Goal: Task Accomplishment & Management: Use online tool/utility

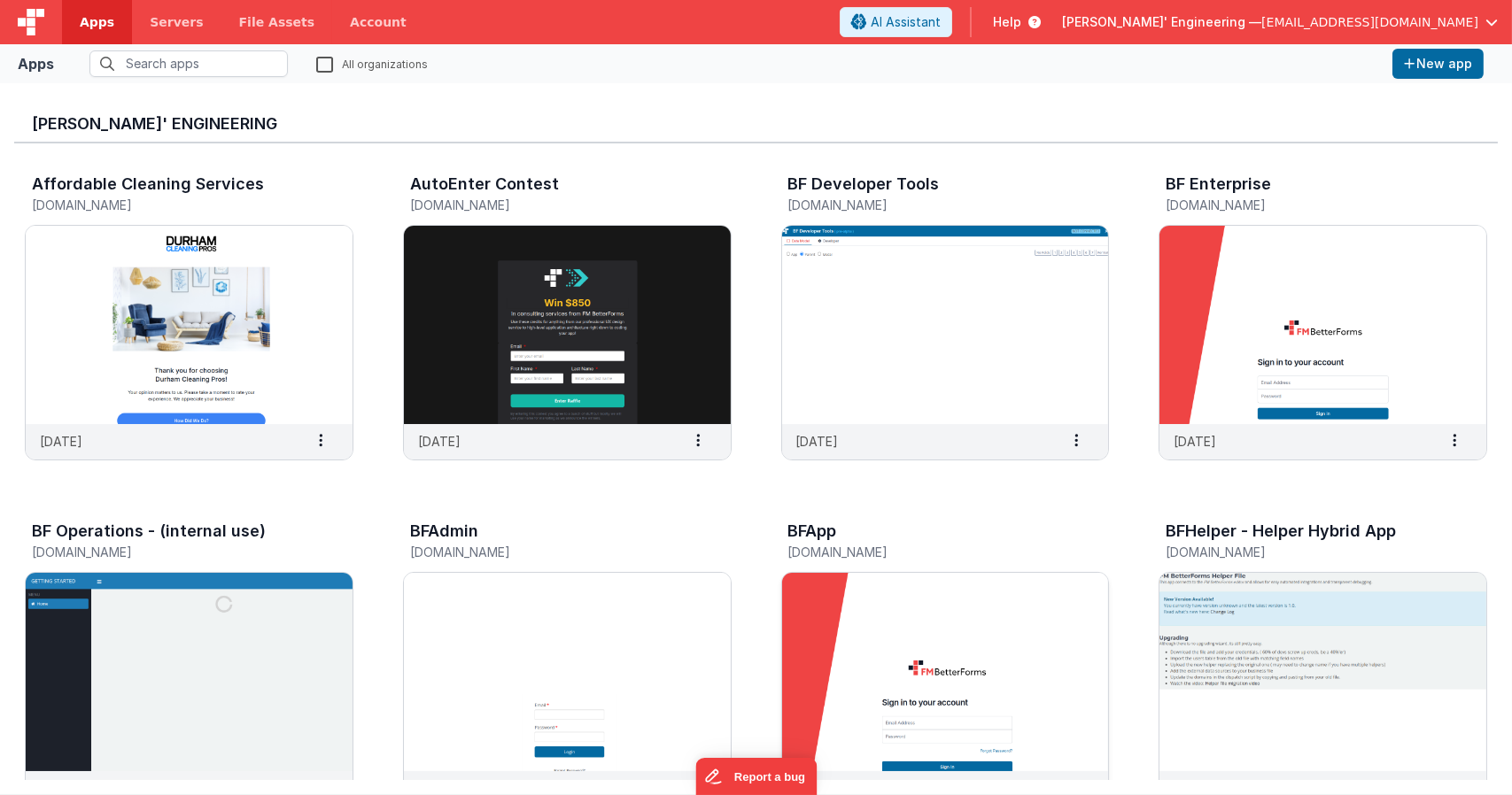
click at [803, 613] on img at bounding box center [946, 672] width 326 height 199
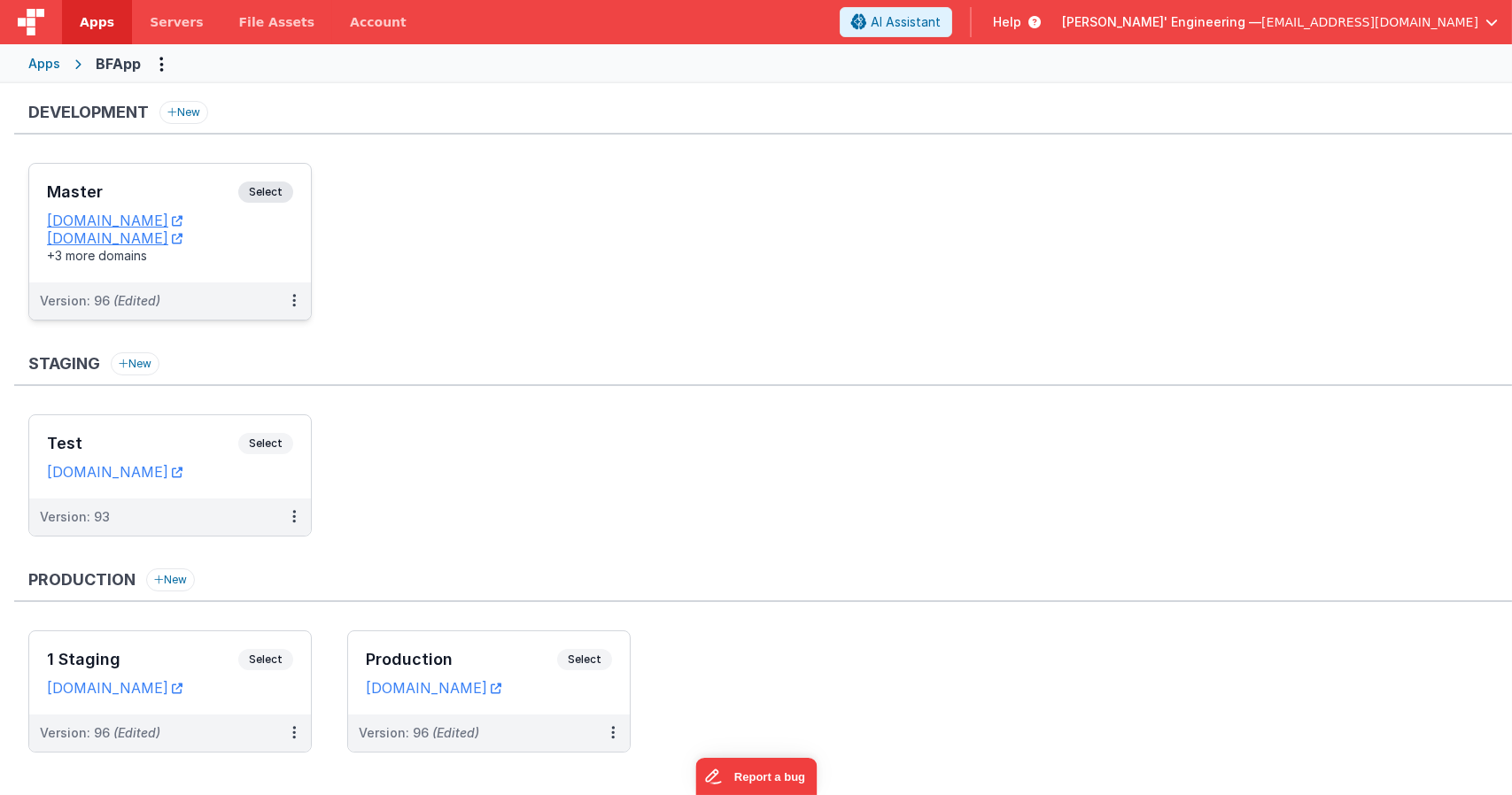
click at [273, 201] on span "Select" at bounding box center [265, 191] width 55 height 21
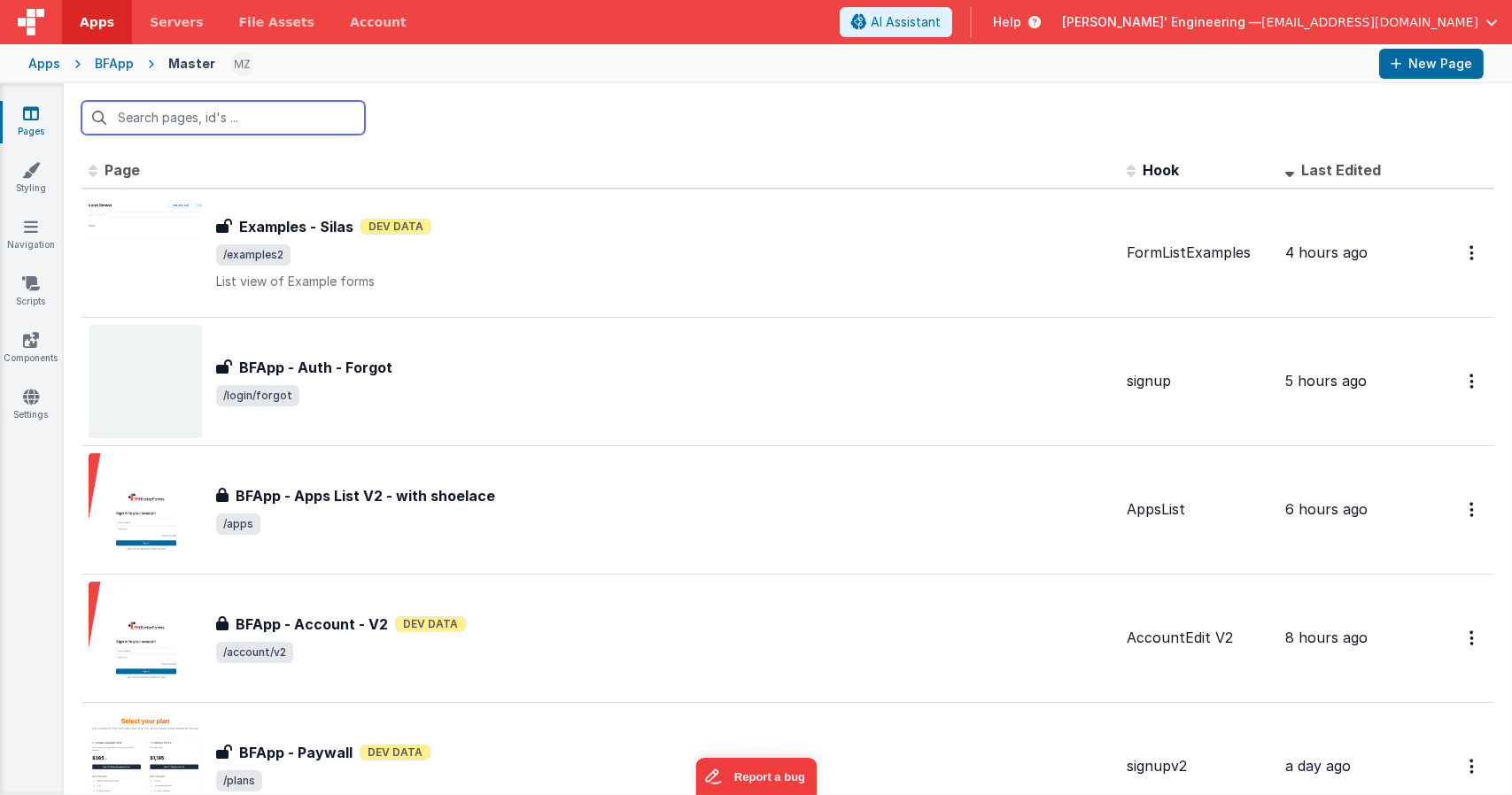
click at [258, 129] on input "text" at bounding box center [223, 118] width 284 height 34
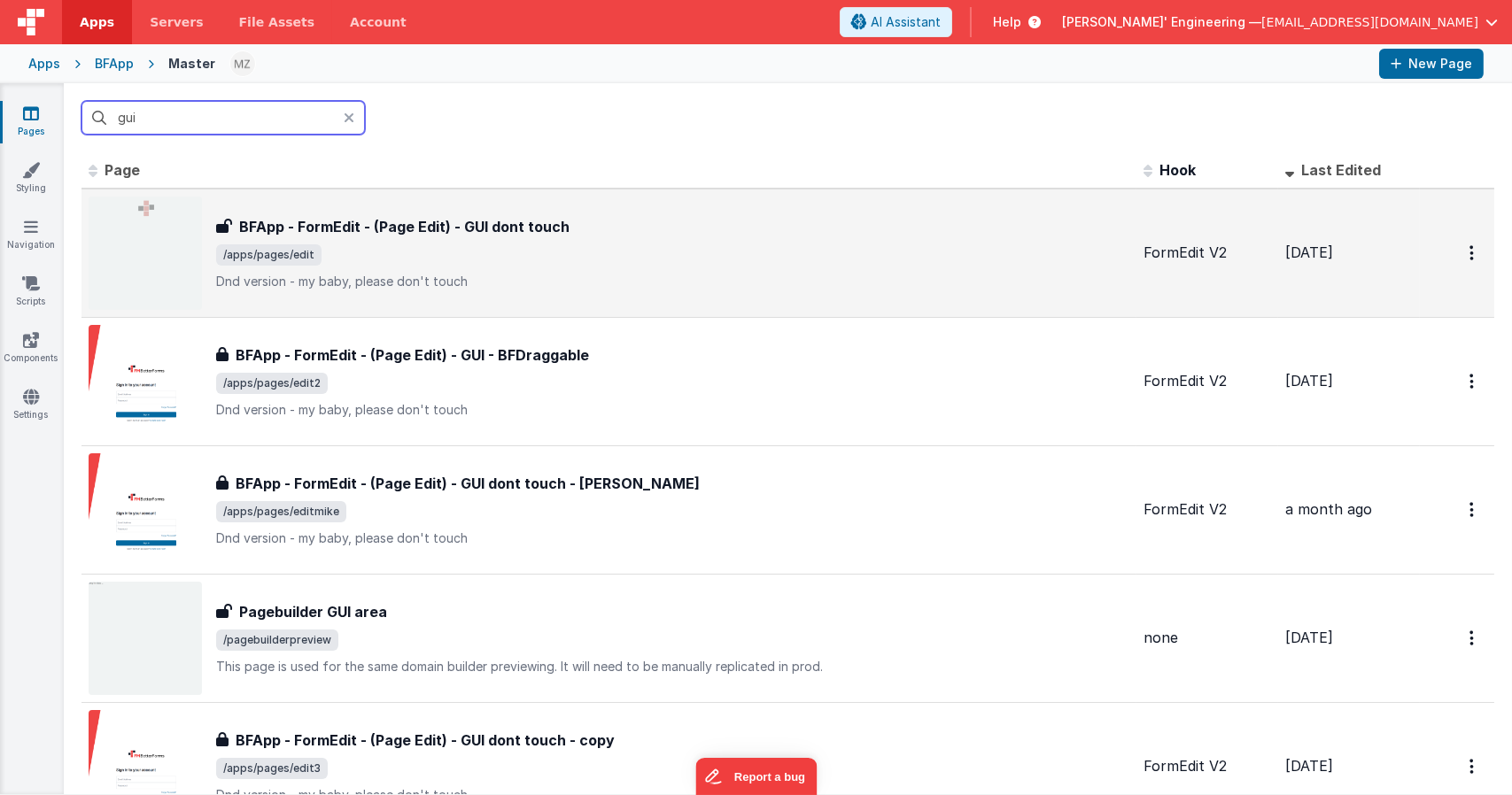
type input "gui"
click at [422, 203] on div "BFApp - FormEdit - (Page Edit) - GUI dont touch BFApp - FormEdit - (Page Edit) …" at bounding box center [608, 253] width 1041 height 113
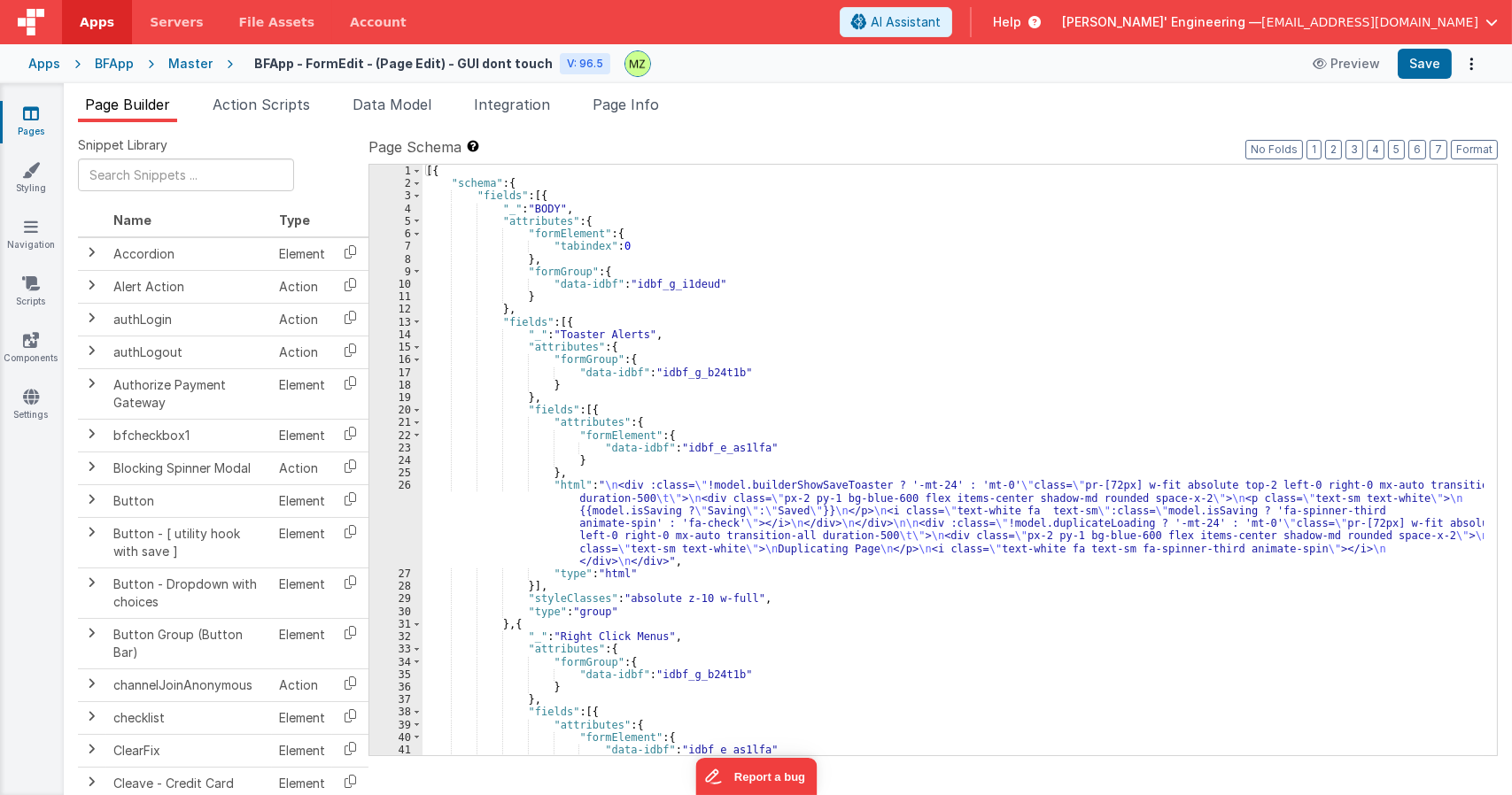
click at [656, 93] on div "Page Builder Action Scripts Data Model Integration Page Info Snippet Library Na…" at bounding box center [788, 439] width 1448 height 712
click at [650, 100] on span "Page Info" at bounding box center [626, 104] width 67 height 17
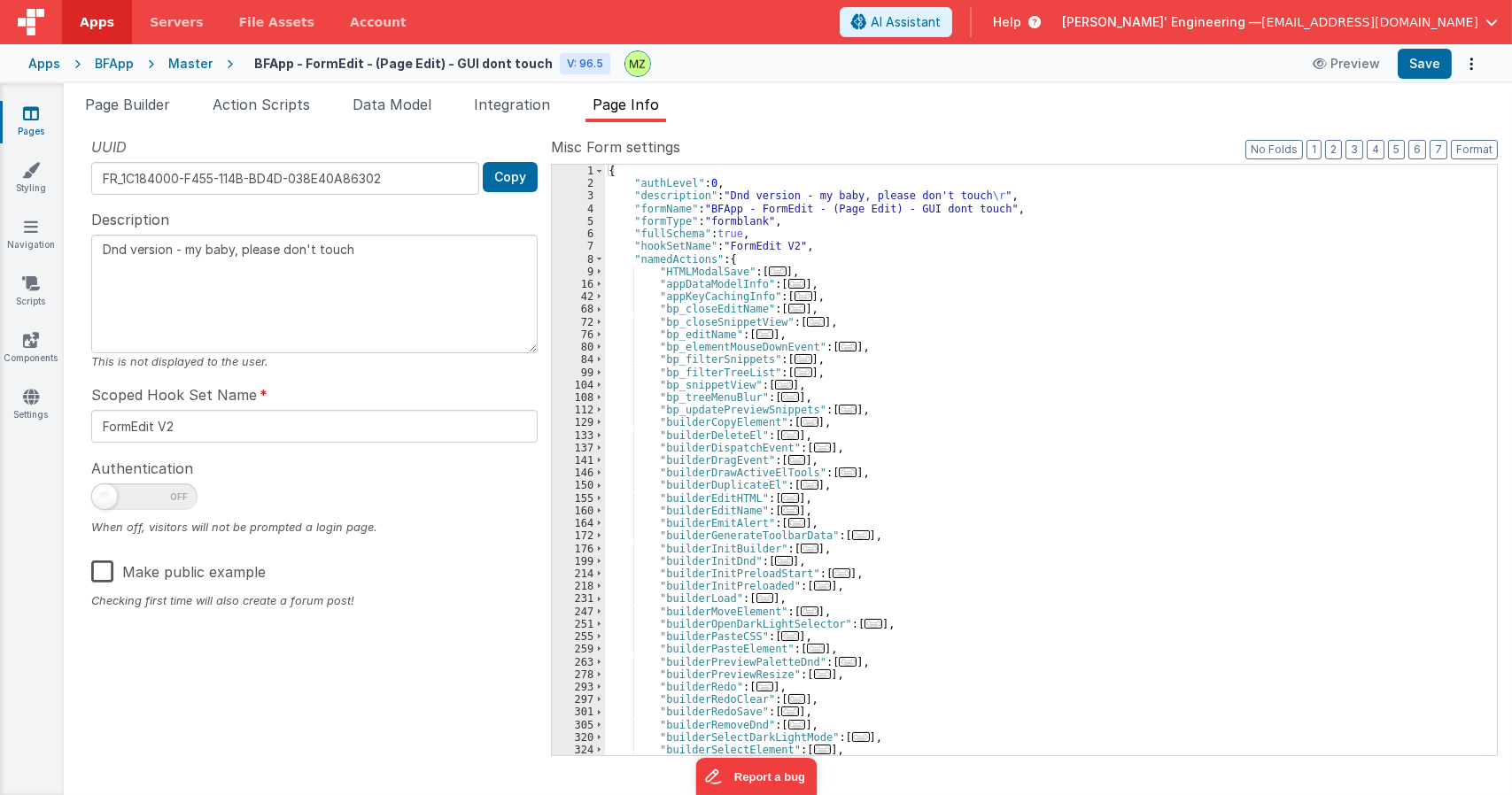
click at [788, 287] on span "..." at bounding box center [796, 284] width 17 height 10
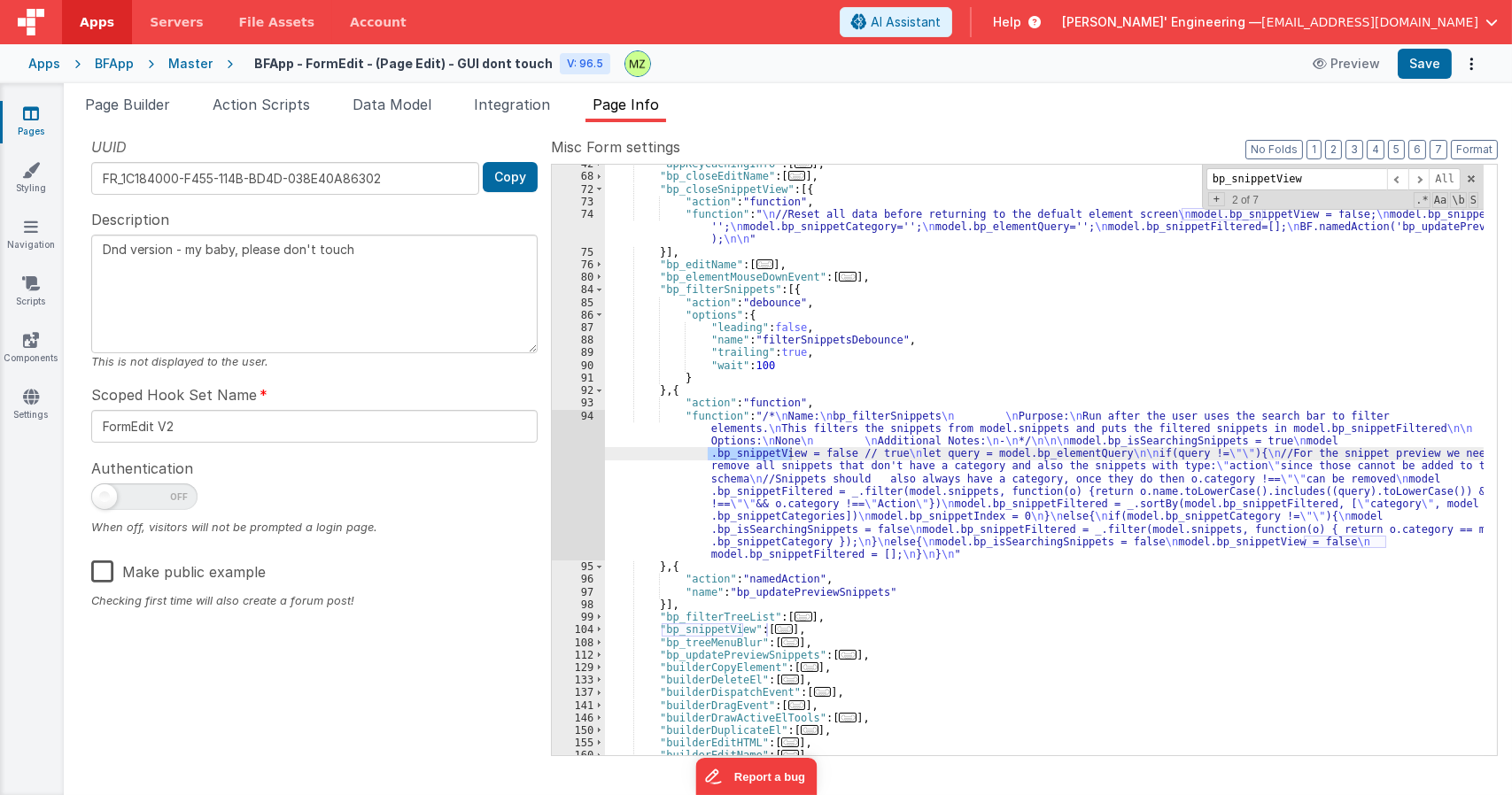
scroll to position [548, 0]
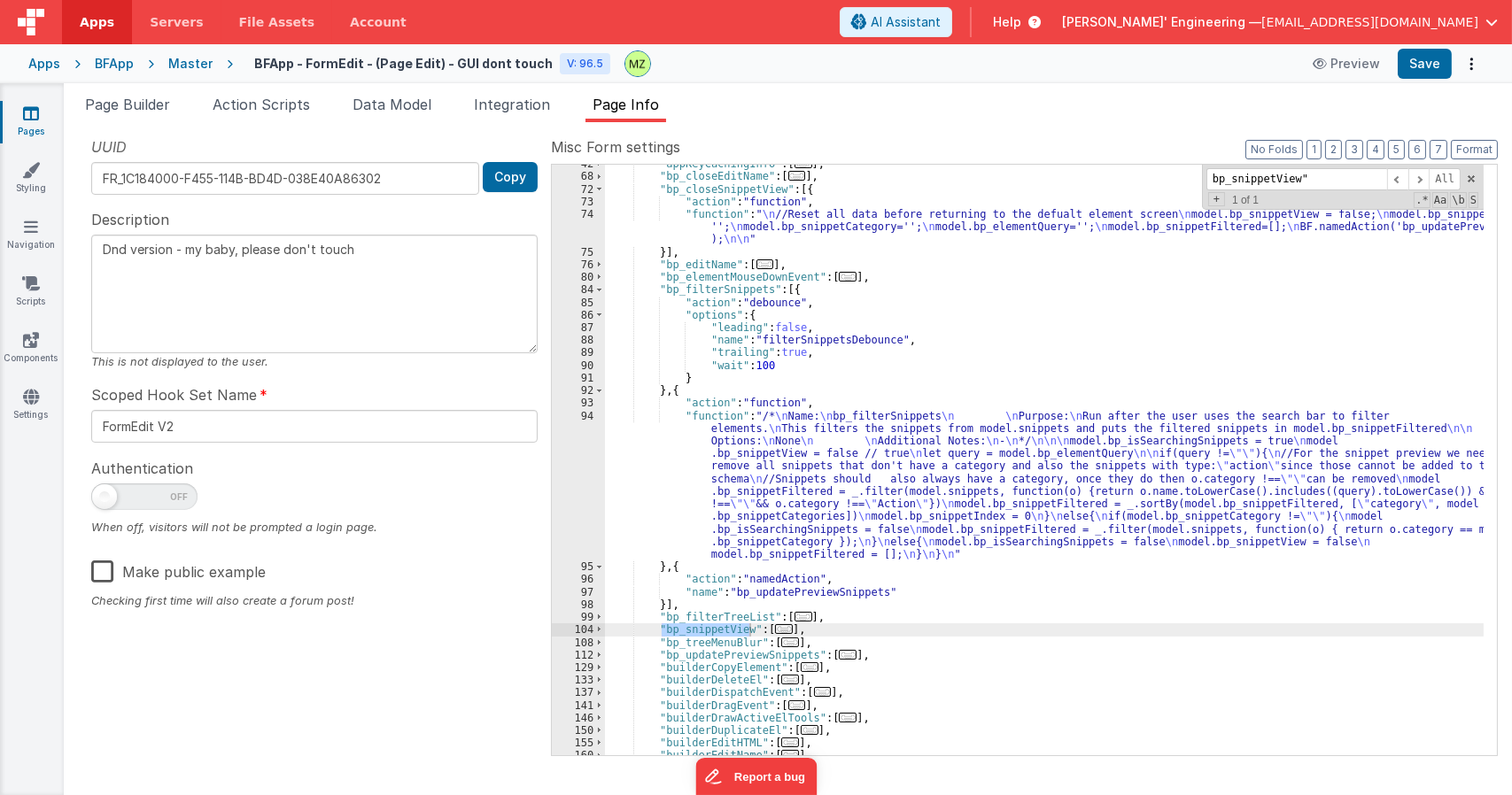
type input "bp_snippetView""
click at [776, 629] on span "..." at bounding box center [783, 629] width 17 height 10
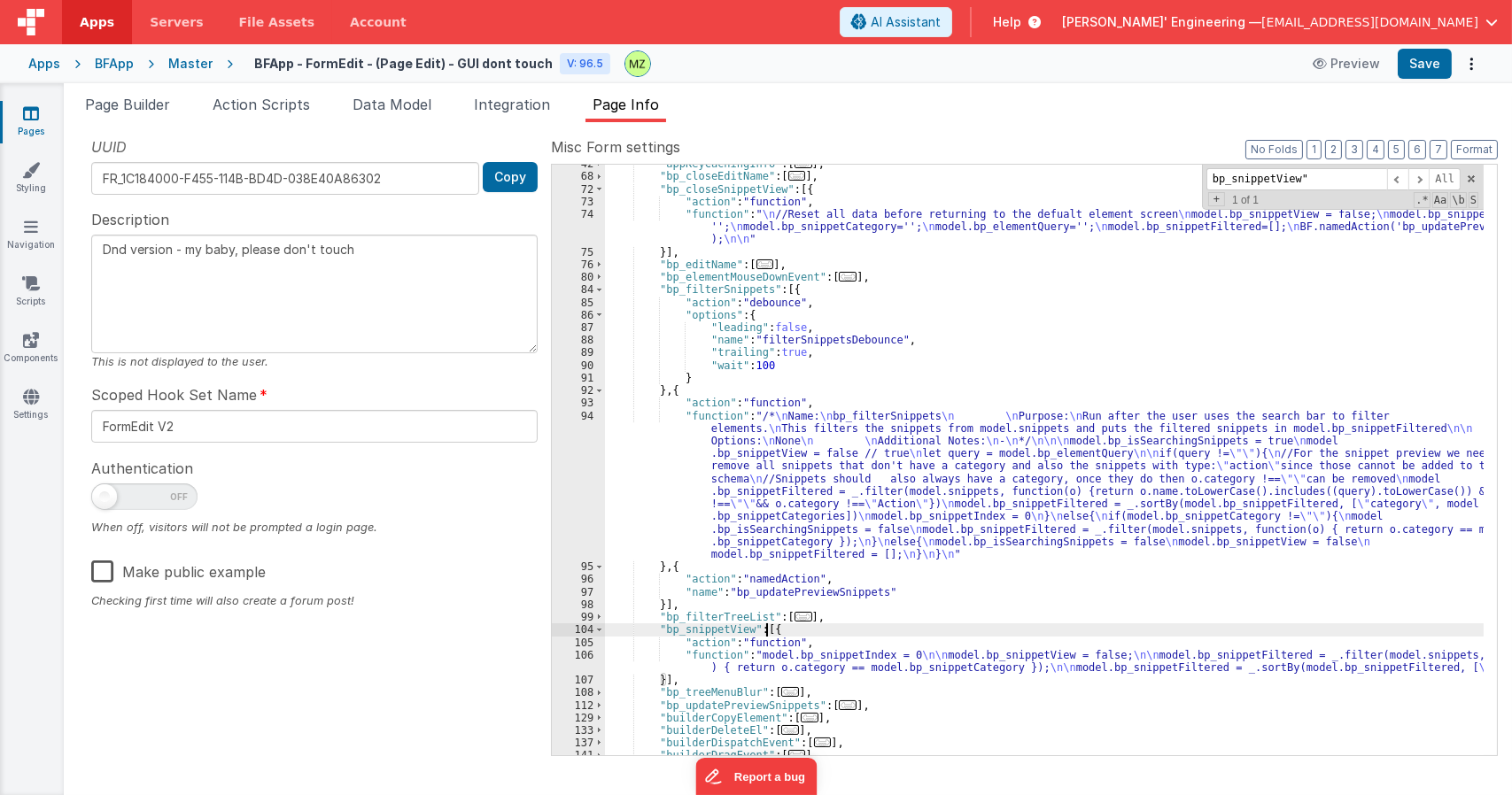
click at [768, 669] on div ""appKeyCachingInfo" : [ ... ] , "bp_closeEditName" : [ ... ] , "bp_closeSnippet…" at bounding box center [1043, 465] width 878 height 615
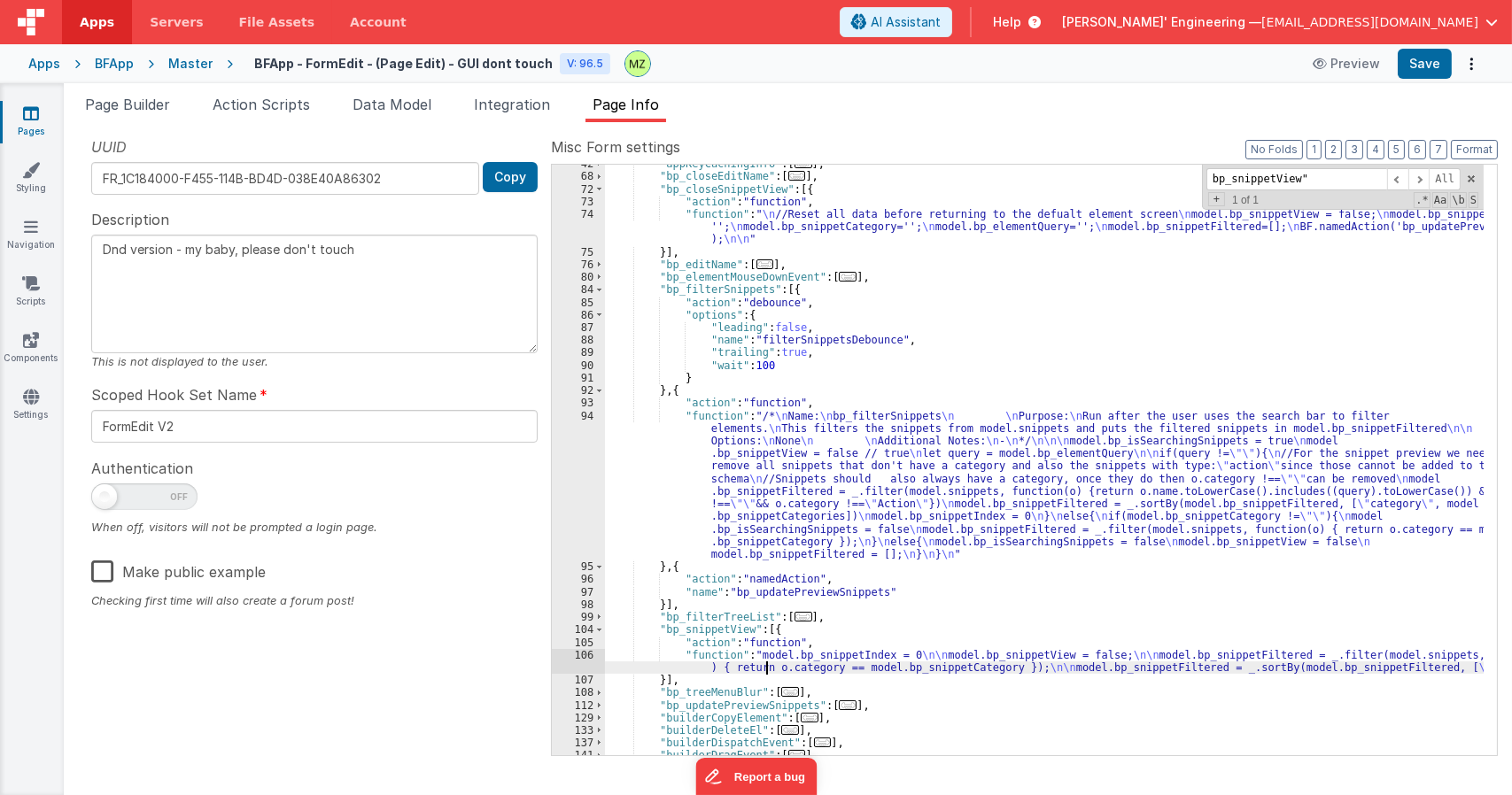
click at [589, 657] on div "106" at bounding box center [578, 661] width 53 height 25
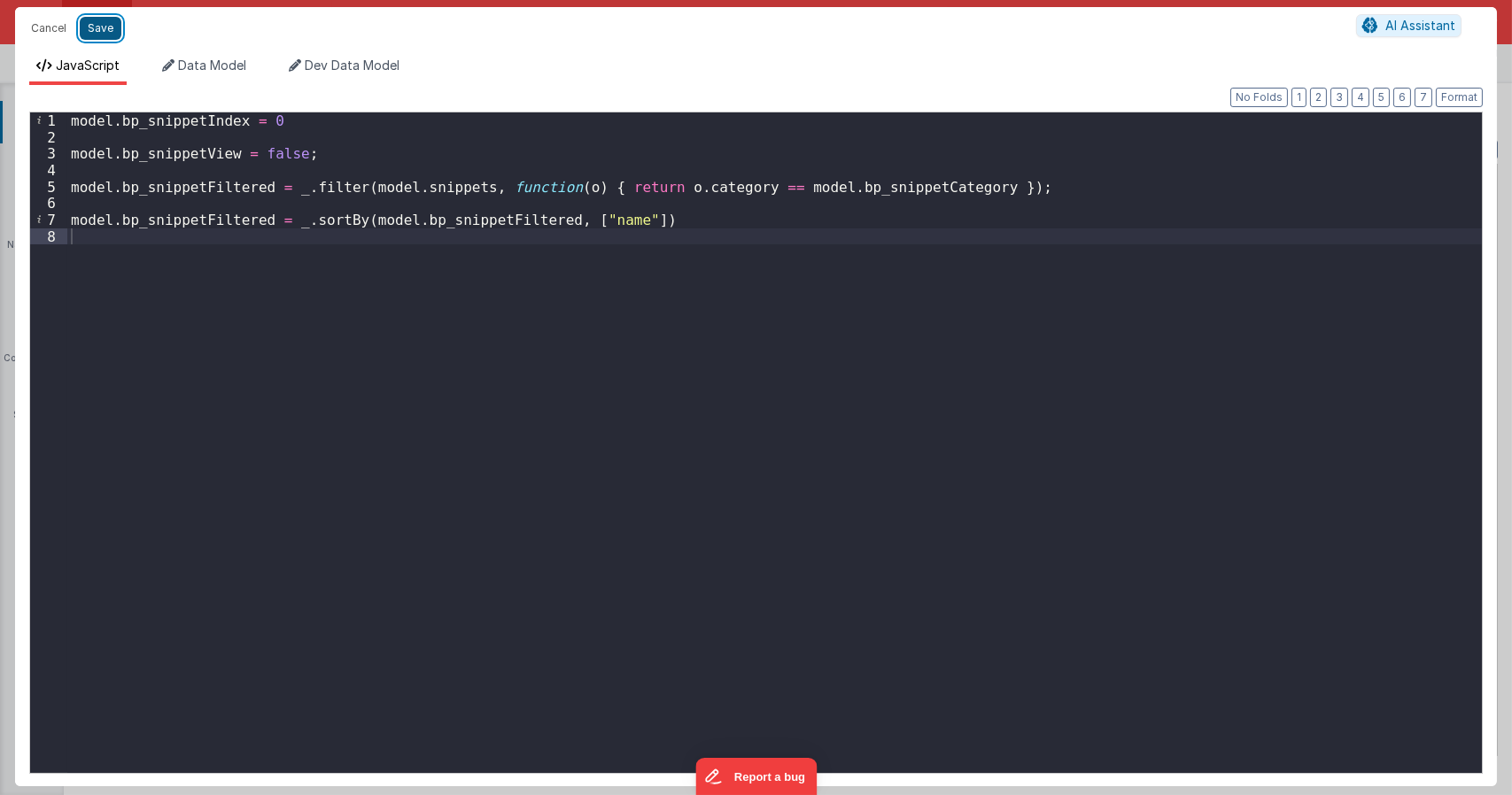
click at [112, 36] on button "Save" at bounding box center [100, 27] width 42 height 23
type textarea "Dnd version - my baby, please don't touch"
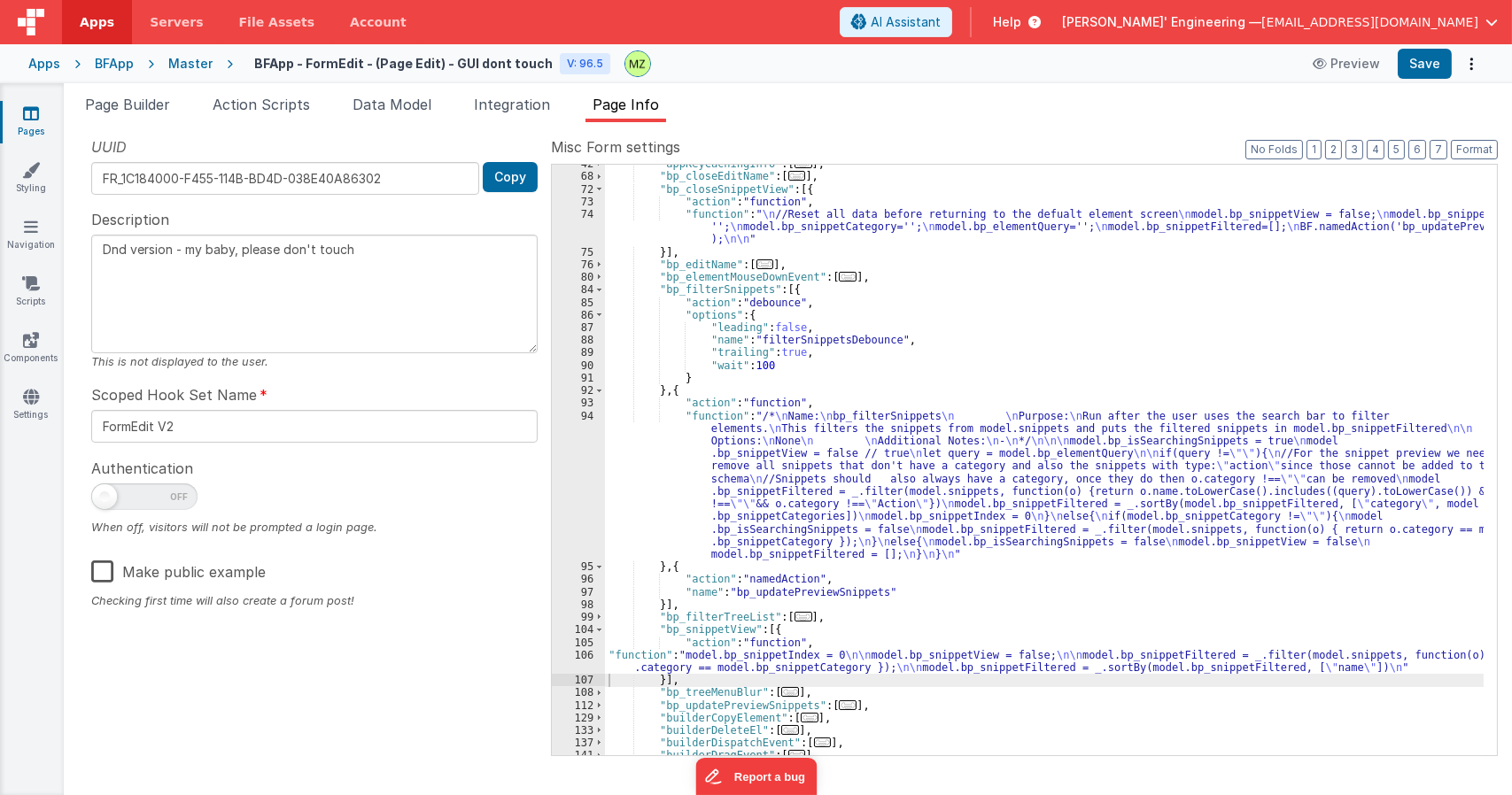
click at [977, 443] on div ""appKeyCachingInfo" : [ ... ] , "bp_closeEditName" : [ ... ] , "bp_closeSnippet…" at bounding box center [1043, 465] width 878 height 615
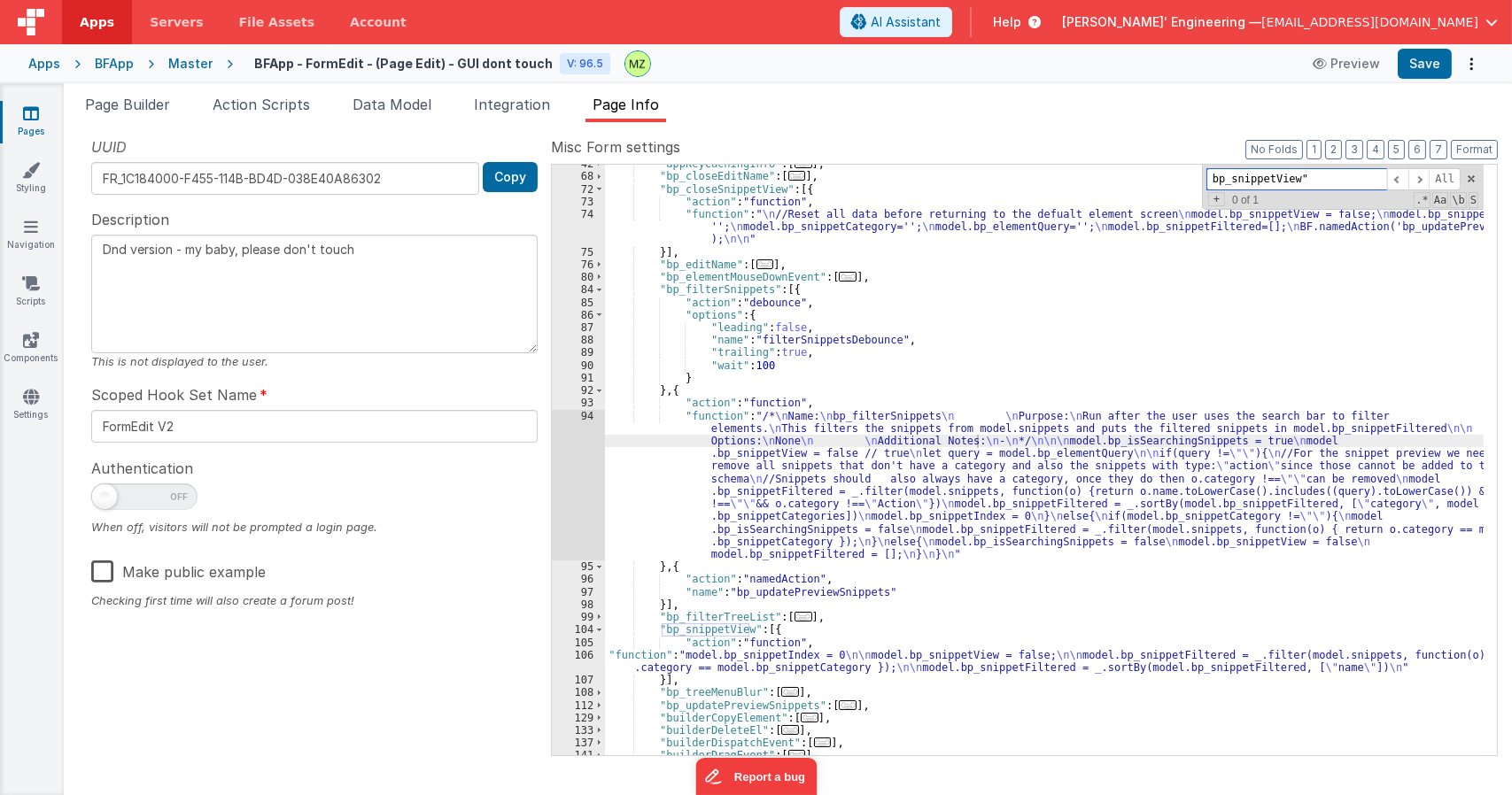
paste input "updatePreviewSnippets"
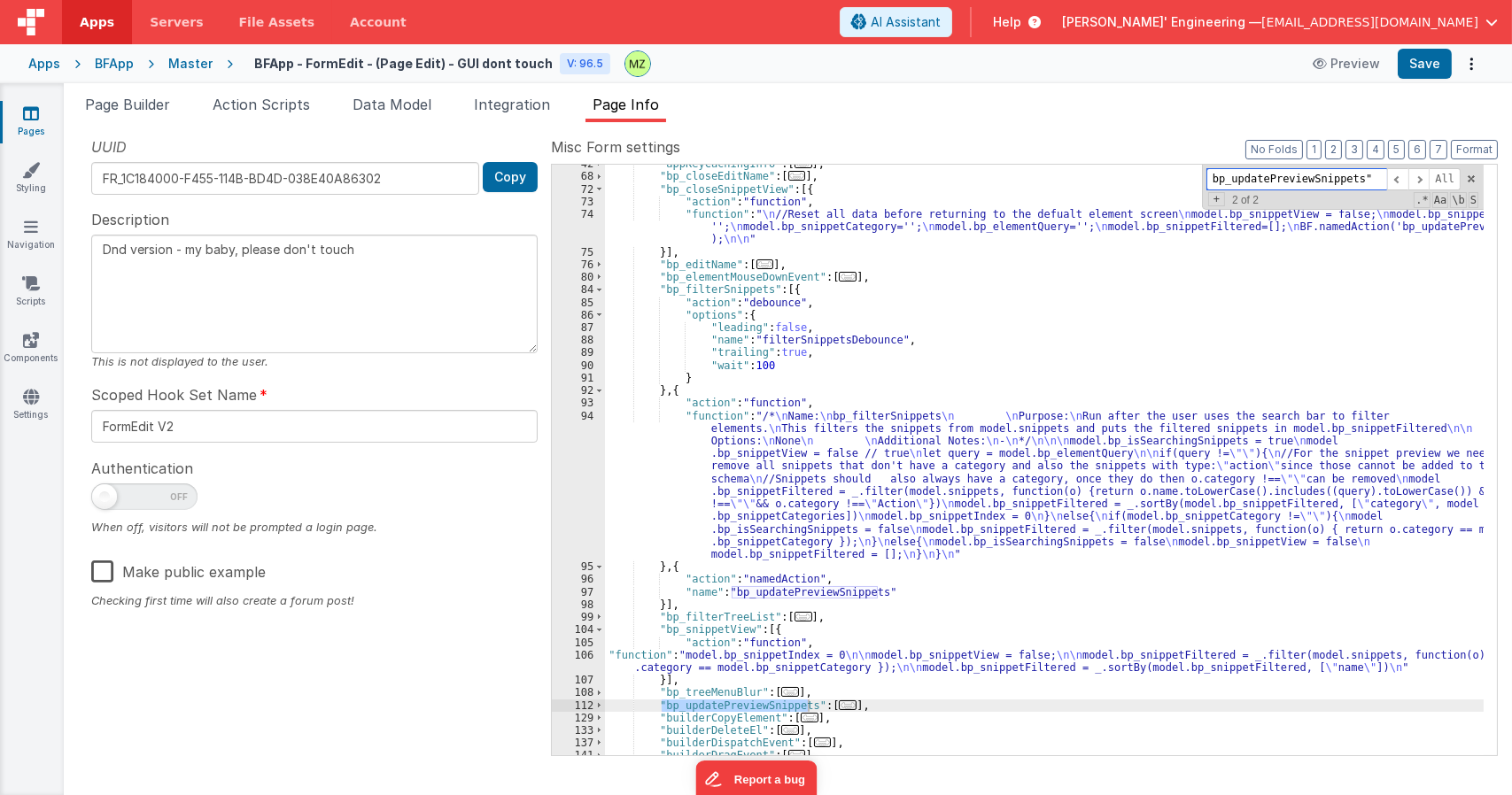
type input "bp_updatePreviewSnippets""
click at [839, 702] on span "..." at bounding box center [847, 705] width 17 height 10
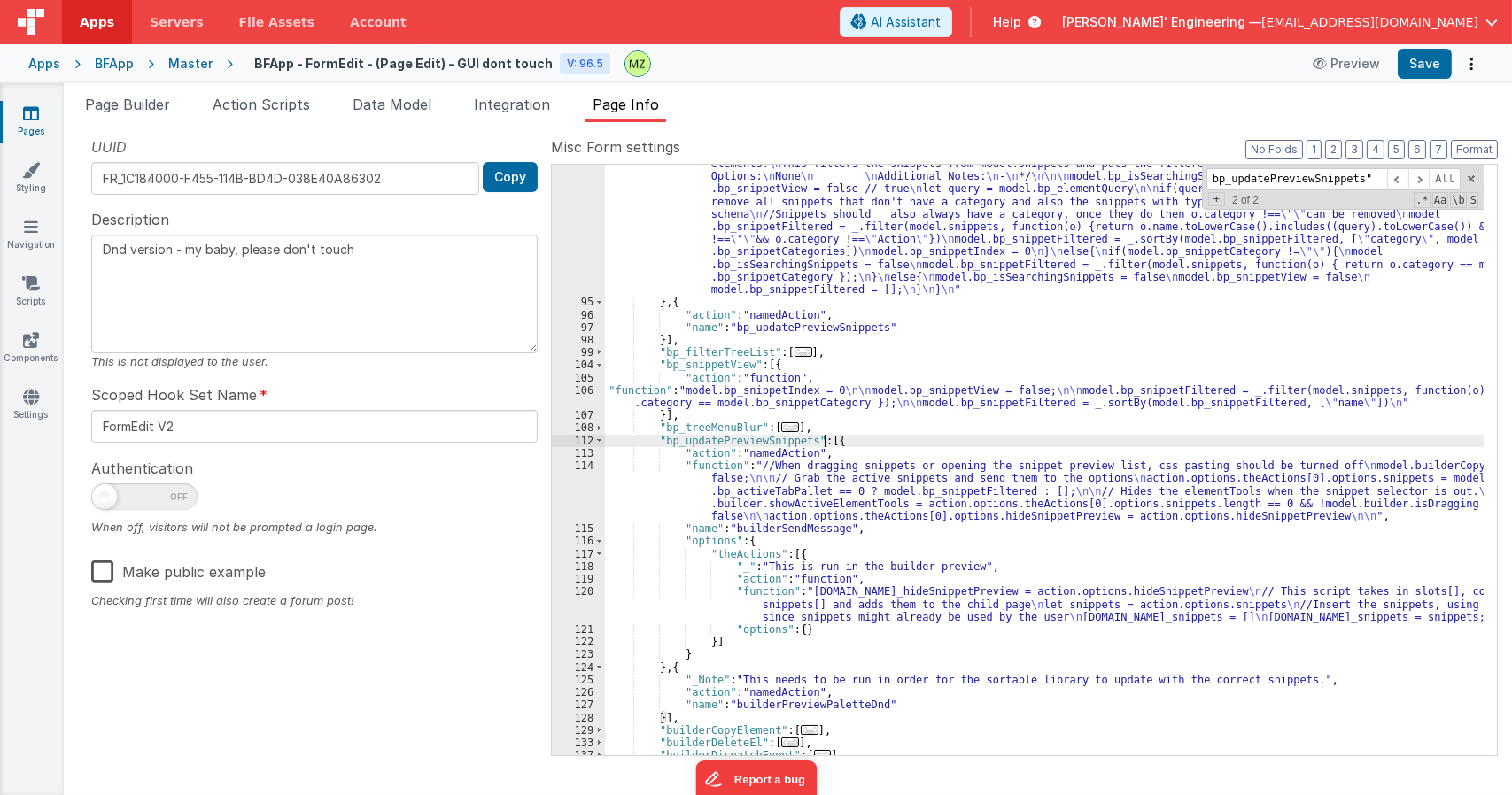
scroll to position [814, 0]
click at [821, 490] on div ""function" : "/* \n Name: \n bp_filterSnippets \n \n Purpose: \n Run after the …" at bounding box center [1043, 521] width 878 height 754
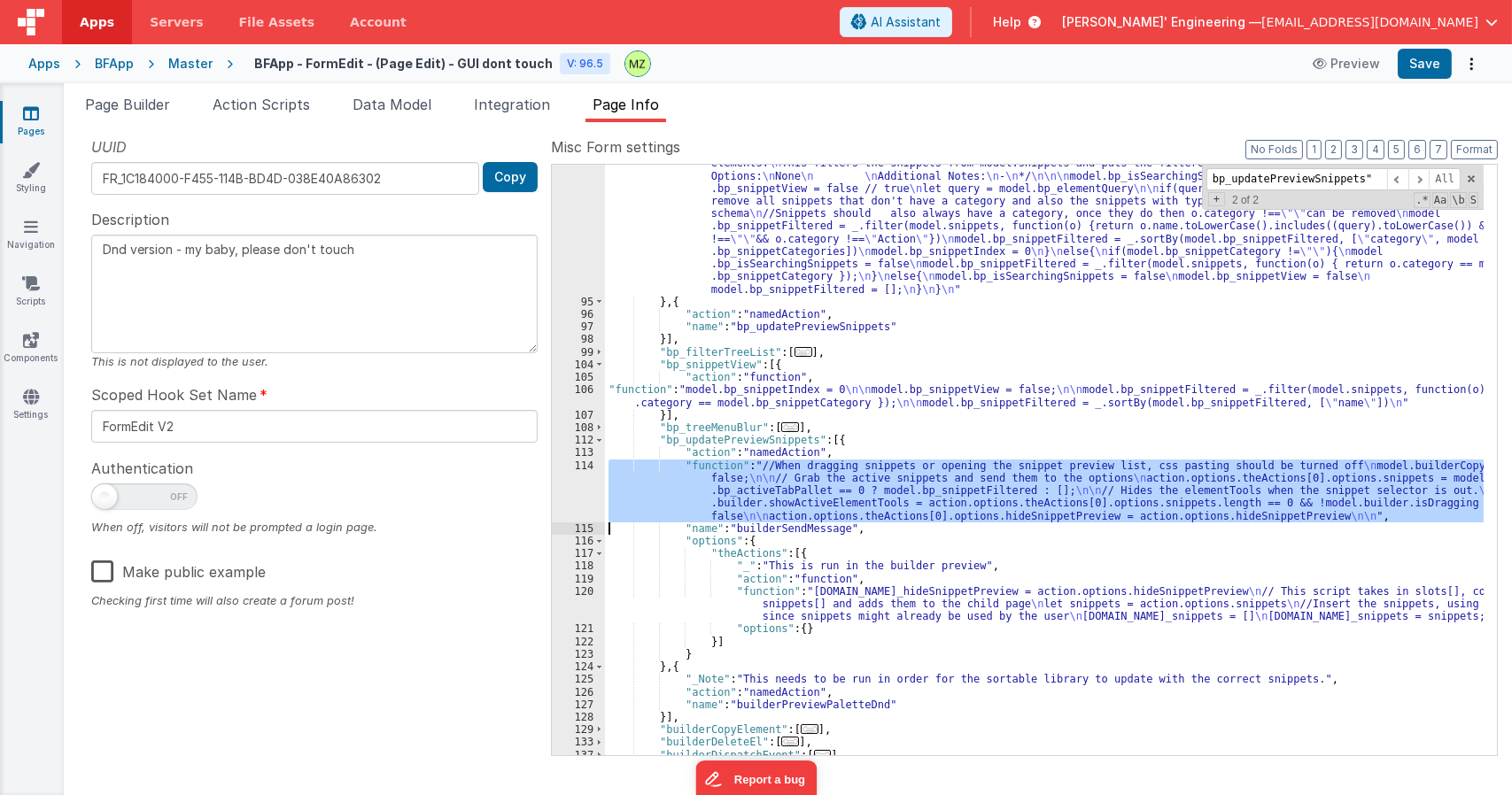
click at [588, 474] on div "114" at bounding box center [578, 490] width 53 height 63
click at [751, 603] on div ""function" : "/* \n Name: \n bp_filterSnippets \n \n Purpose: \n Run after the …" at bounding box center [1043, 521] width 878 height 754
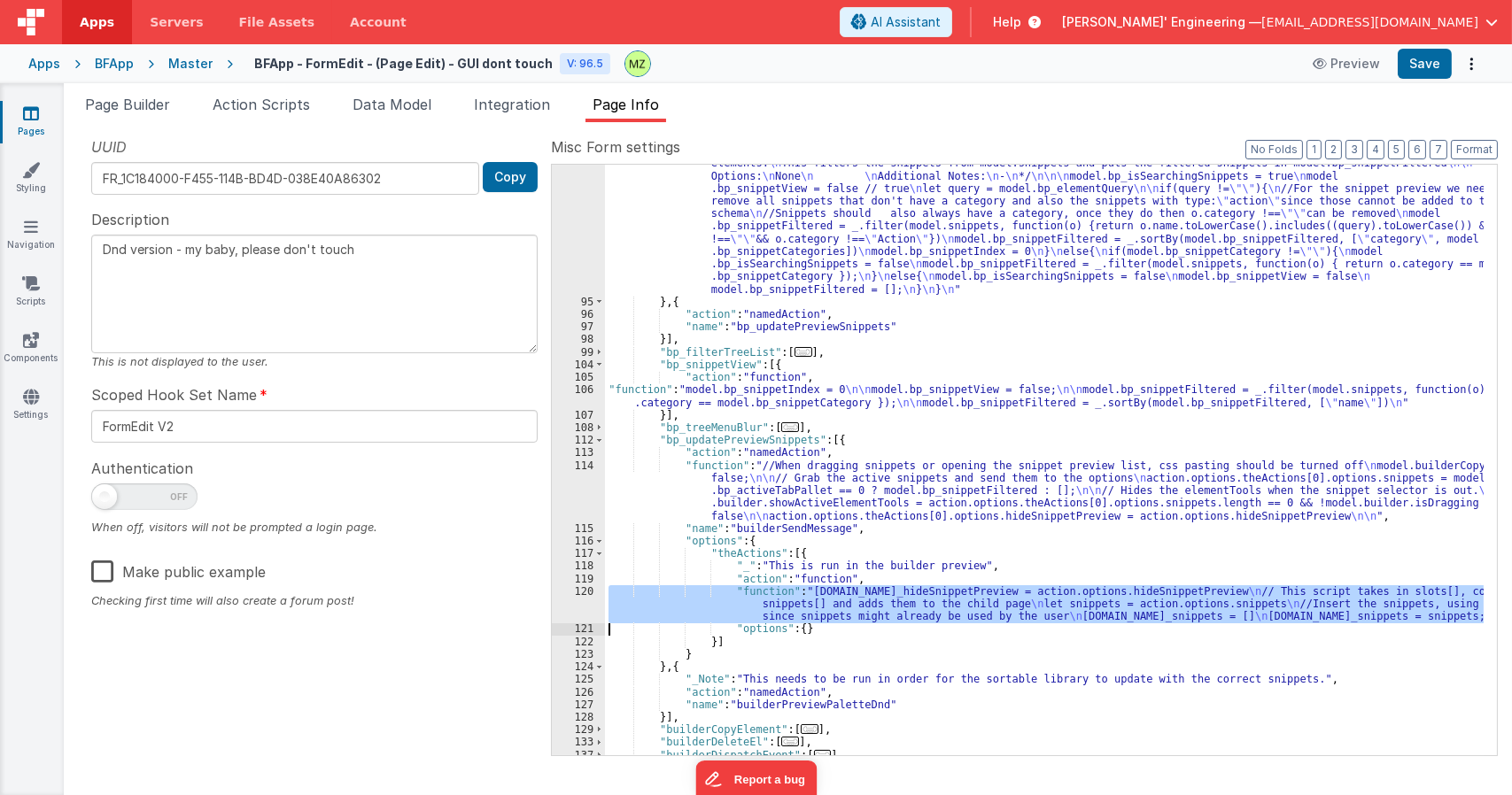
click at [581, 598] on div "120" at bounding box center [578, 604] width 53 height 38
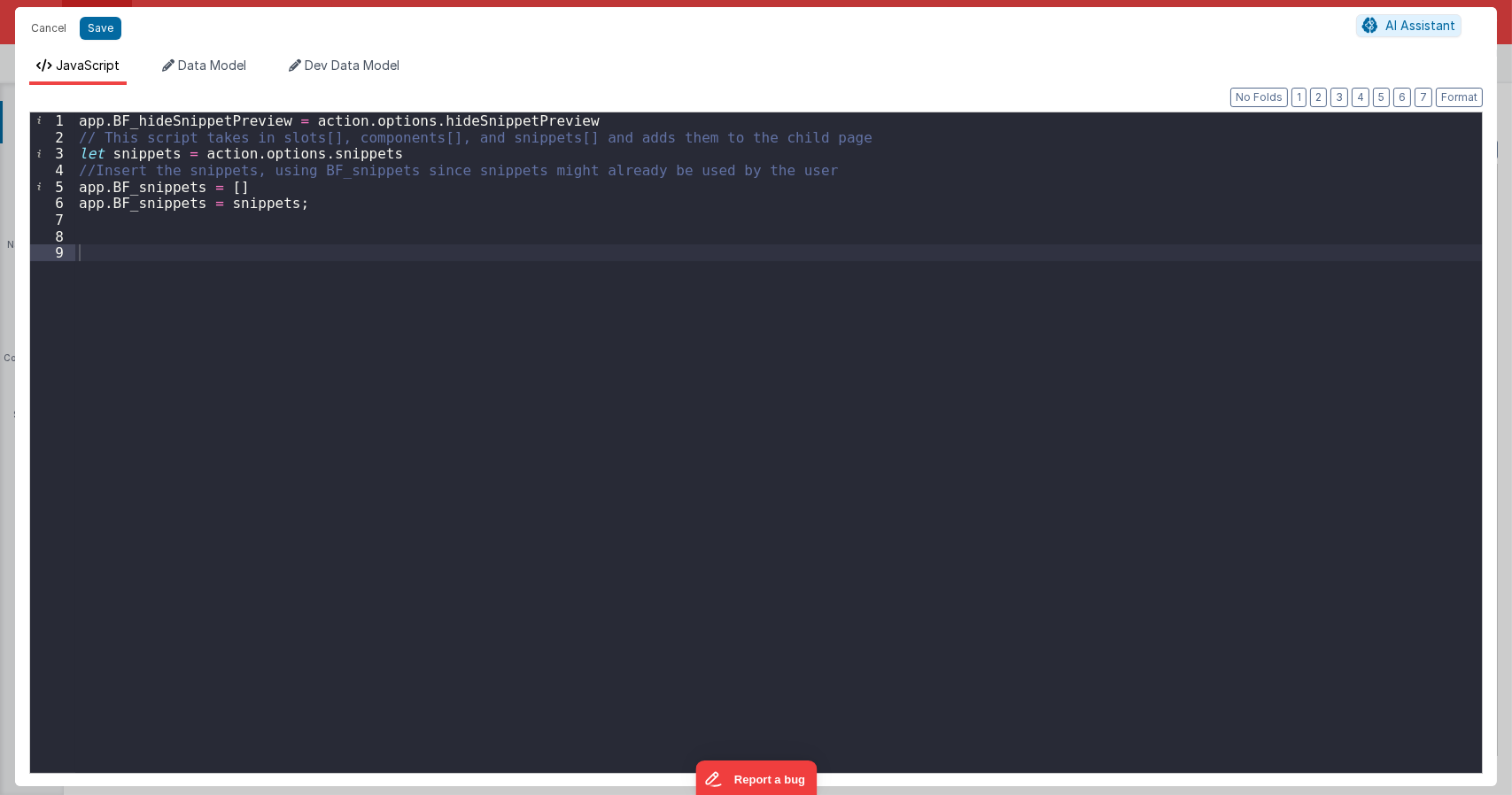
type textarea "Dnd version - my baby, please don't touch"
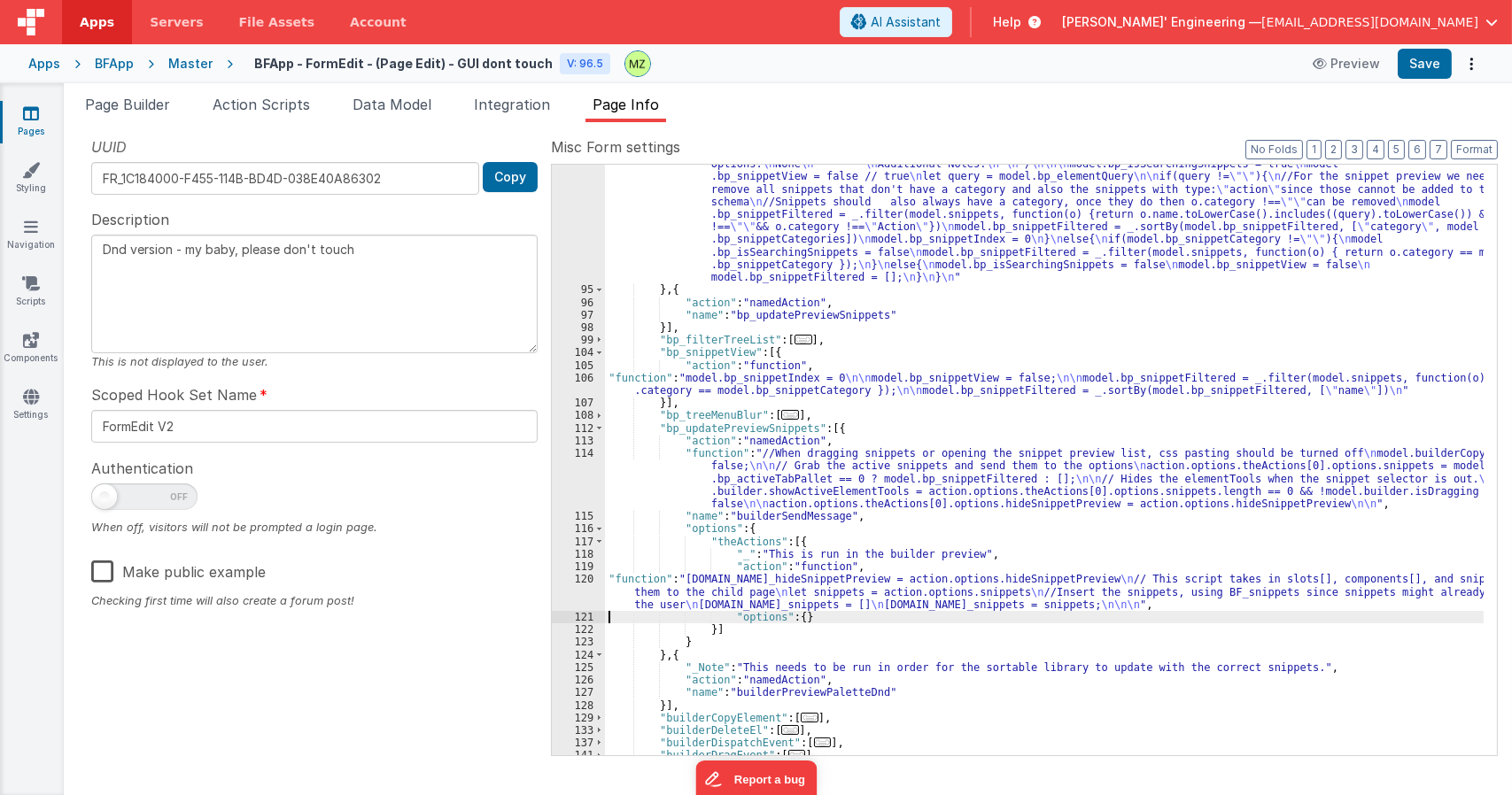
scroll to position [831, 0]
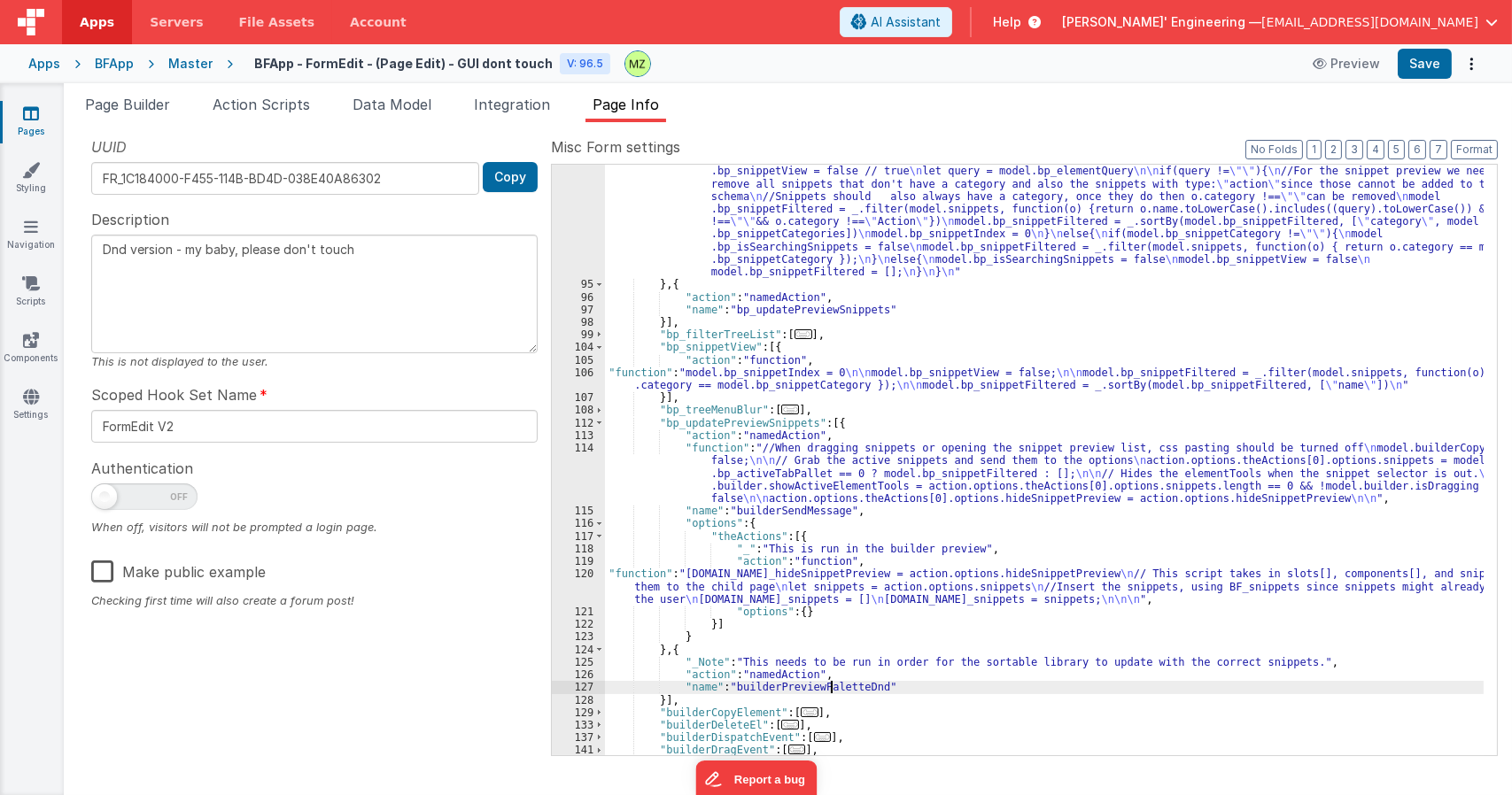
click at [833, 687] on div ""function" : "/* \n Name: \n bp_filterSnippets \n \n Purpose: \n Run after the …" at bounding box center [1043, 504] width 878 height 754
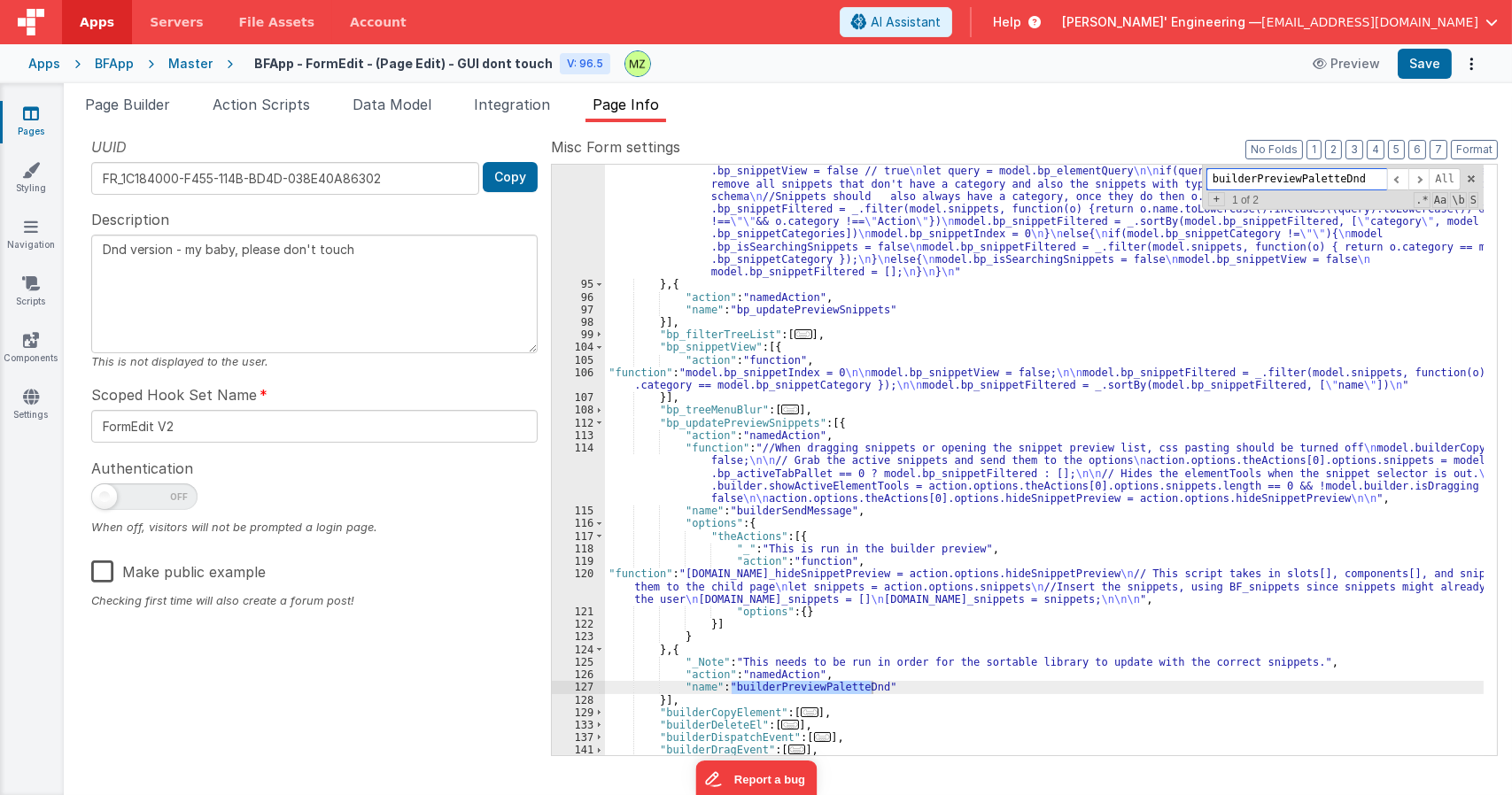
scroll to position [1329, 0]
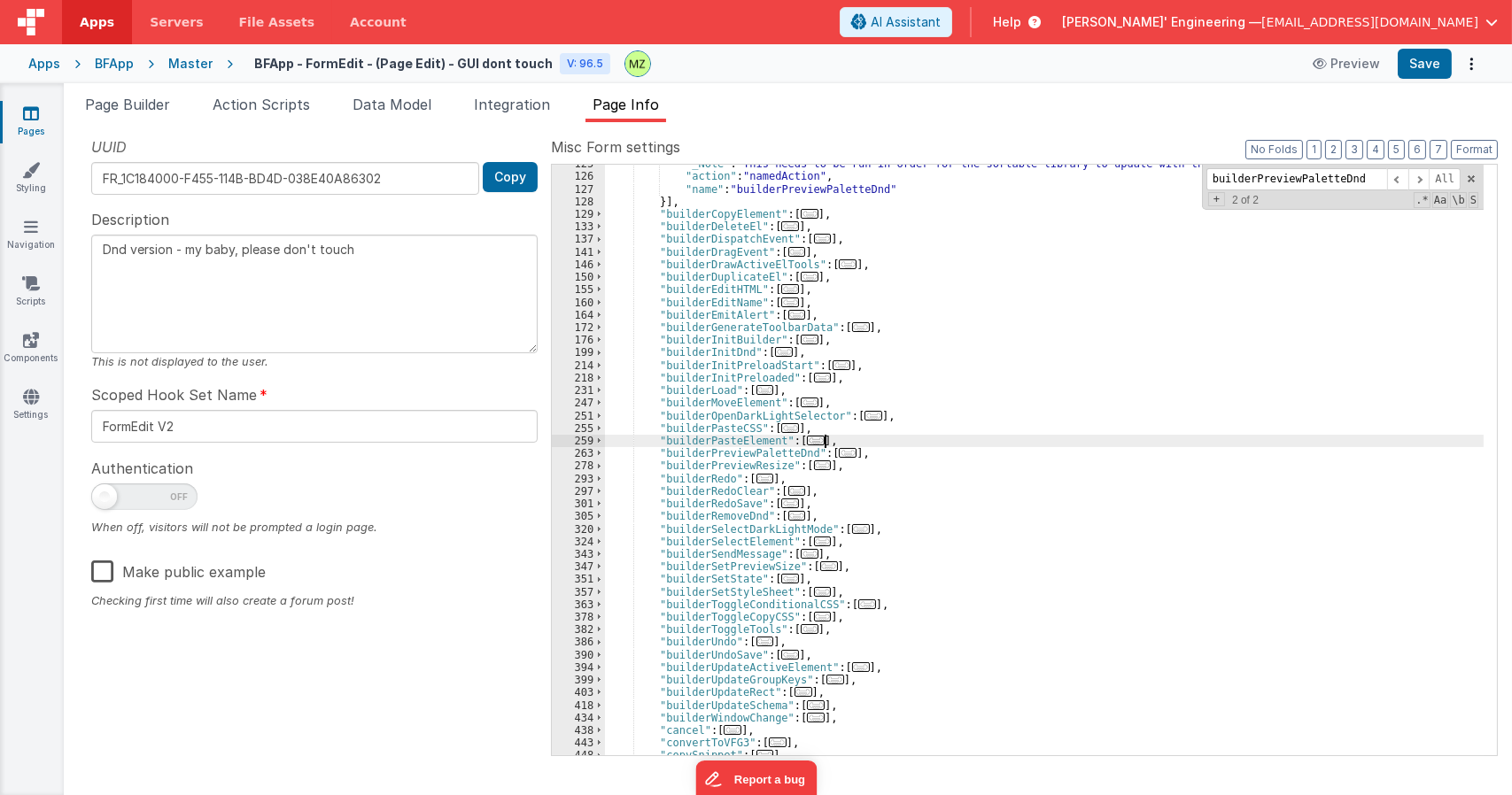
click at [834, 446] on div ""_Note" : "This needs to be run in order for the sortable library to update wit…" at bounding box center [1043, 465] width 878 height 615
click at [839, 452] on span "..." at bounding box center [847, 452] width 17 height 10
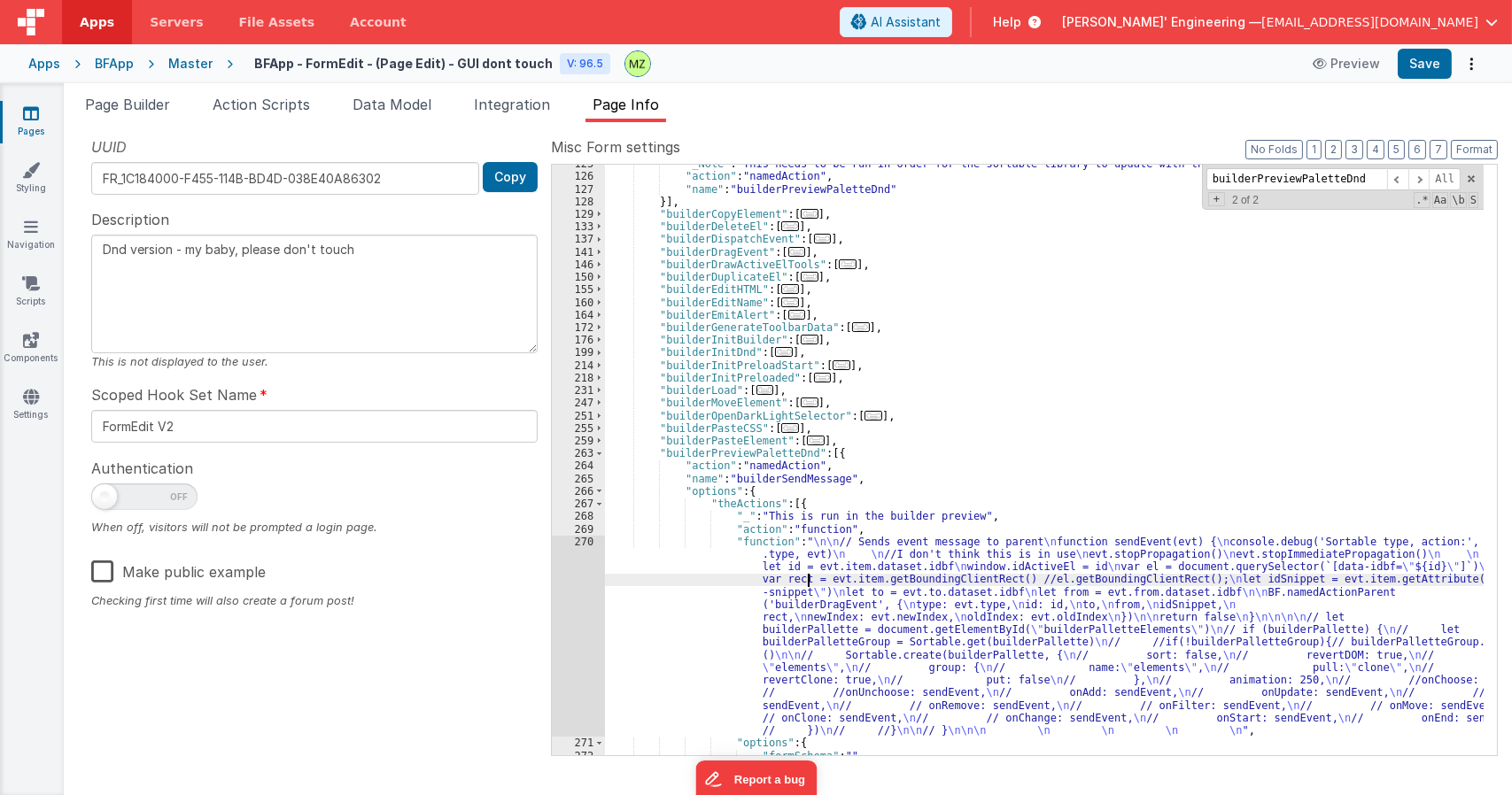
click at [807, 576] on div ""_Note" : "This needs to be run in order for the sortable library to update wit…" at bounding box center [1043, 465] width 878 height 615
click at [578, 541] on div "270" at bounding box center [578, 636] width 53 height 201
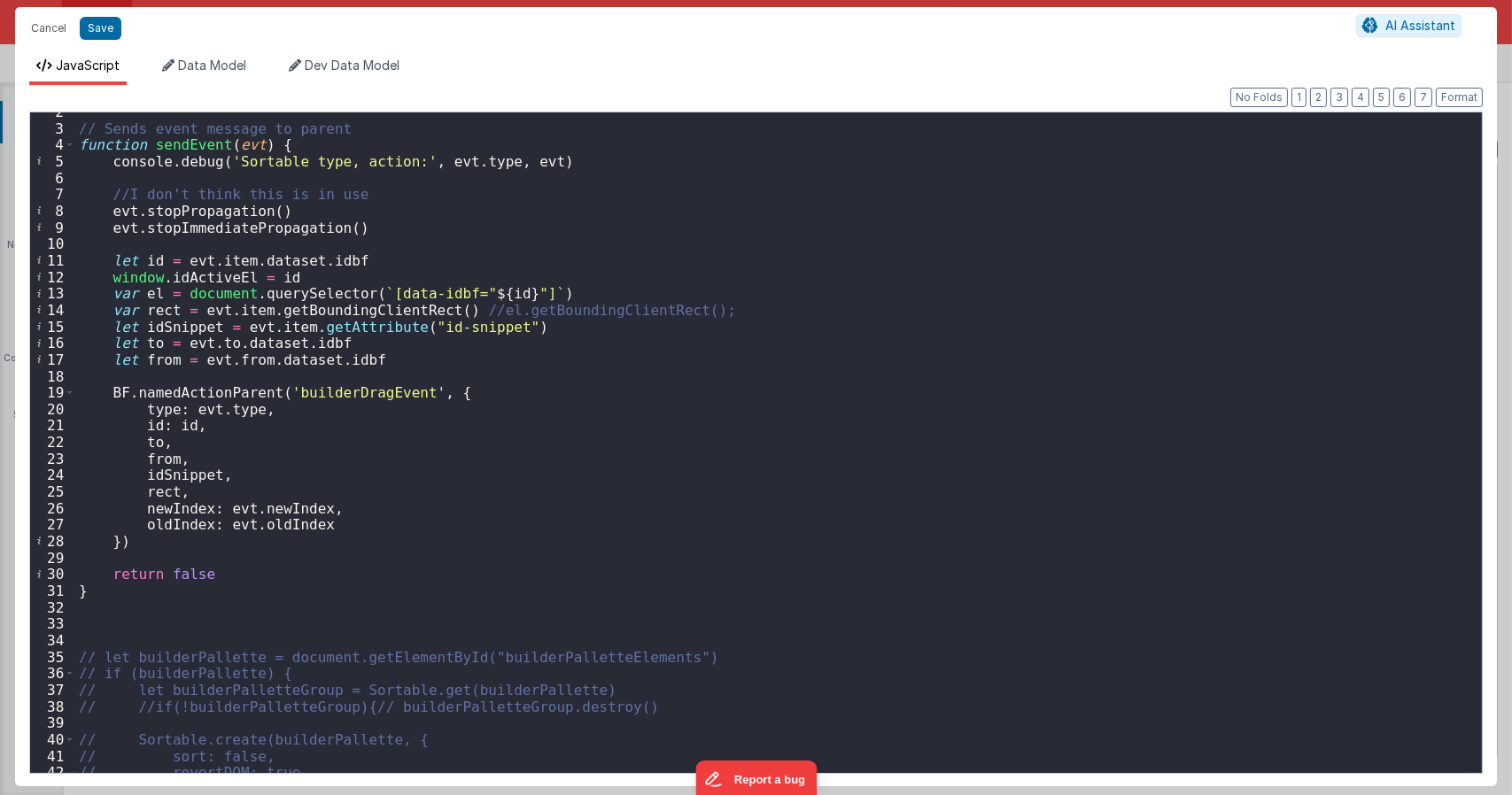
scroll to position [0, 0]
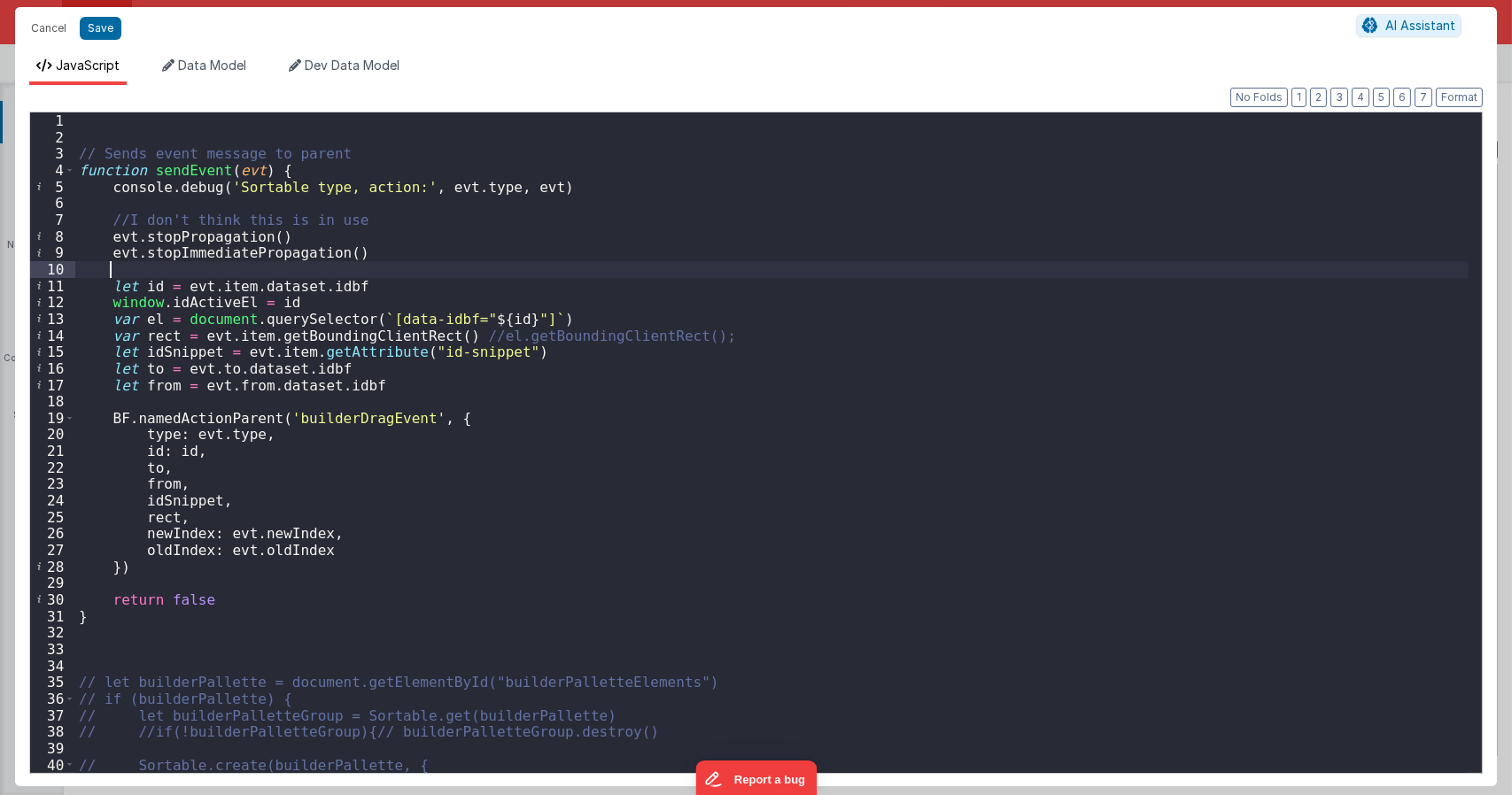
click at [455, 267] on div "// Sends event message to parent function sendEvent ( evt ) { console . debug (…" at bounding box center [772, 459] width 1393 height 693
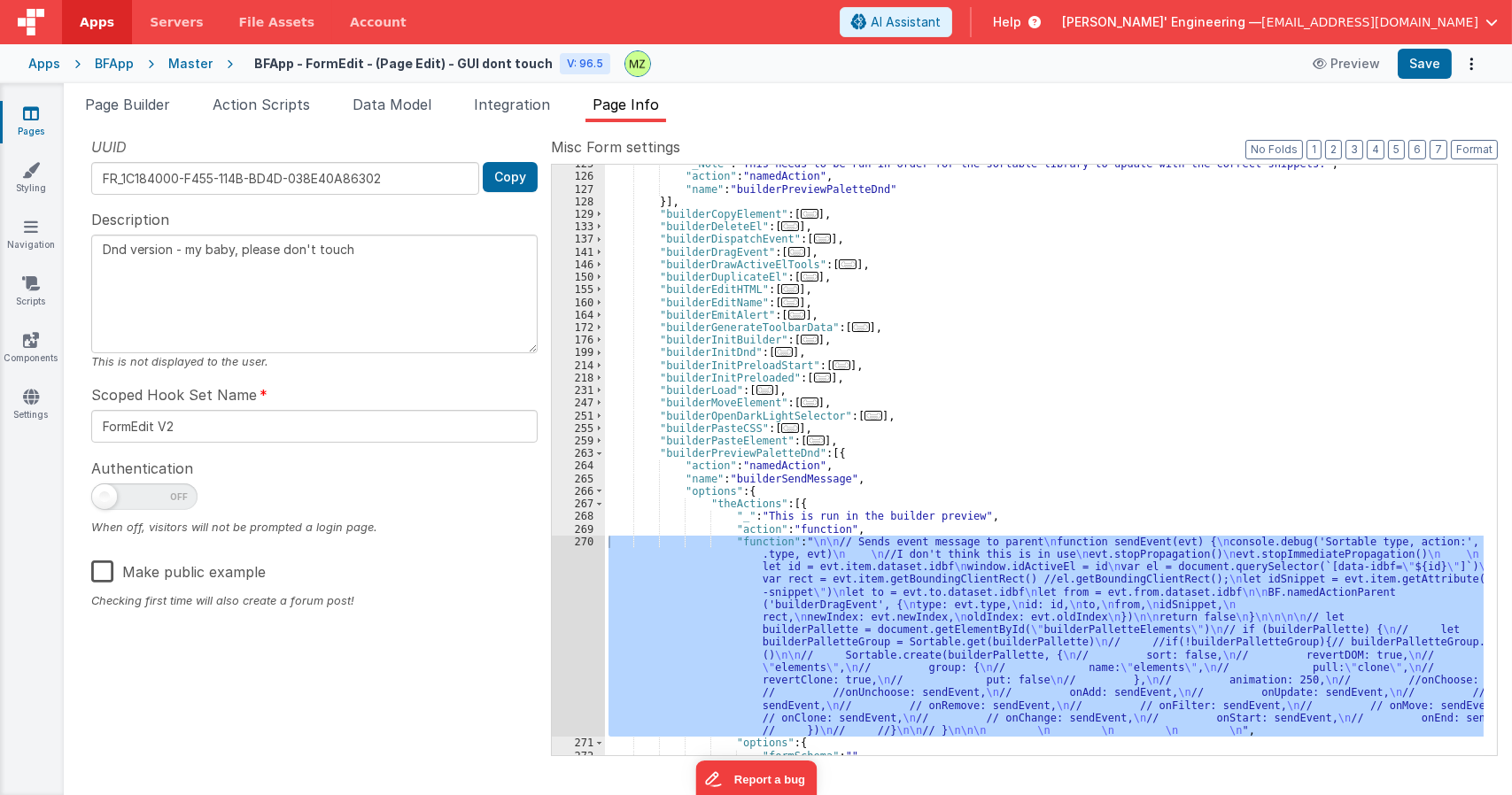
click at [980, 419] on div ""_Note" : "This needs to be run in order for the sortable library to update wit…" at bounding box center [1043, 465] width 878 height 615
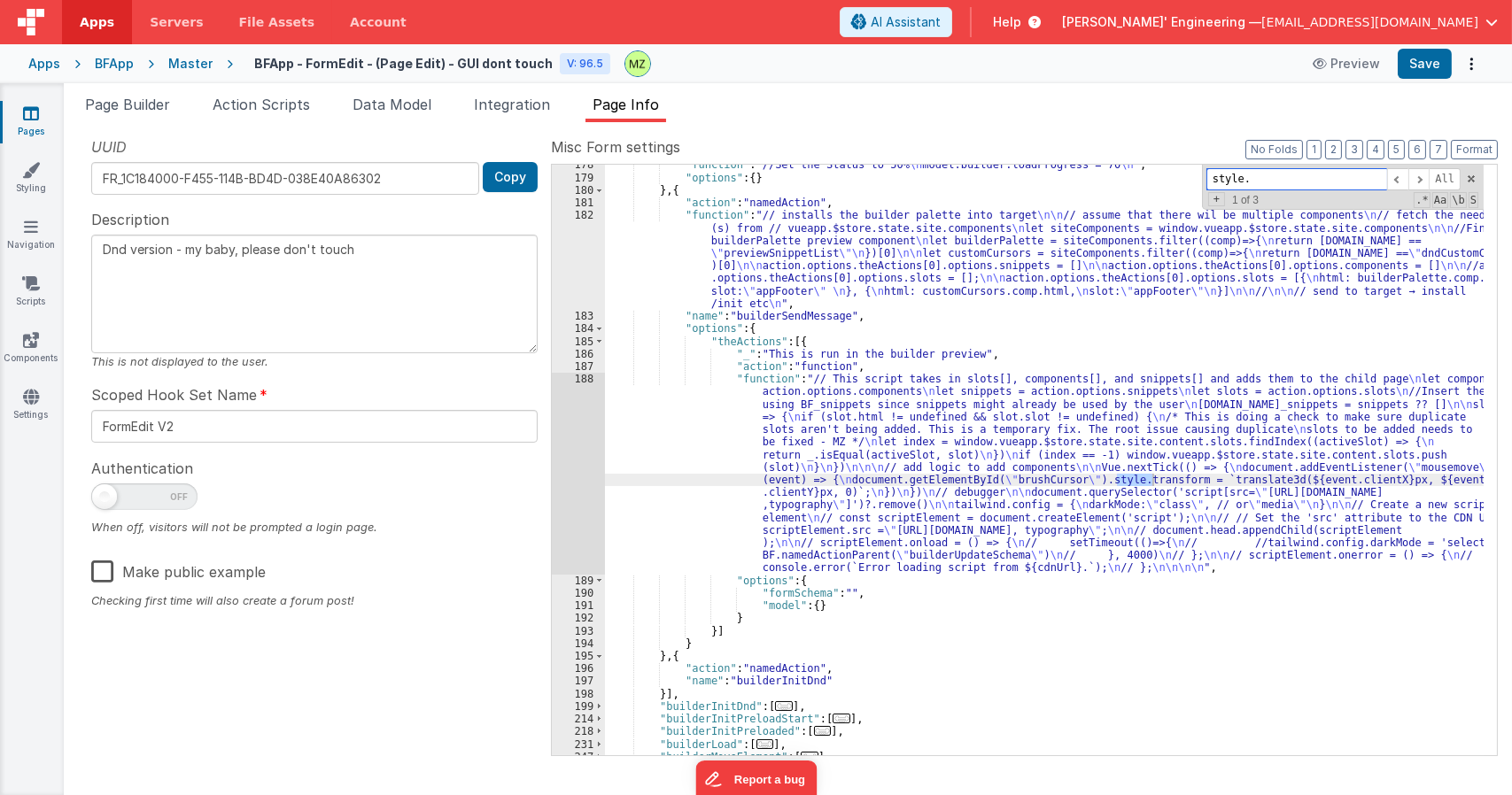
scroll to position [2851, 0]
type input "style."
click at [868, 450] on div ""function" : "//Set the Status to 50% \n model.builder.loadProgress = 70 \n " ,…" at bounding box center [1043, 466] width 878 height 615
click at [761, 387] on div ""function" : "//Set the Status to 50% \n model.builder.loadProgress = 70 \n " ,…" at bounding box center [1043, 466] width 878 height 615
click at [581, 377] on div "188" at bounding box center [578, 473] width 53 height 201
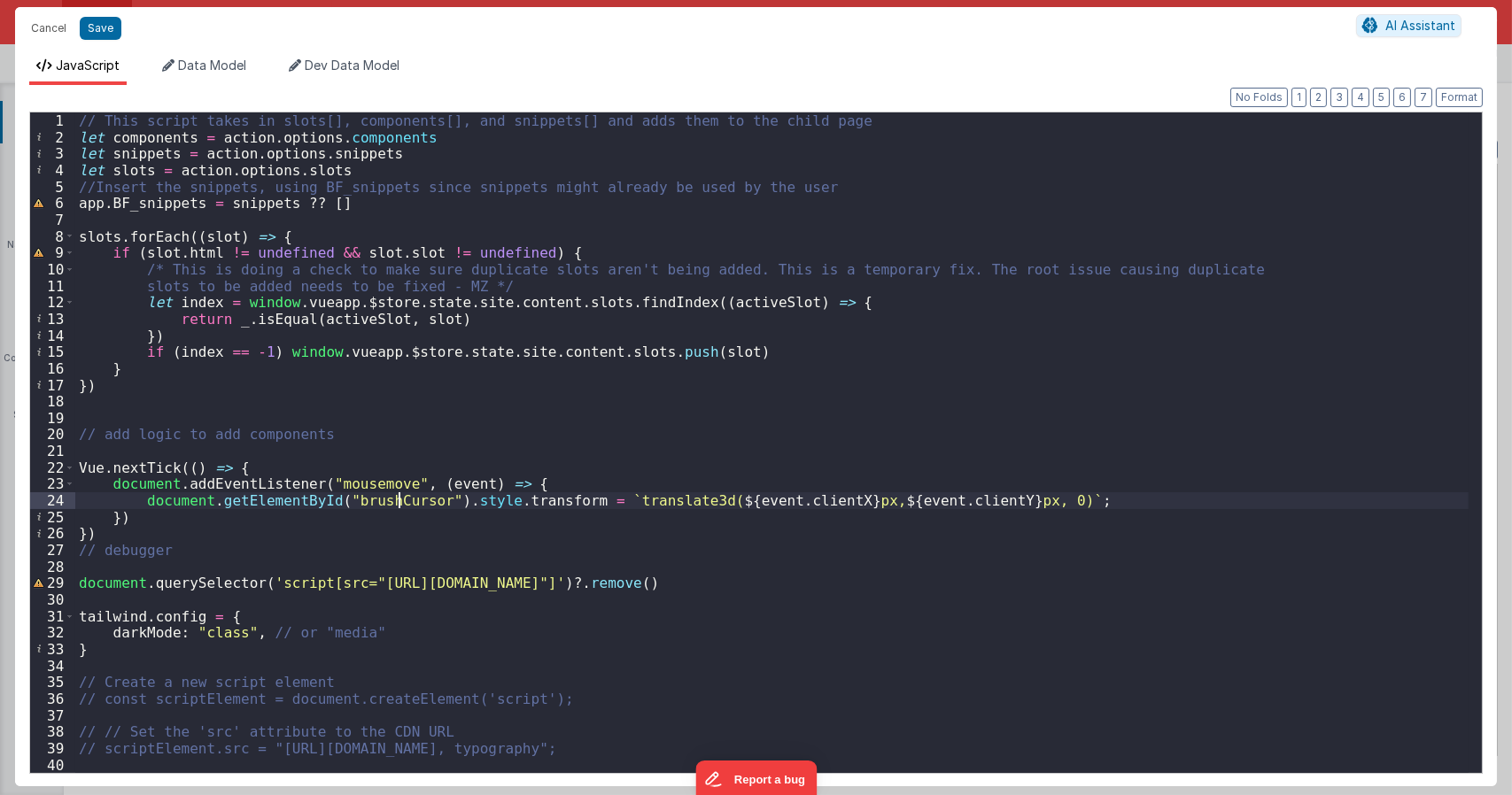
click at [397, 508] on div "// This script takes in slots[], components[], and snippets[] and adds them to …" at bounding box center [772, 459] width 1393 height 693
type textarea "Dnd version - my baby, please don't touch"
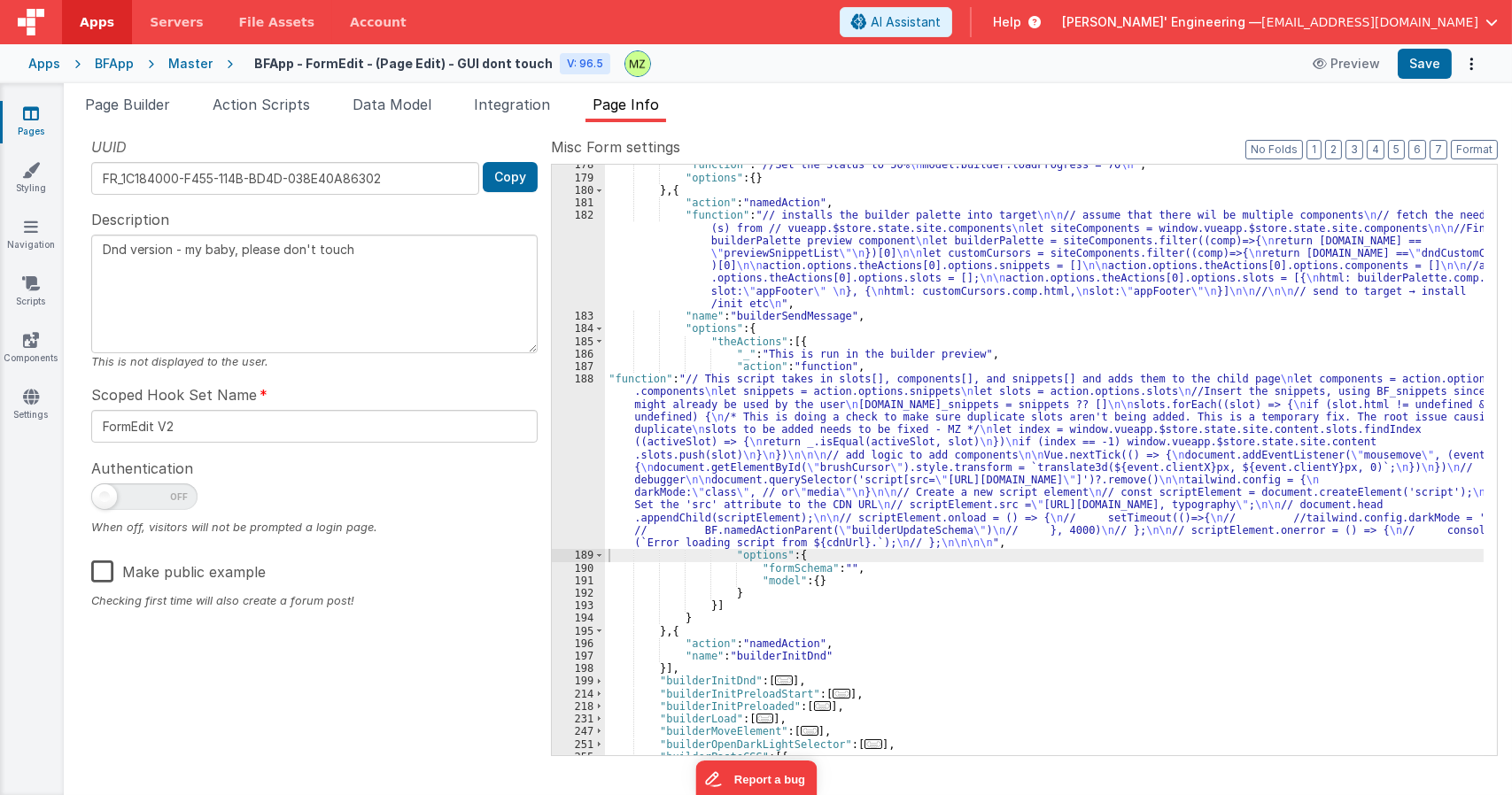
click at [703, 360] on div ""function" : "//Set the Status to 50% \n model.builder.loadProgress = 70 \n " ,…" at bounding box center [1043, 466] width 878 height 615
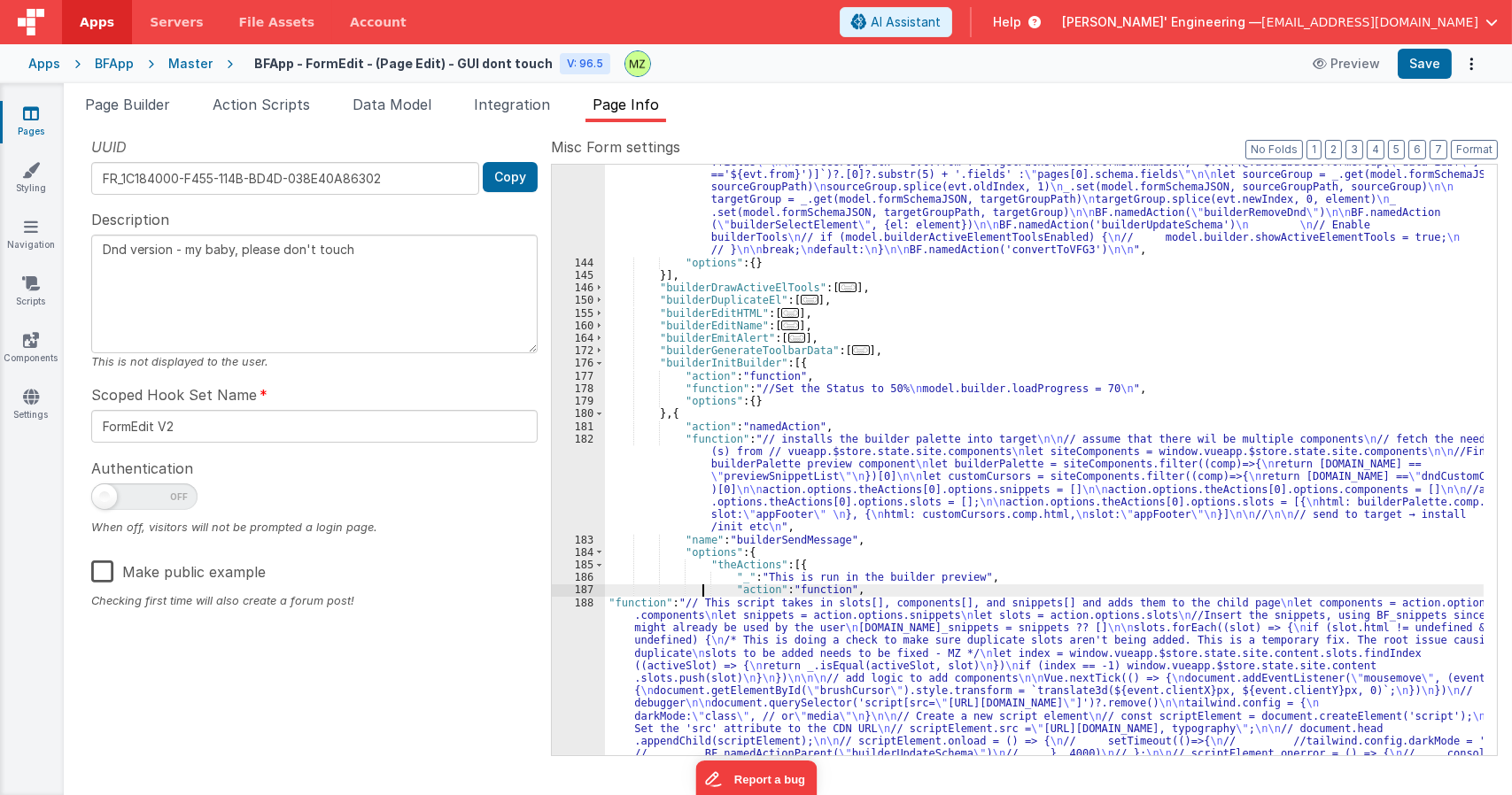
scroll to position [2628, 0]
click at [767, 469] on div ""function" : "let evt = action.options; \n let id = evt.id; \n let element, tar…" at bounding box center [1043, 91] width 878 height 1862
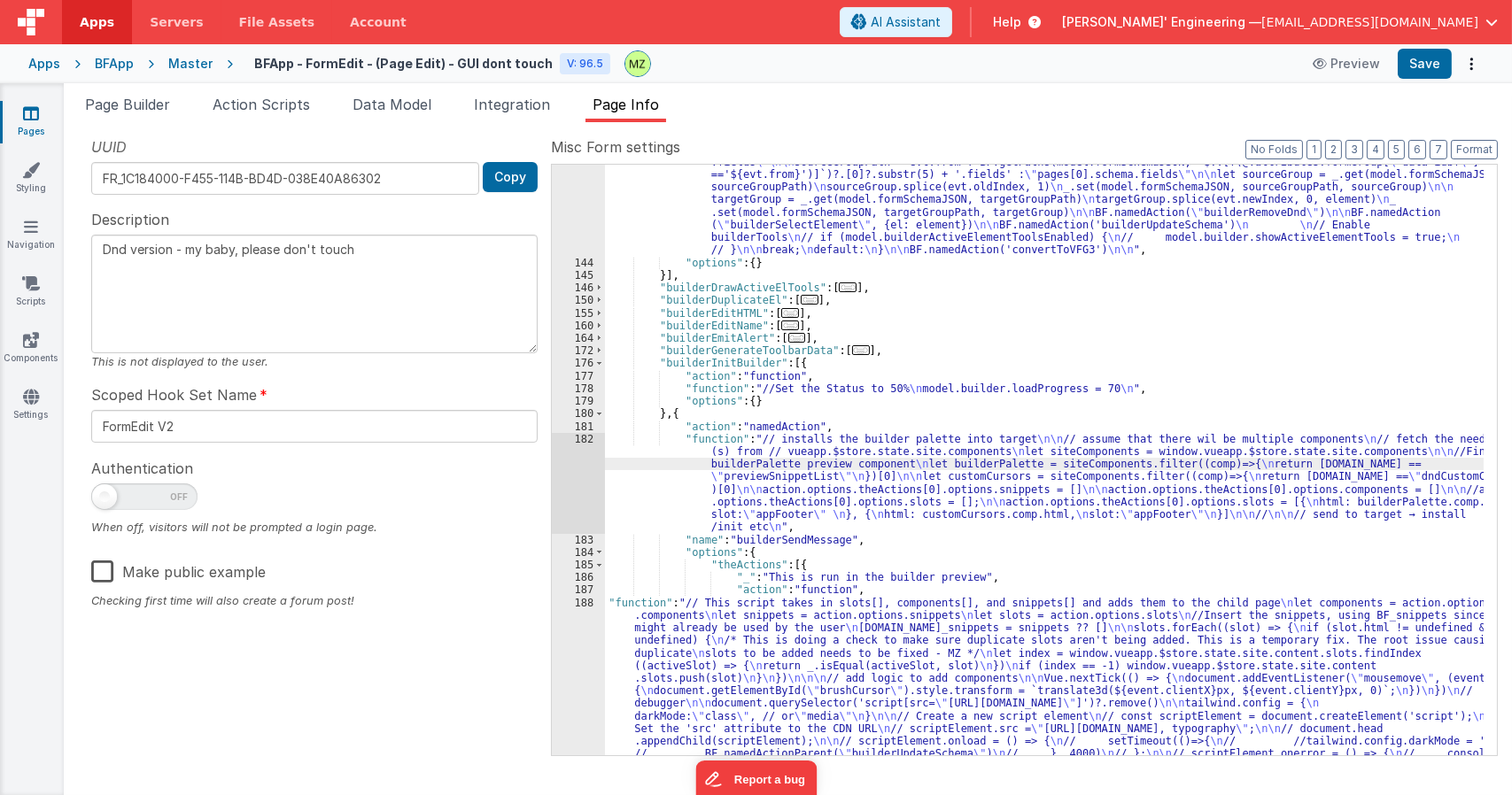
click at [583, 447] on div "182" at bounding box center [578, 483] width 53 height 101
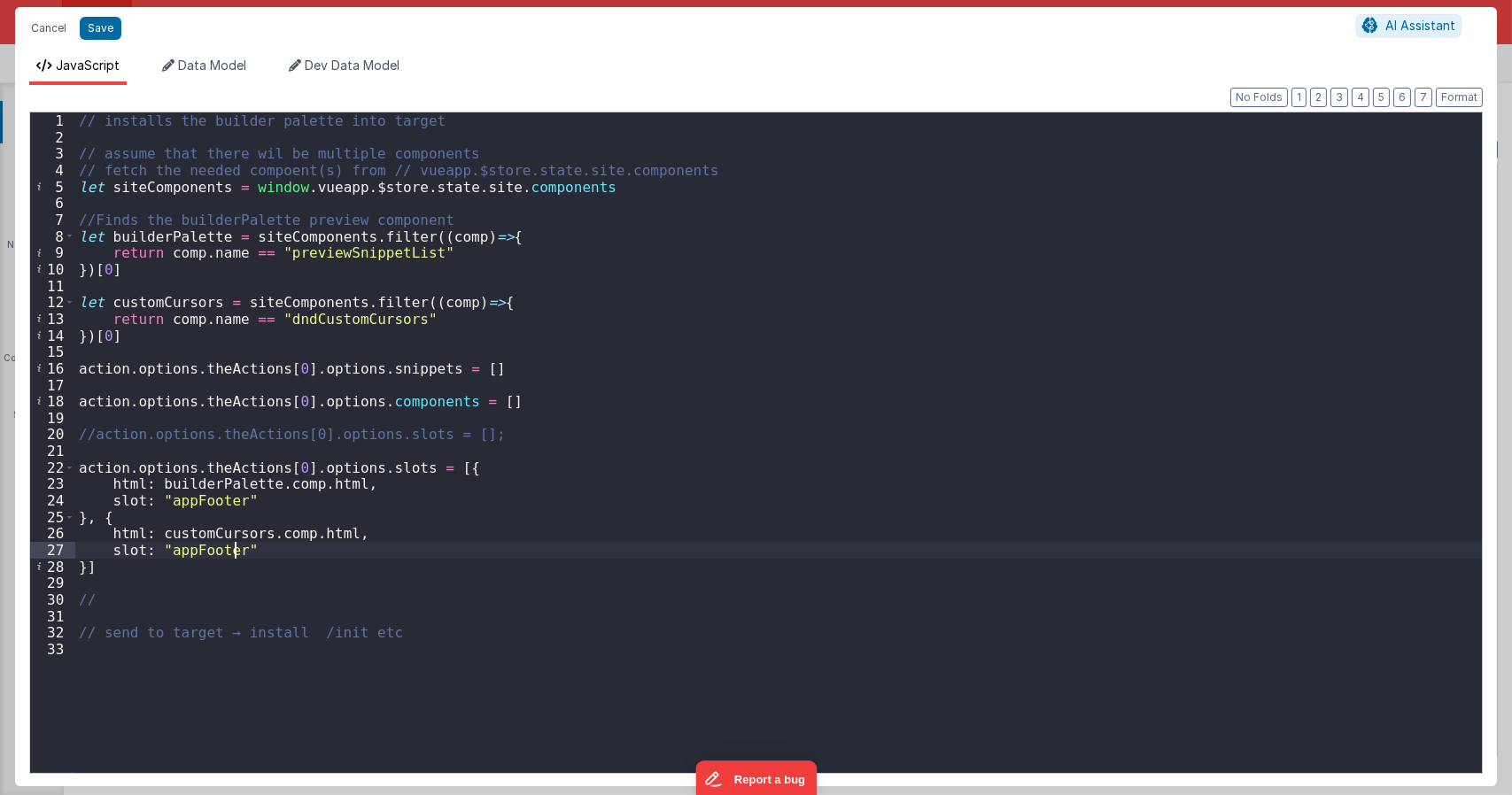
click at [233, 552] on div "// installs the builder palette into target // assume that there wil be multipl…" at bounding box center [779, 459] width 1406 height 693
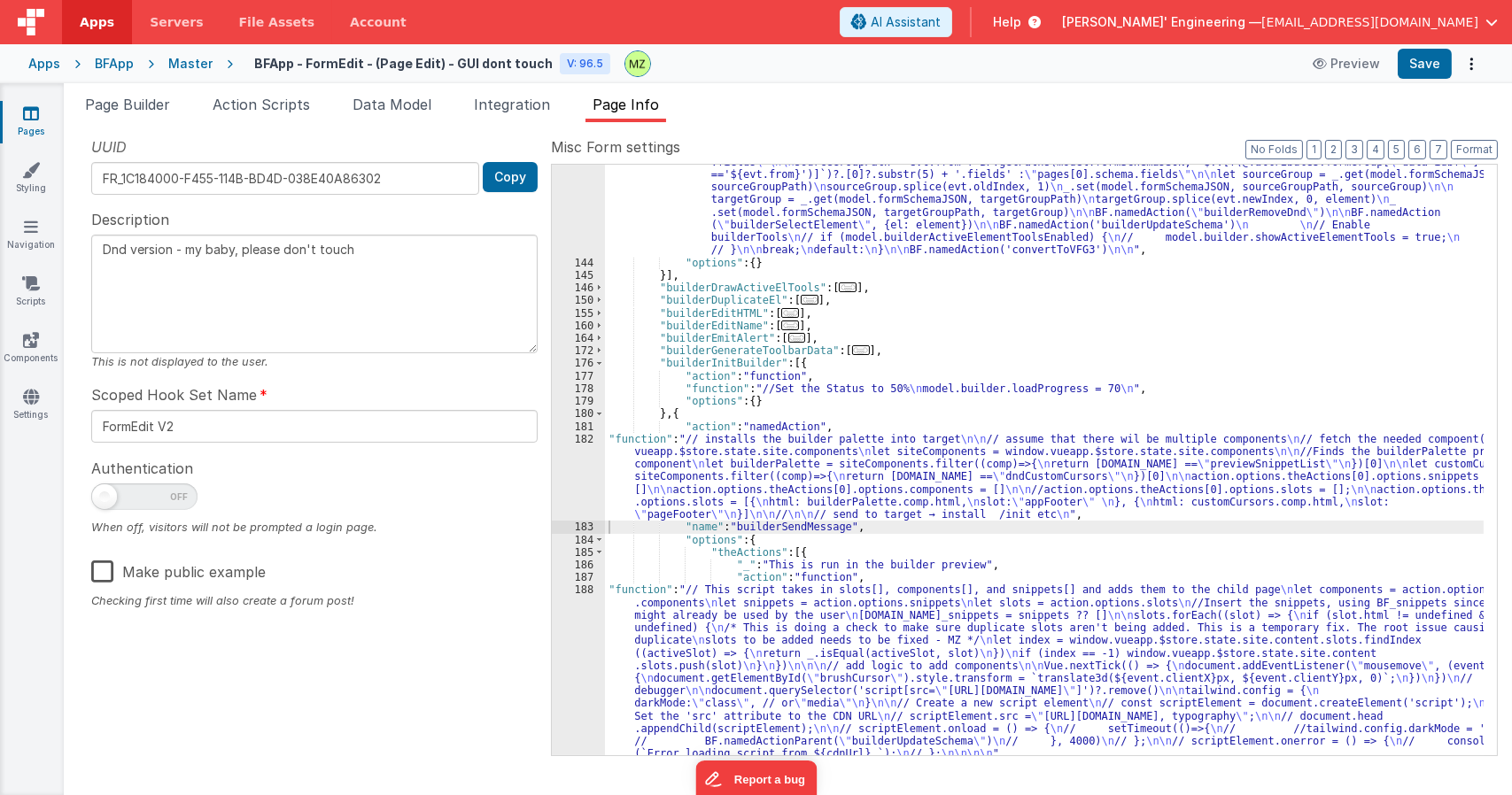
click at [741, 528] on div ""function" : "let evt = action.options; \n let id = evt.id; \n let element, tar…" at bounding box center [1043, 91] width 878 height 1862
click at [585, 457] on div "182" at bounding box center [578, 477] width 53 height 88
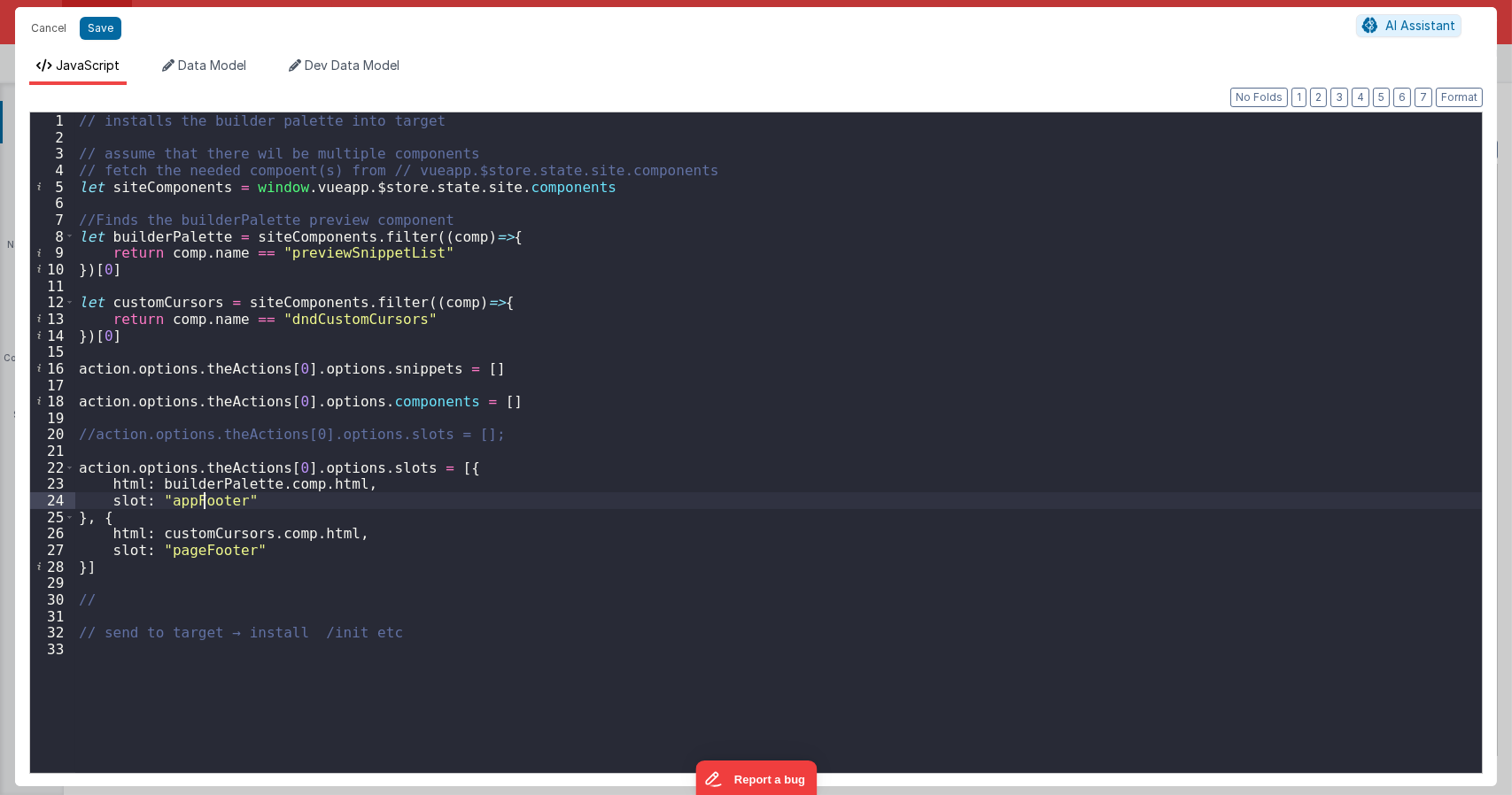
click at [201, 504] on div "// installs the builder palette into target // assume that there wil be multipl…" at bounding box center [779, 459] width 1406 height 693
click at [212, 557] on div "// installs the builder palette into target // assume that there wil be multipl…" at bounding box center [779, 459] width 1406 height 693
click at [212, 559] on div "// installs the builder palette into target // assume that there wil be multipl…" at bounding box center [779, 459] width 1406 height 693
click at [202, 546] on div "// installs the builder palette into target // assume that there wil be multipl…" at bounding box center [779, 459] width 1406 height 693
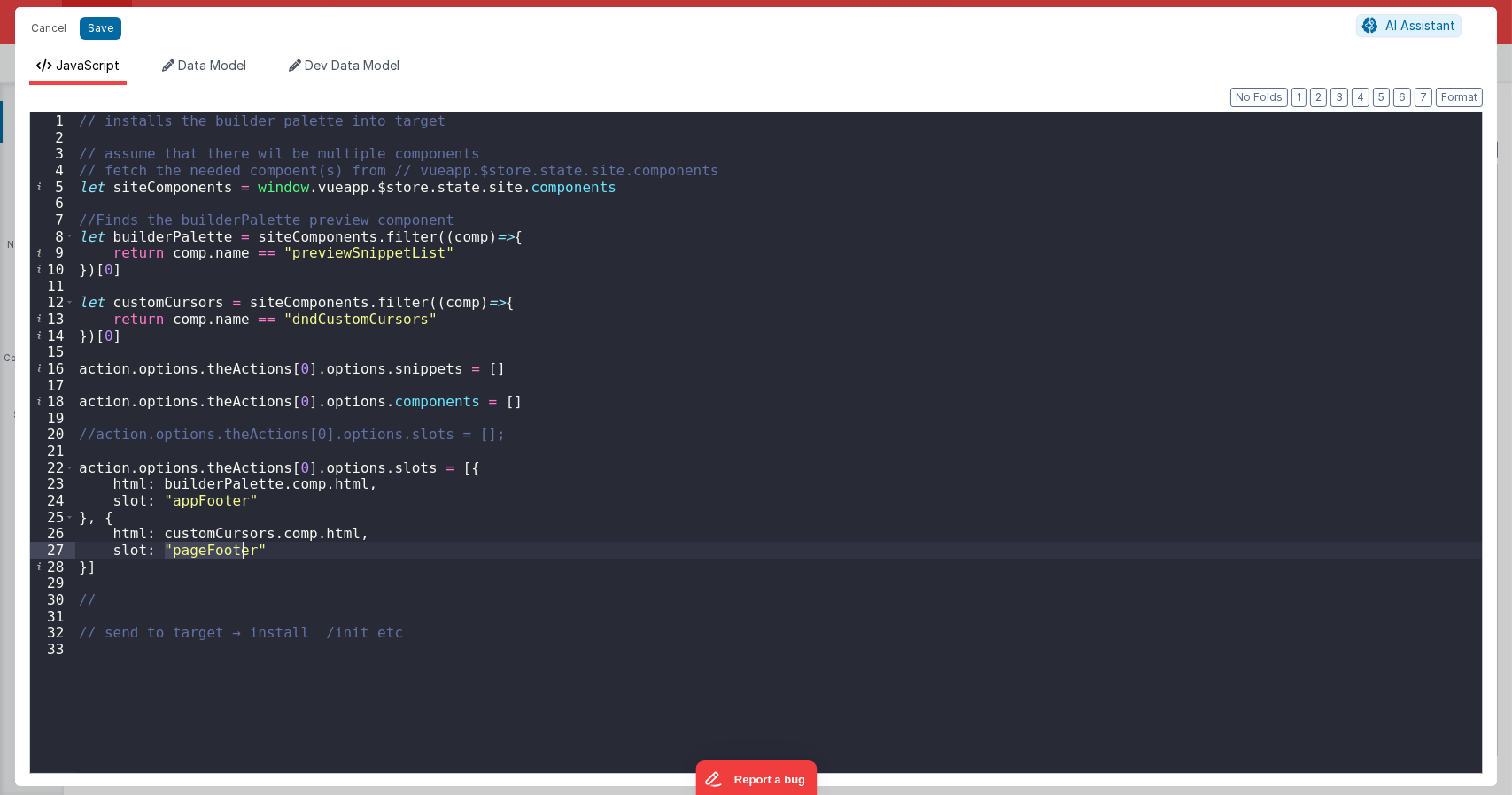
click at [202, 546] on div "// installs the builder palette into target // assume that there wil be multipl…" at bounding box center [779, 459] width 1406 height 693
type textarea "Dnd version - my baby, please don't touch"
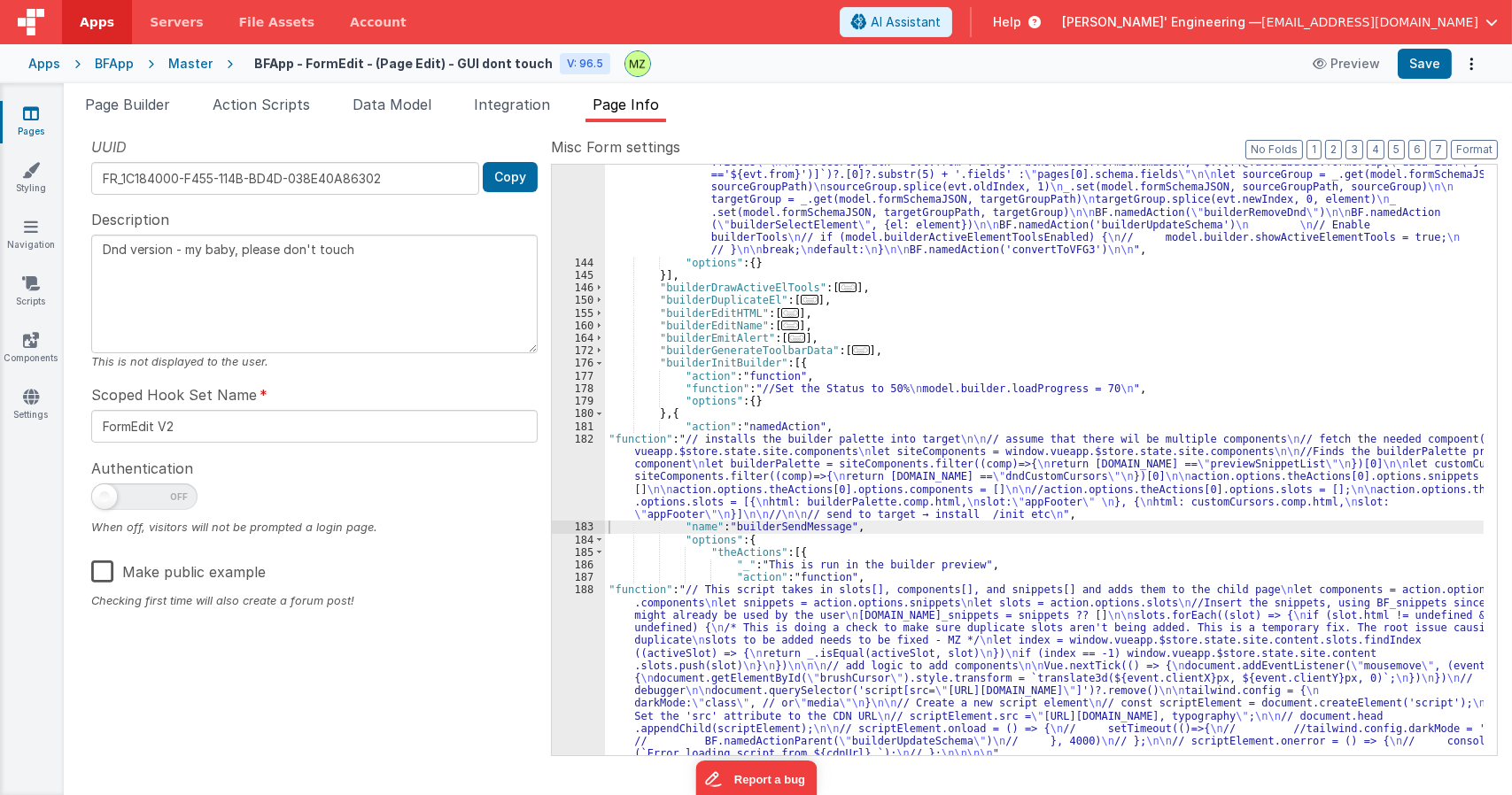
click at [577, 444] on div "182" at bounding box center [578, 477] width 53 height 88
click at [591, 443] on div "182" at bounding box center [578, 477] width 53 height 88
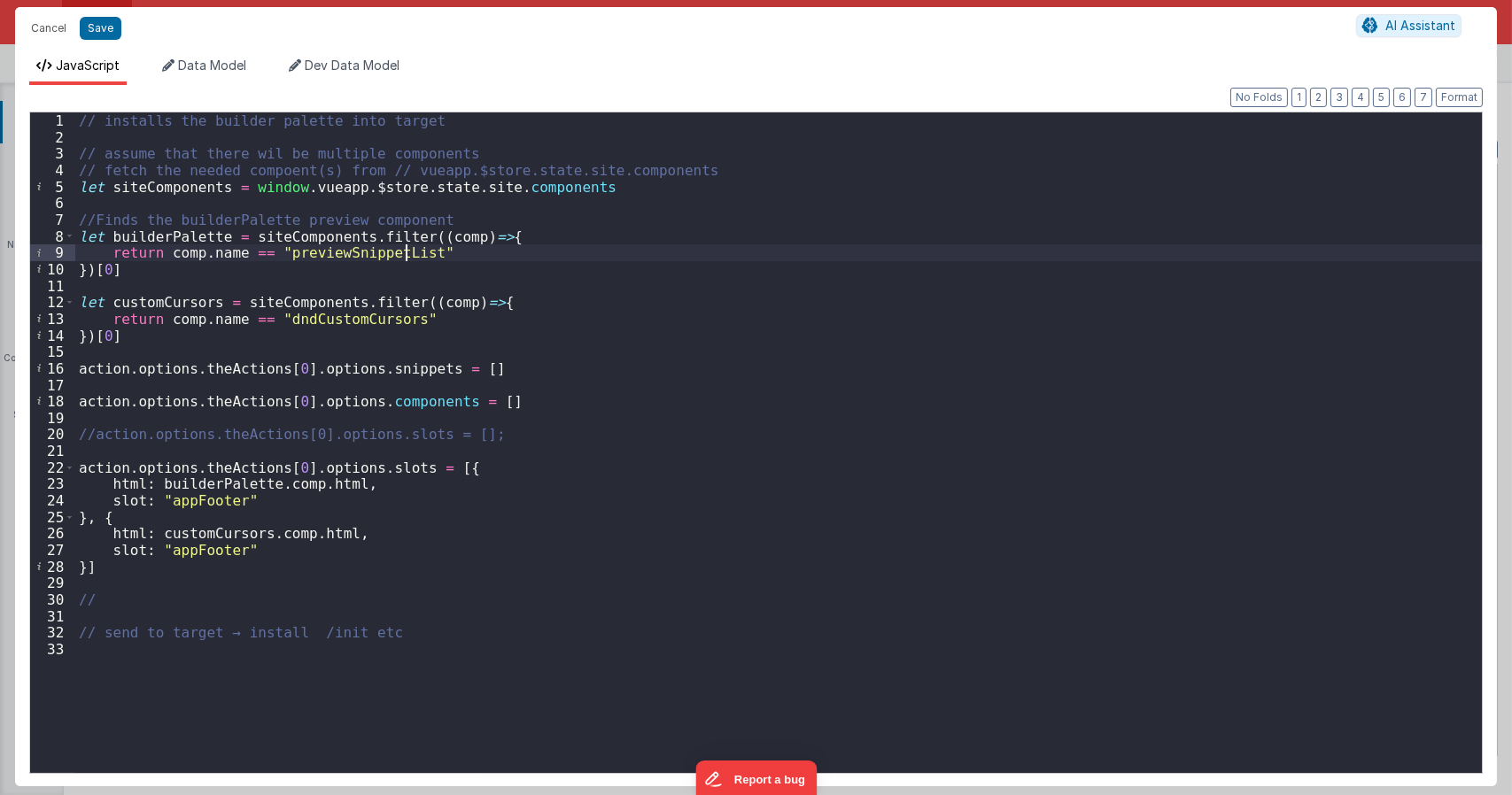
click at [406, 253] on div "// installs the builder palette into target // assume that there wil be multipl…" at bounding box center [779, 459] width 1406 height 693
click at [406, 270] on div "// installs the builder palette into target // assume that there wil be multipl…" at bounding box center [779, 459] width 1406 height 693
click at [335, 227] on div "// installs the builder palette into target // assume that there wil be multipl…" at bounding box center [779, 459] width 1406 height 693
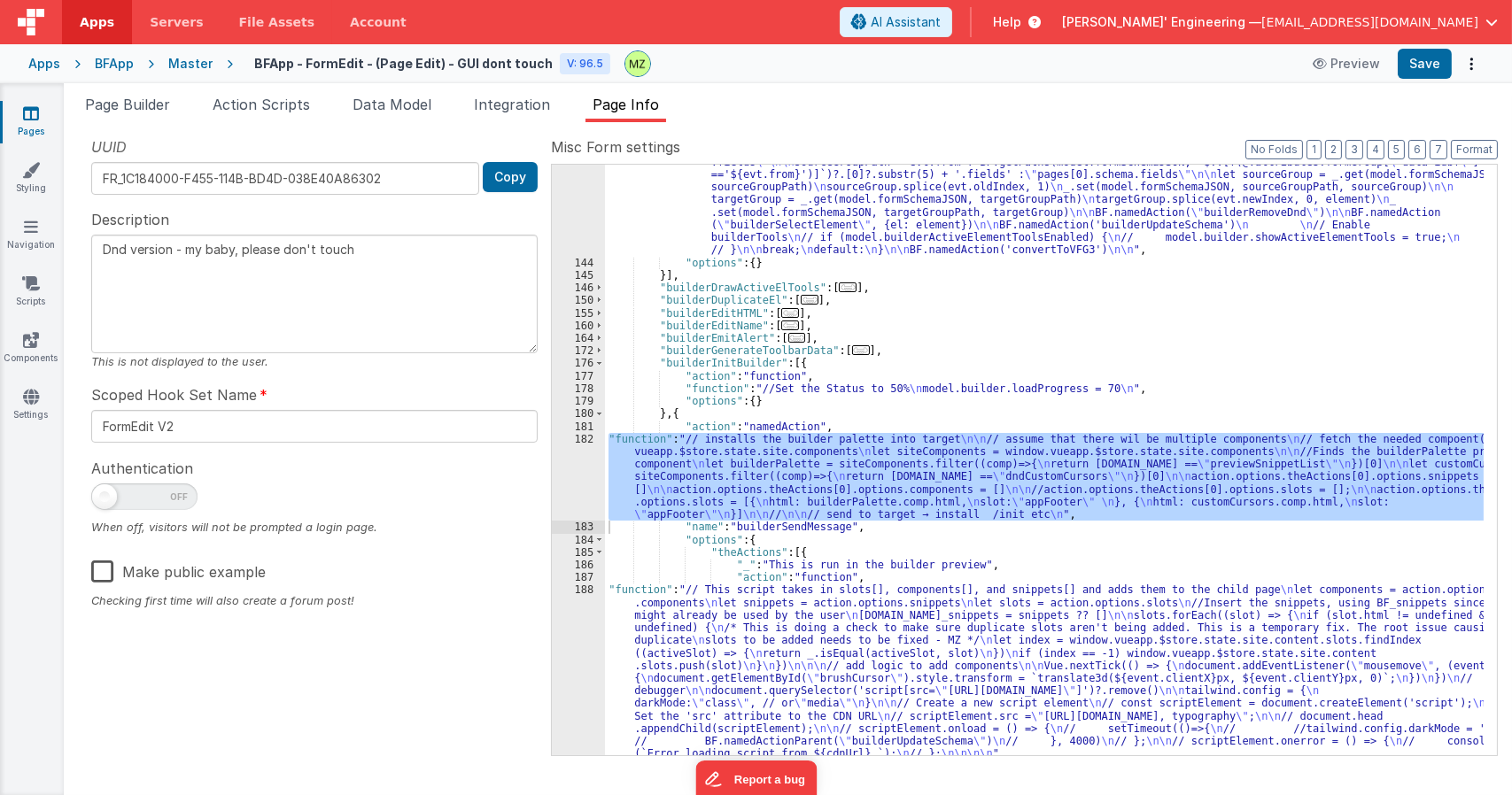
click at [702, 476] on div ""function" : "let evt = action.options; \n let id = evt.id; \n let element, tar…" at bounding box center [1043, 460] width 878 height 591
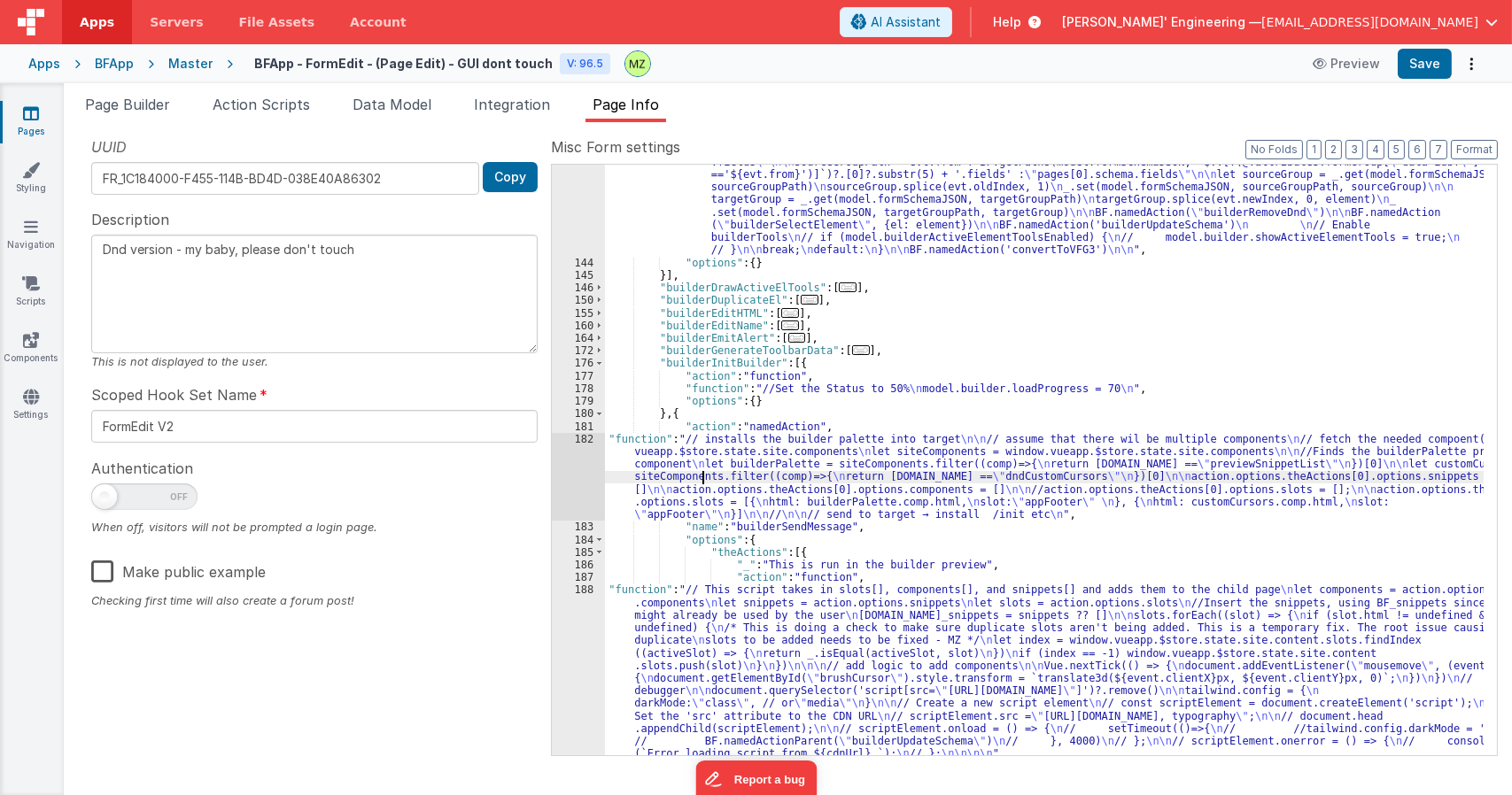
click at [592, 439] on div "182" at bounding box center [578, 477] width 53 height 88
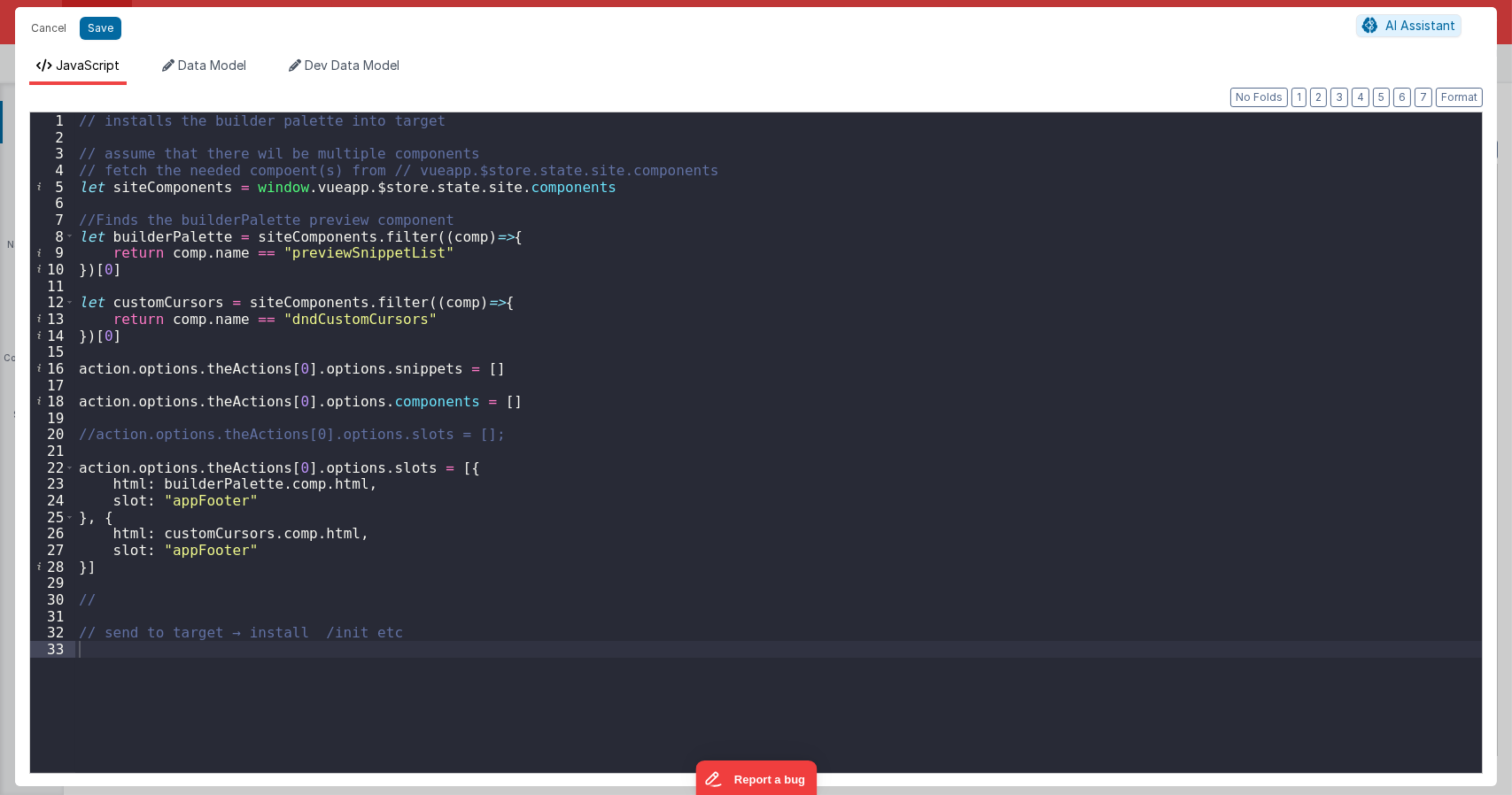
click at [92, 139] on div "// installs the builder palette into target // assume that there wil be multipl…" at bounding box center [779, 459] width 1406 height 693
type textarea "Dnd version - my baby, please don't touch"
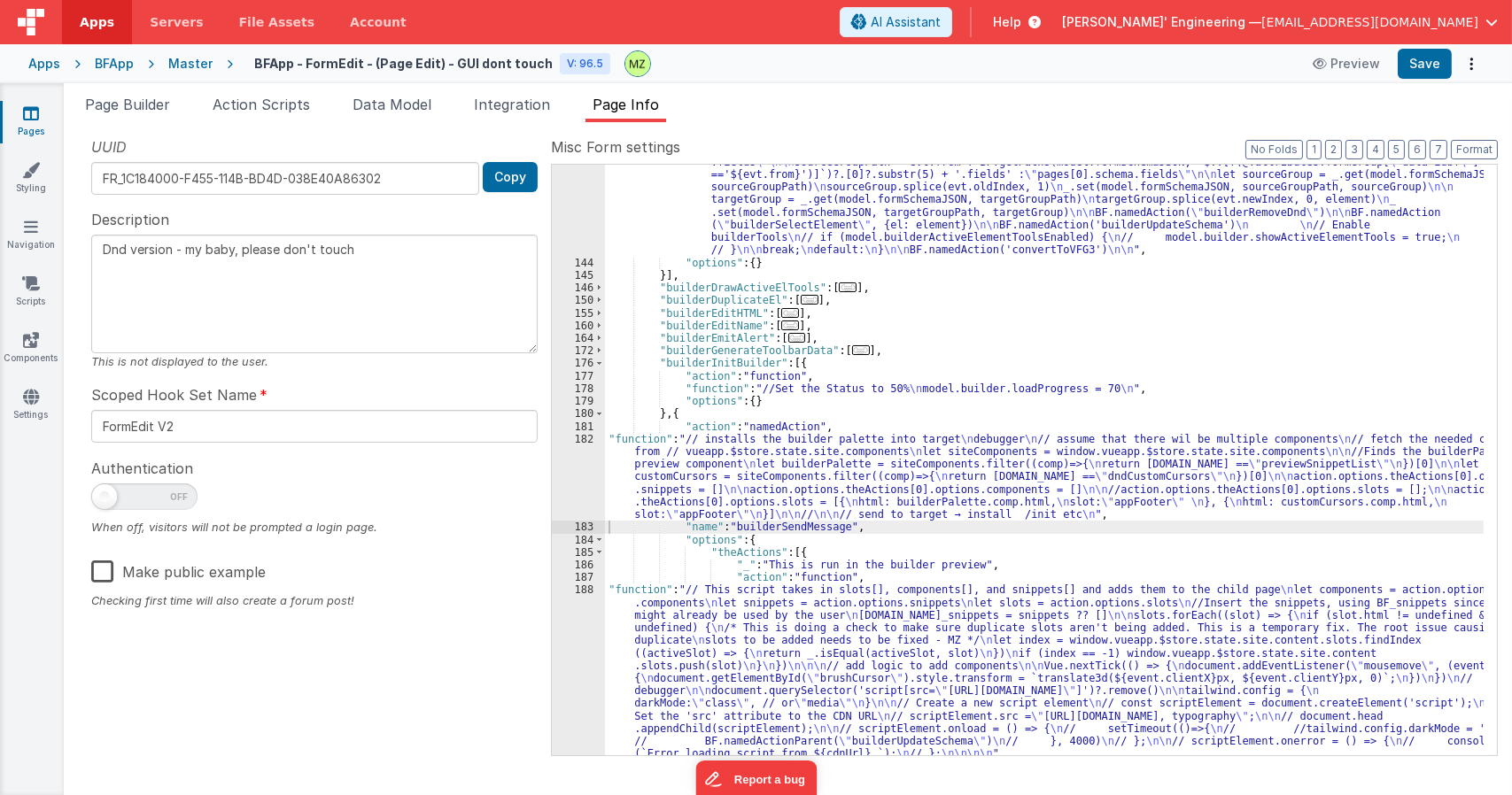
click at [748, 489] on div ""function" : "let evt = action.options; \n let id = evt.id; \n let element, tar…" at bounding box center [1043, 91] width 878 height 1862
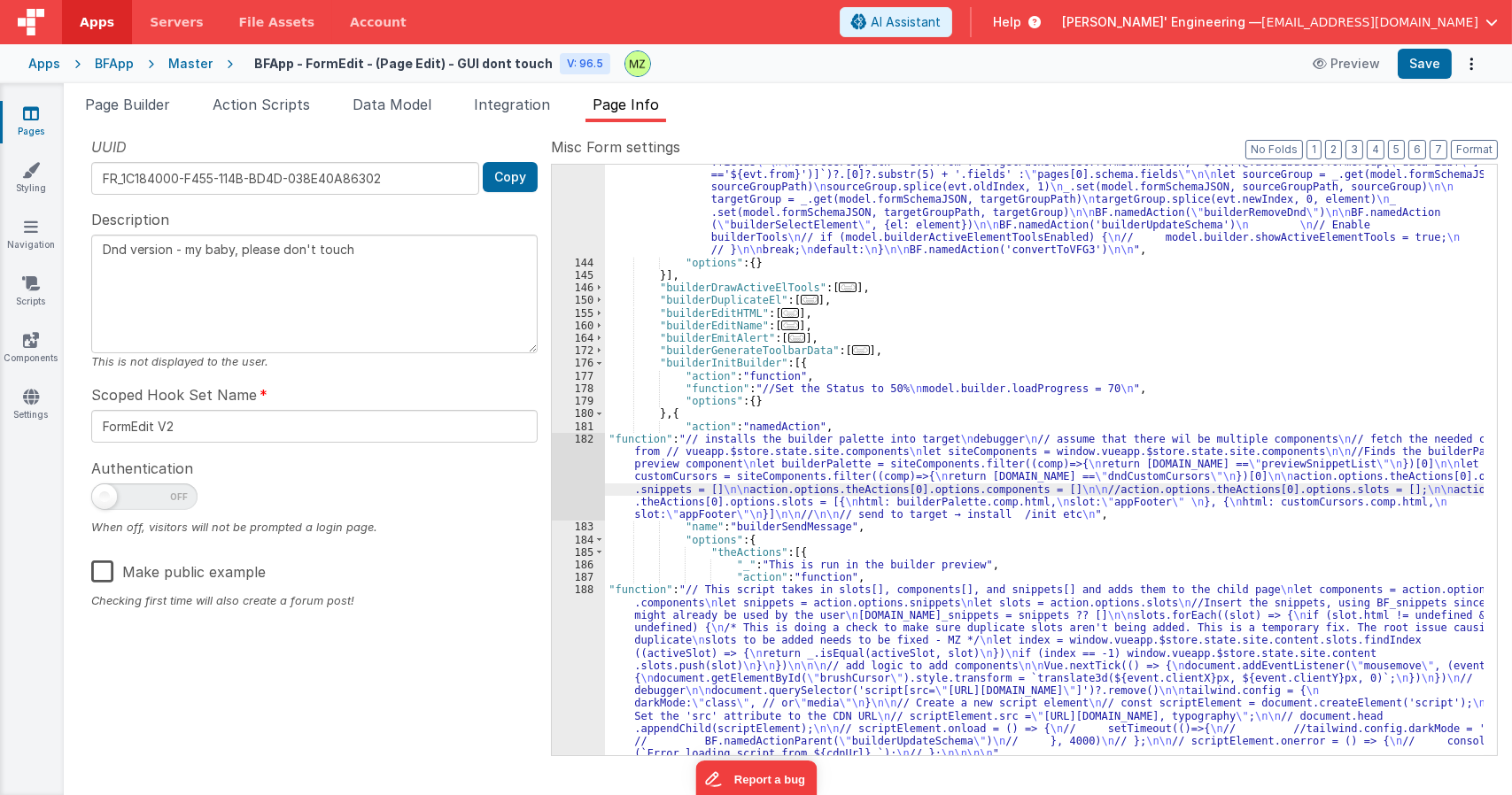
click at [584, 439] on div "182" at bounding box center [578, 477] width 53 height 88
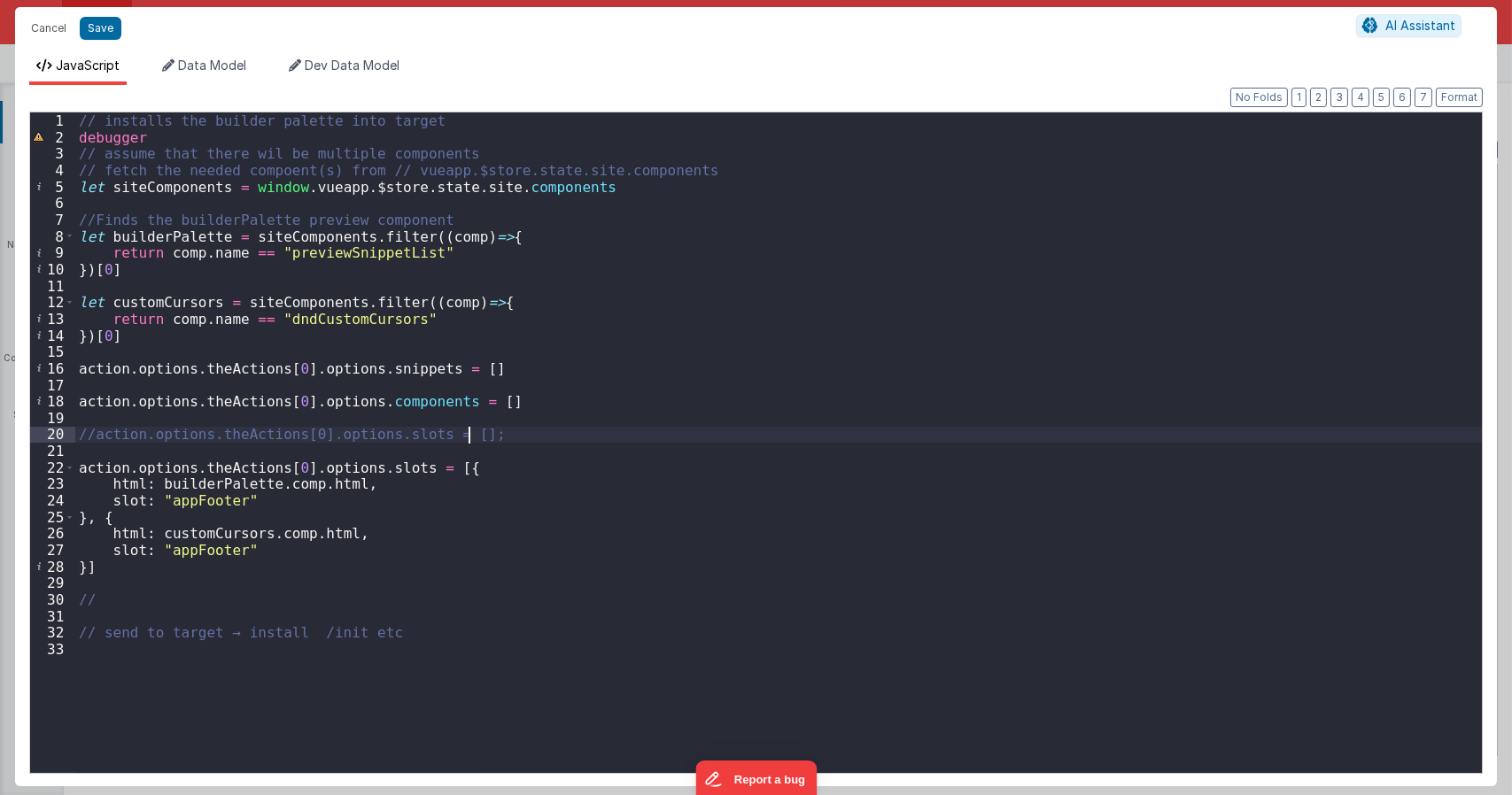
click at [581, 439] on div "// installs the builder palette into target debugger // assume that there wil b…" at bounding box center [779, 459] width 1406 height 693
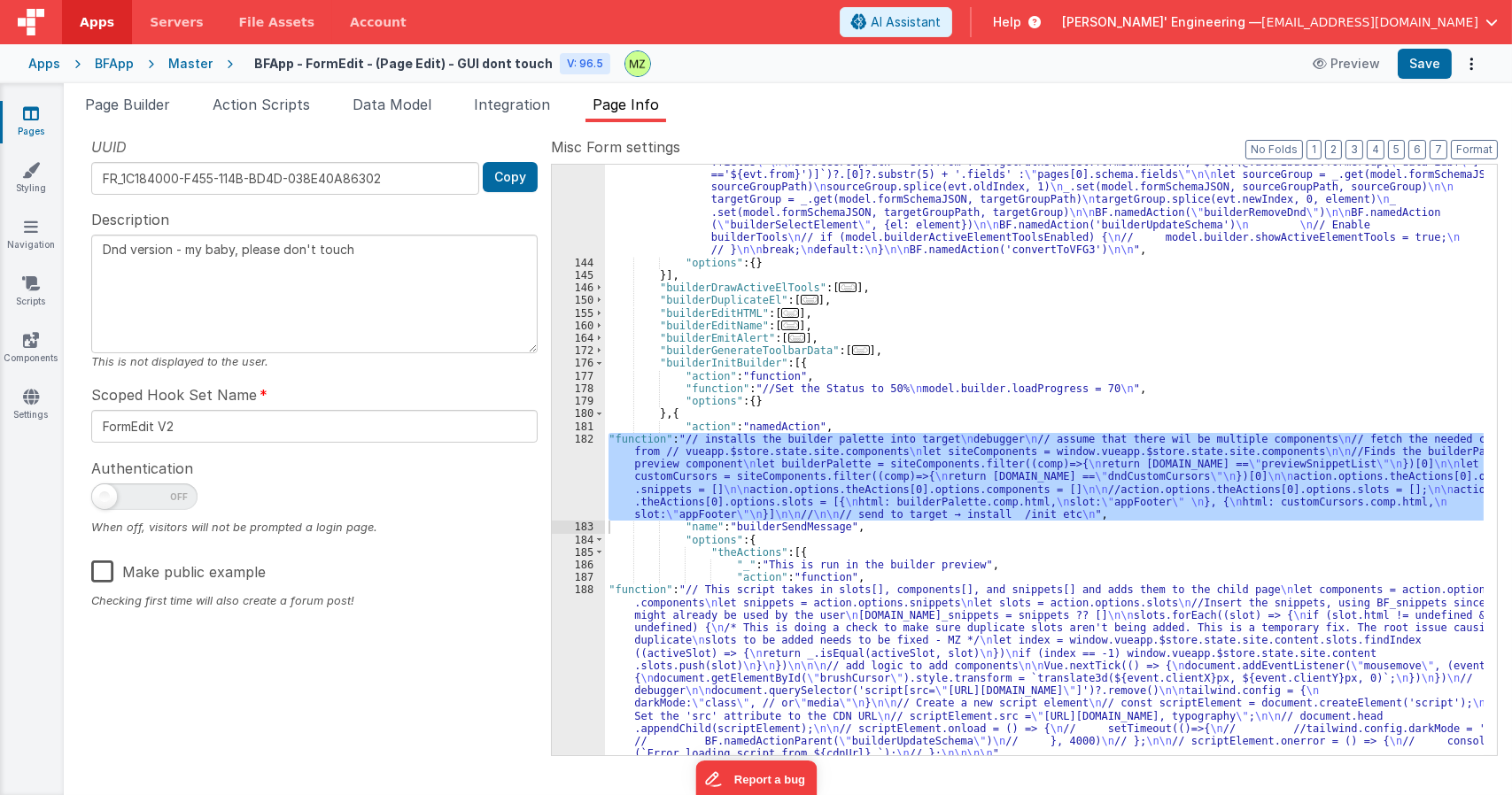
click at [680, 674] on div ""function" : "let evt = action.options; \n let id = evt.id; \n let element, tar…" at bounding box center [1043, 91] width 878 height 1862
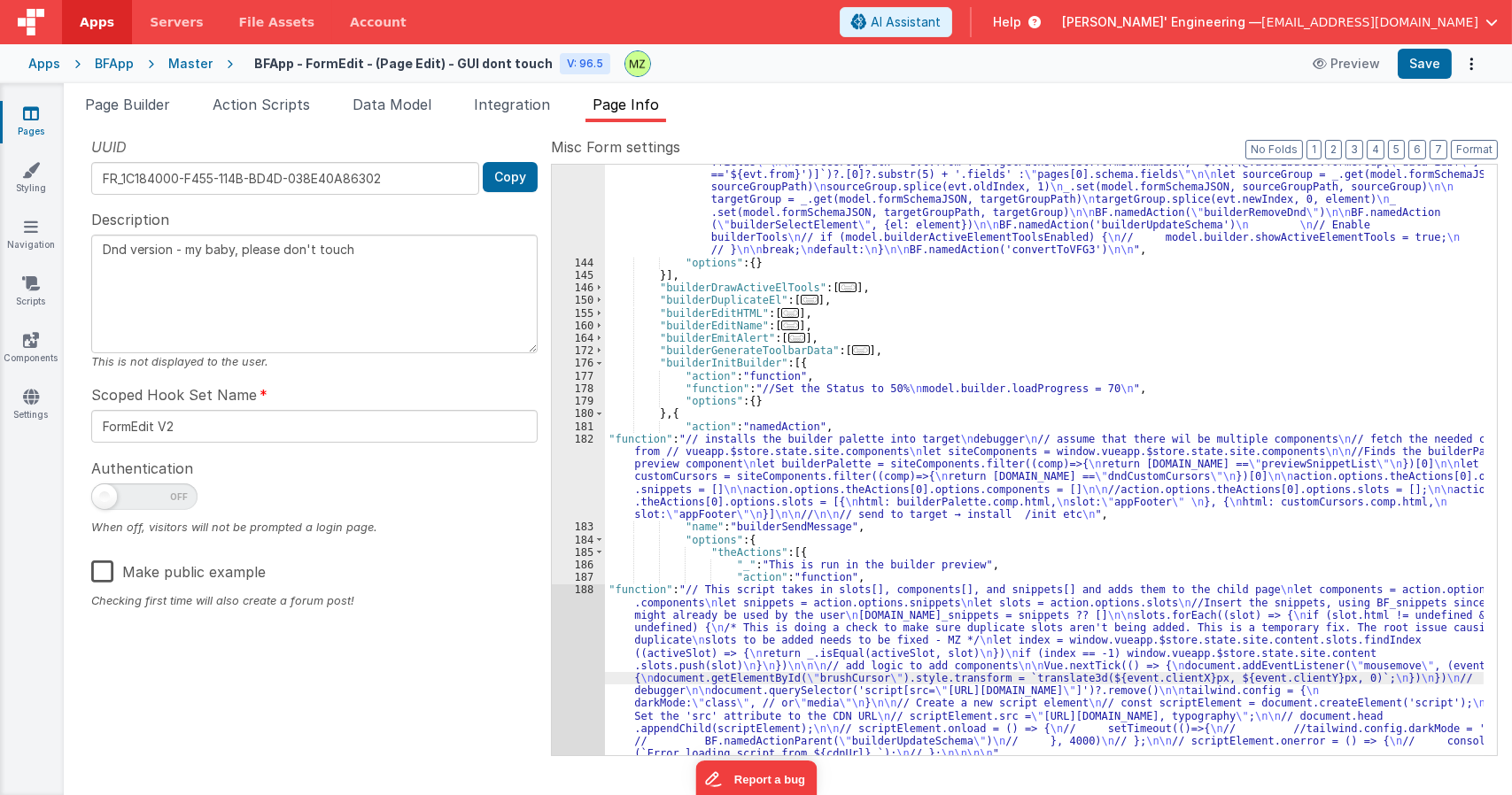
click at [588, 591] on div "188" at bounding box center [578, 671] width 53 height 176
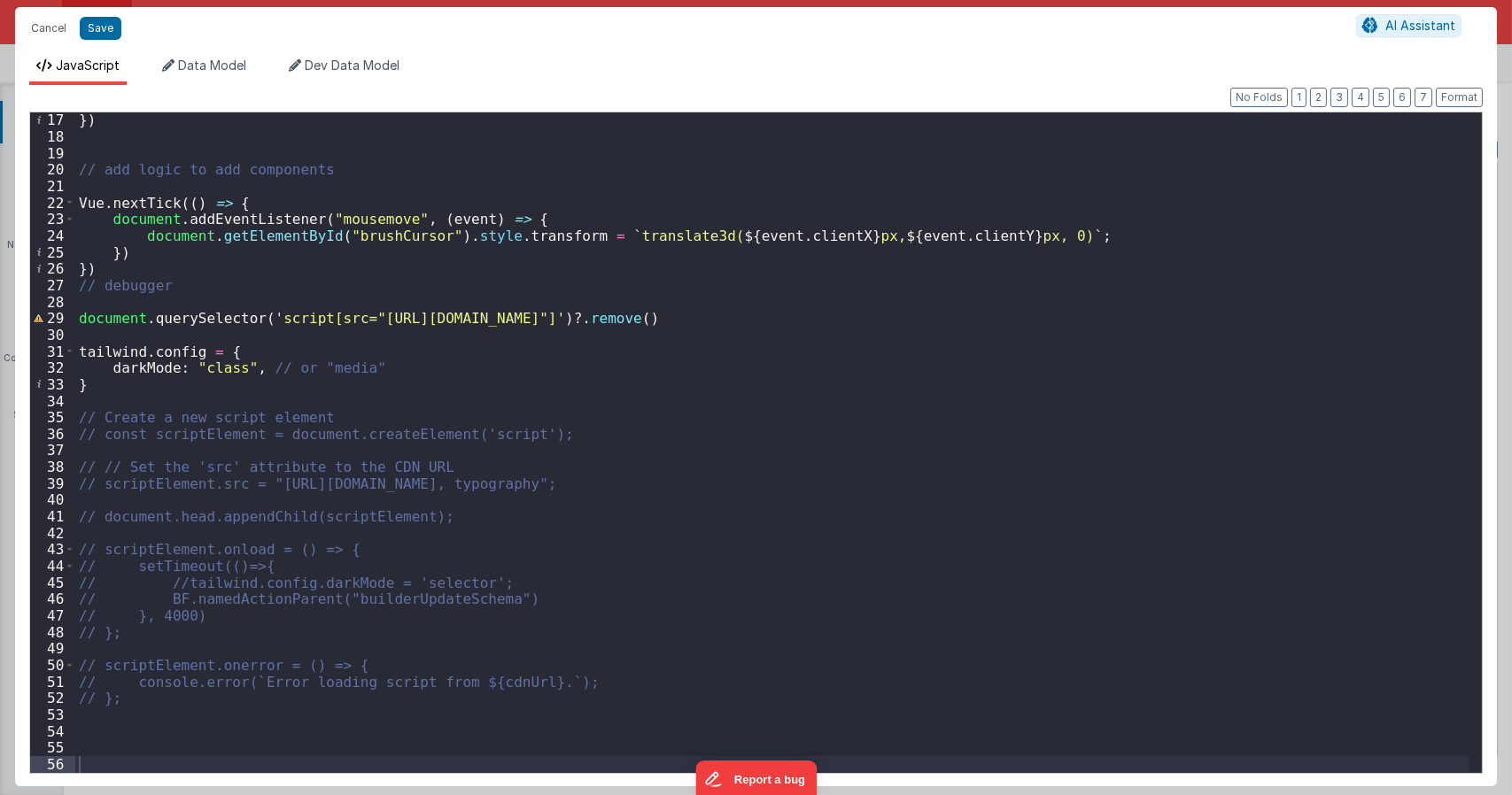
scroll to position [264, 0]
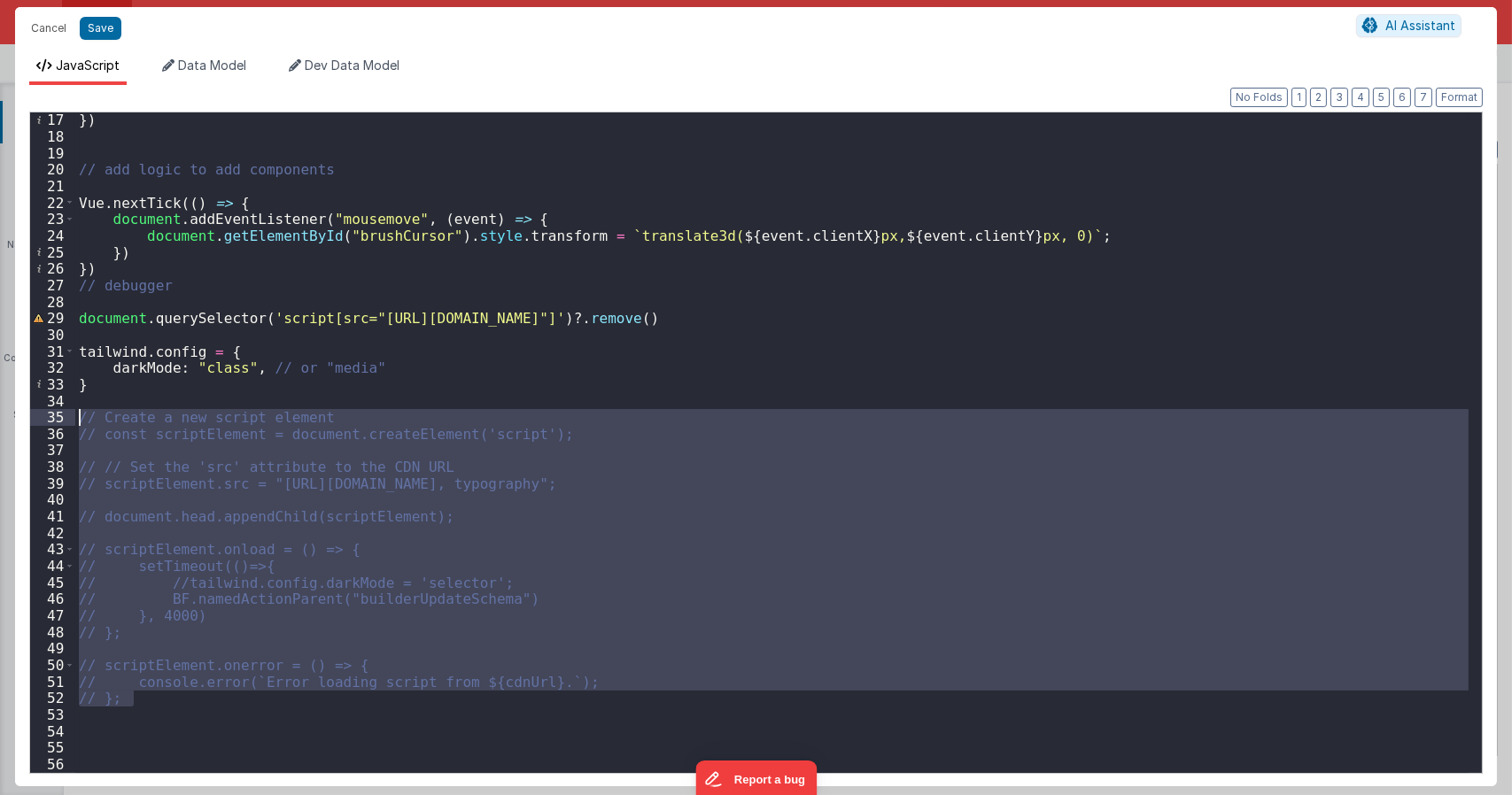
drag, startPoint x: 156, startPoint y: 696, endPoint x: 23, endPoint y: 420, distance: 306.4
click at [23, 420] on div "Format 7 6 5 4 3 2 1 No Folds 17 18 19 20 21 22 23 24 25 26 27 28 29 30 31 32 3…" at bounding box center [756, 435] width 1482 height 701
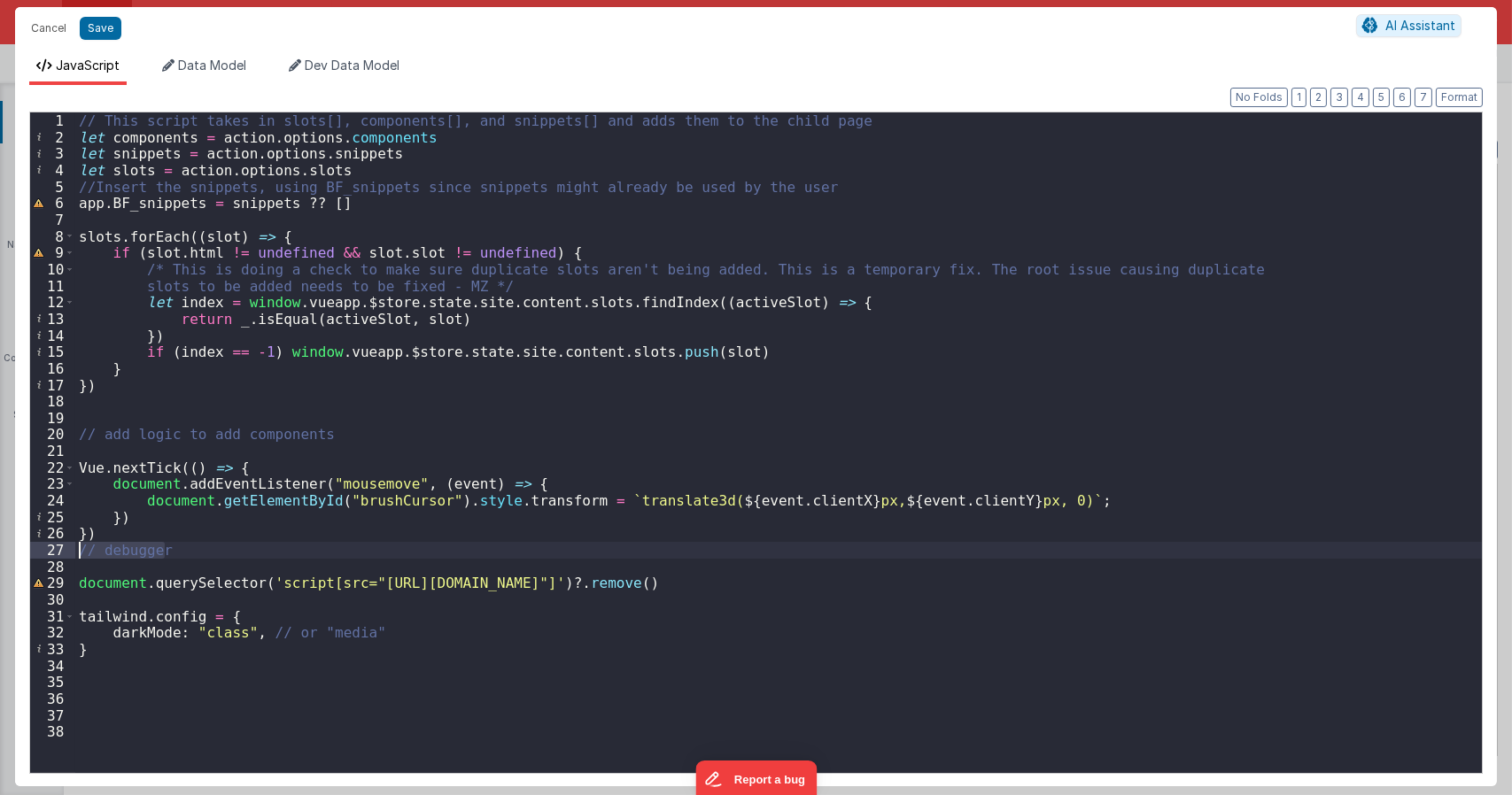
drag, startPoint x: 176, startPoint y: 544, endPoint x: 16, endPoint y: 544, distance: 160.0
click at [16, 544] on div "Format 7 6 5 4 3 2 1 No Folds 1 2 3 4 5 6 7 8 9 10 11 12 13 14 15 16 17 18 19 2…" at bounding box center [756, 435] width 1482 height 701
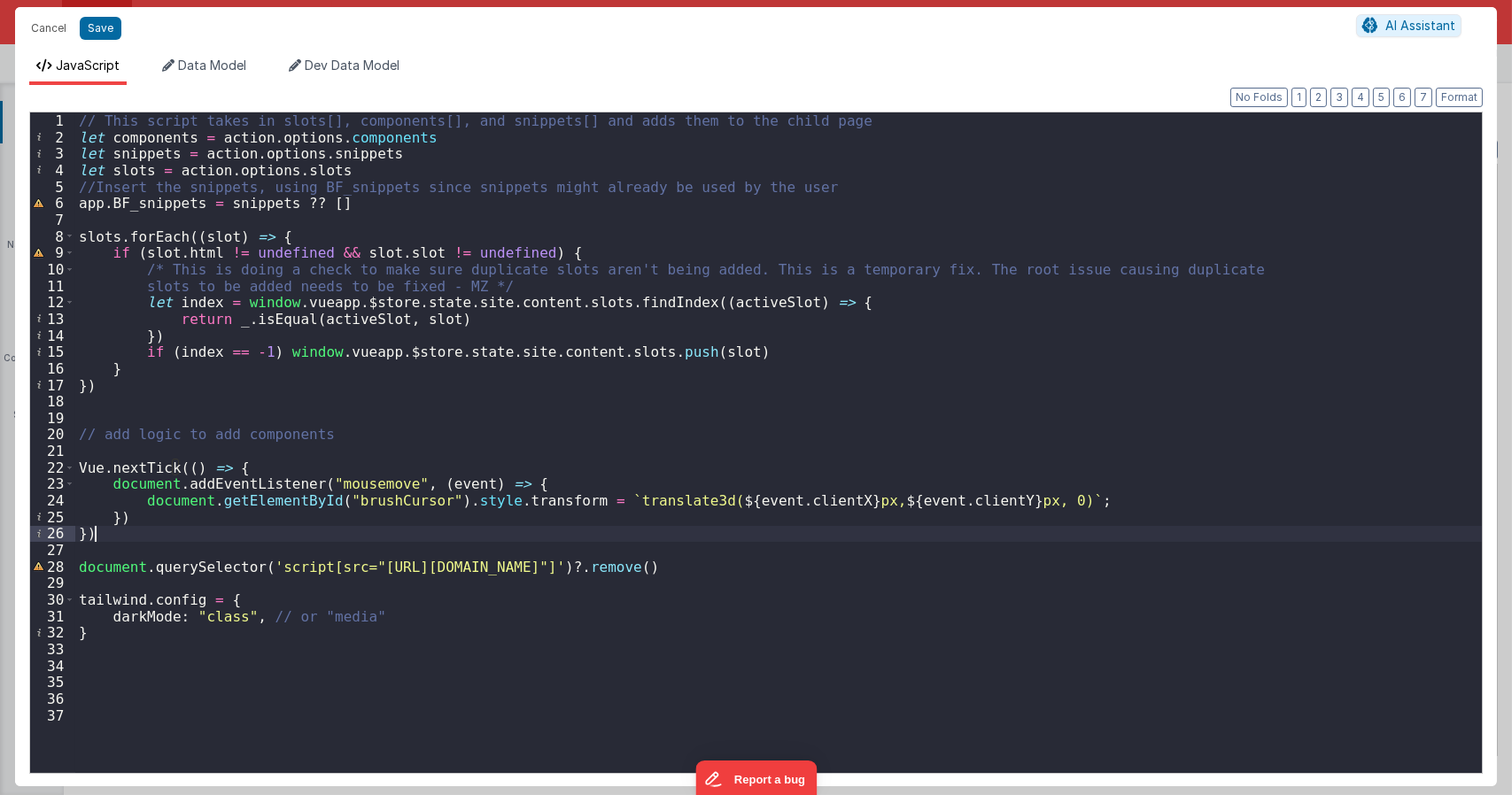
click at [129, 222] on div "// This script takes in slots[], components[], and snippets[] and adds them to …" at bounding box center [779, 459] width 1406 height 693
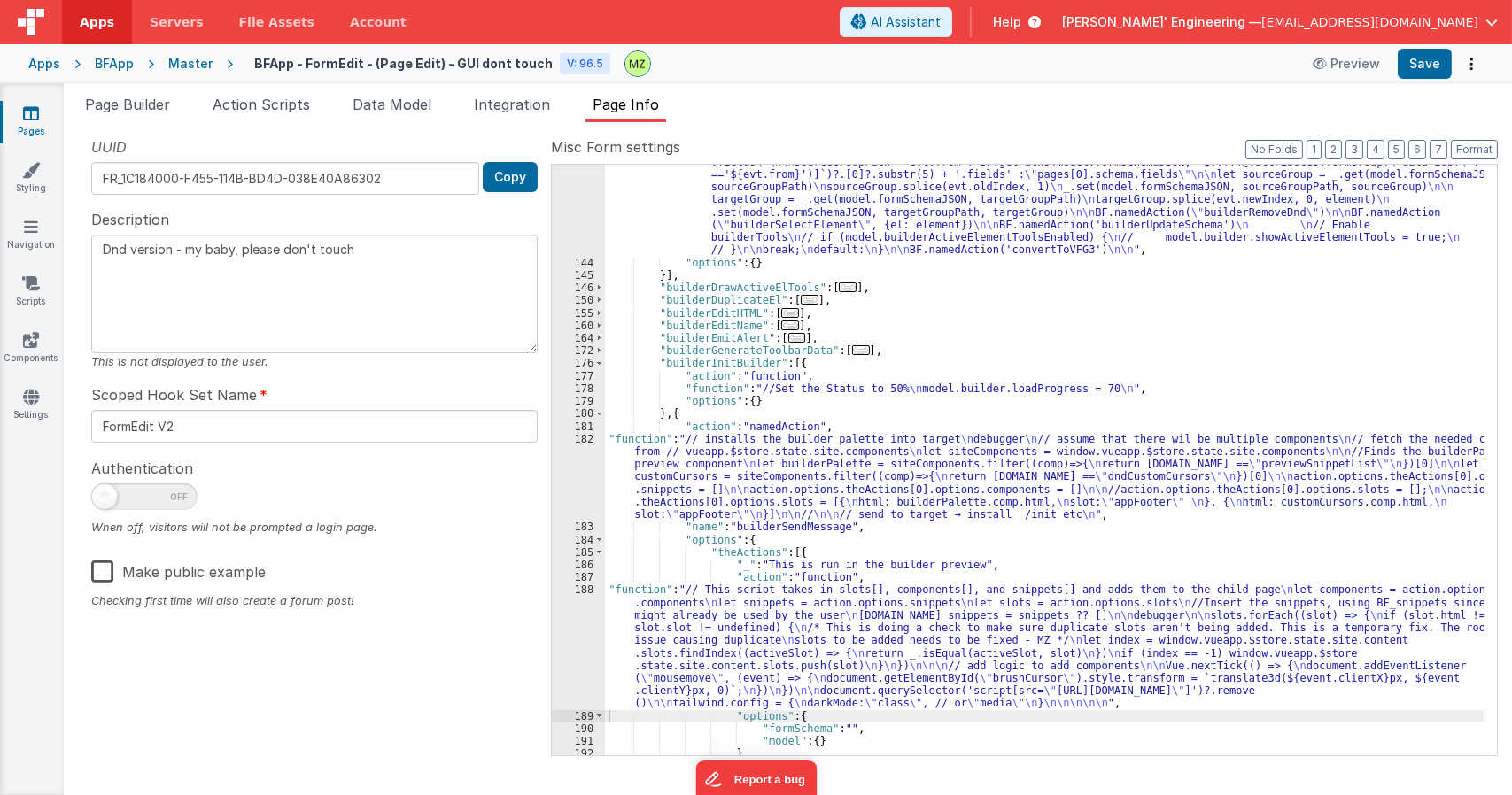
click at [756, 469] on div ""function" : "let evt = action.options; \n let id = evt.id; \n let element, tar…" at bounding box center [1043, 10] width 878 height 1699
click at [585, 446] on div "182" at bounding box center [578, 477] width 53 height 88
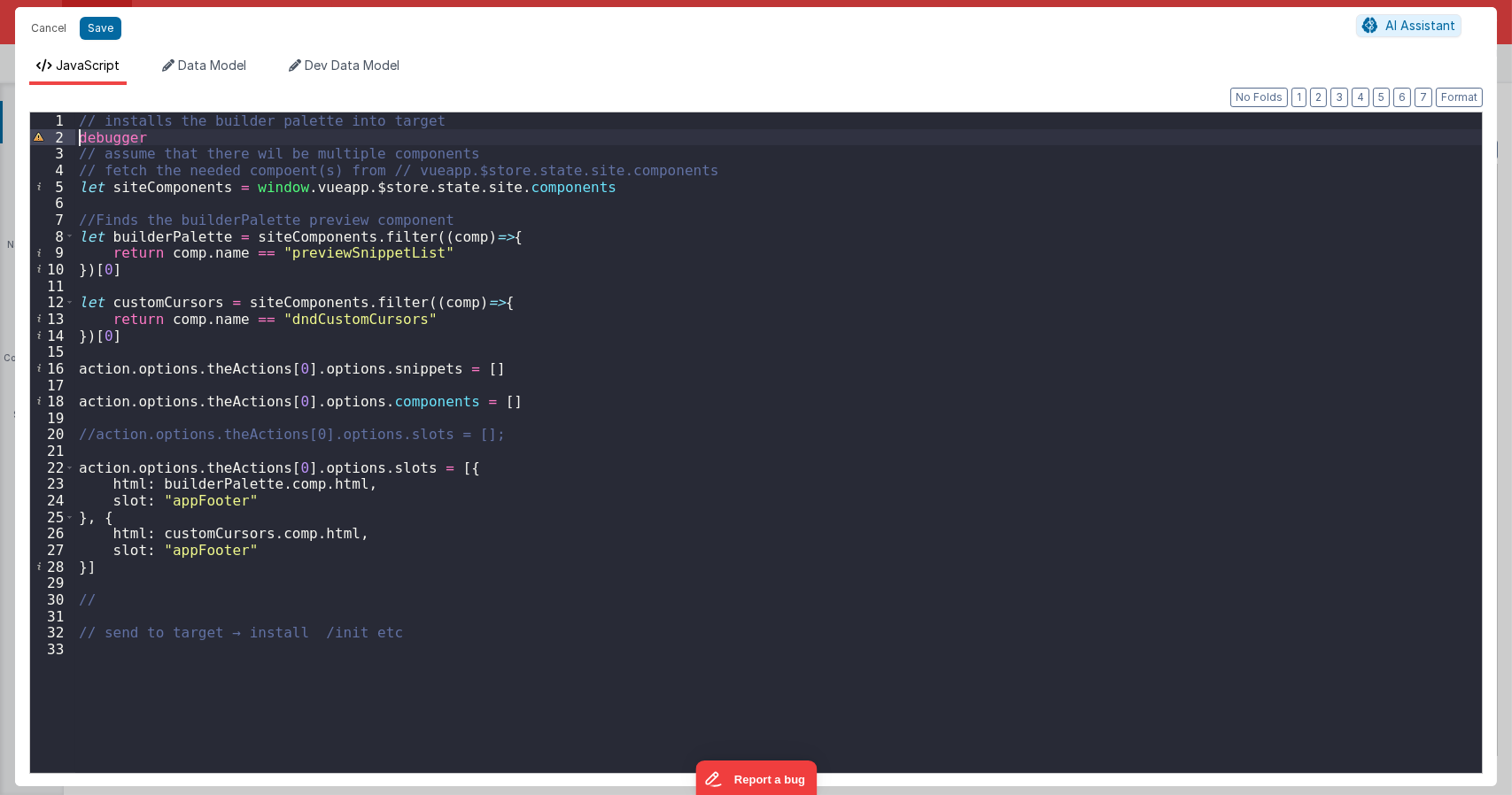
drag, startPoint x: 147, startPoint y: 134, endPoint x: 36, endPoint y: 129, distance: 111.1
click at [36, 129] on div "1 2 3 4 5 6 7 8 9 10 11 12 13 14 15 16 17 18 19 20 21 22 23 24 25 26 27 28 29 3…" at bounding box center [756, 442] width 1454 height 662
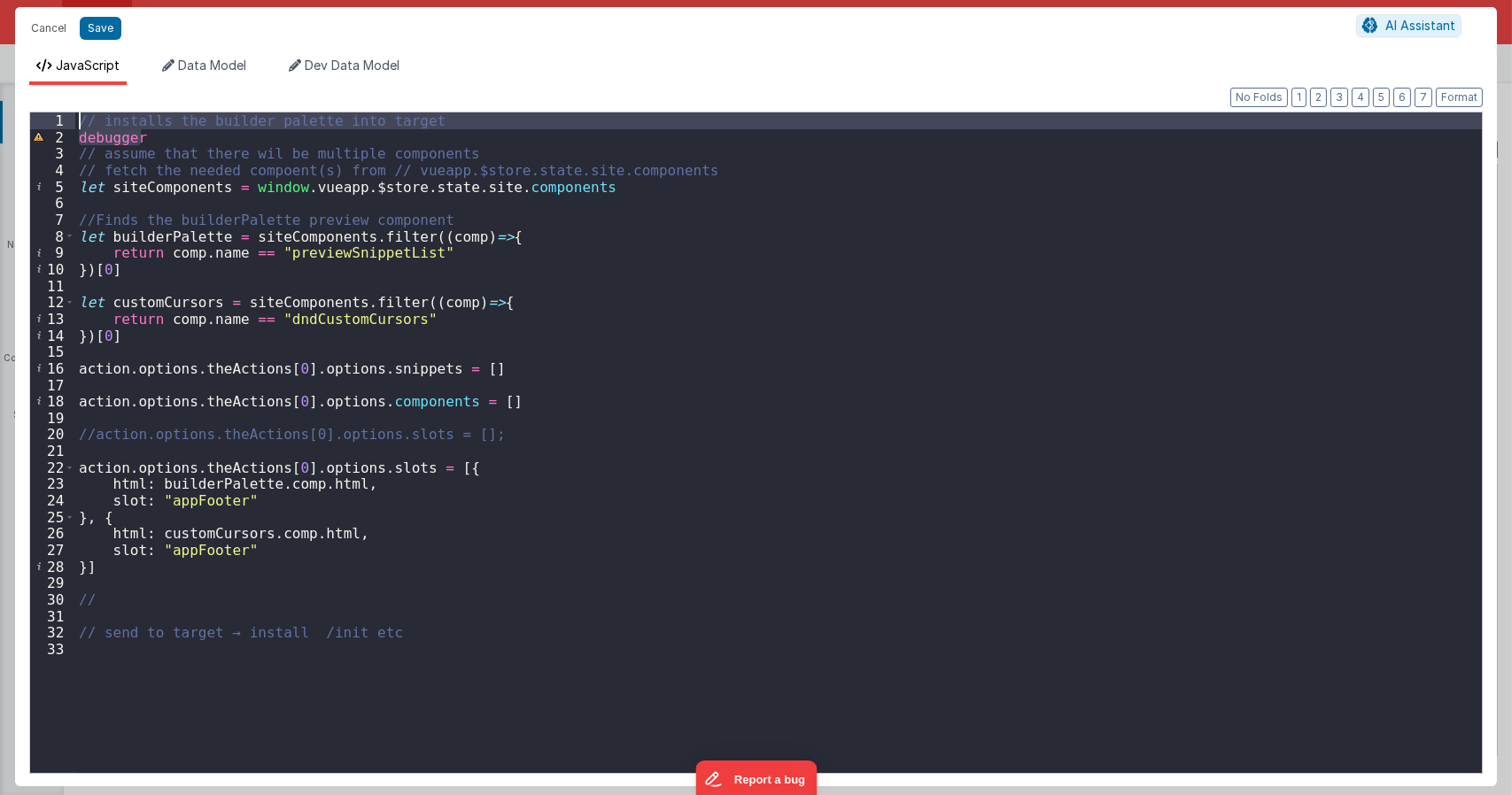
click at [138, 137] on div "// installs the builder palette into target debugger // assume that there wil b…" at bounding box center [779, 442] width 1406 height 661
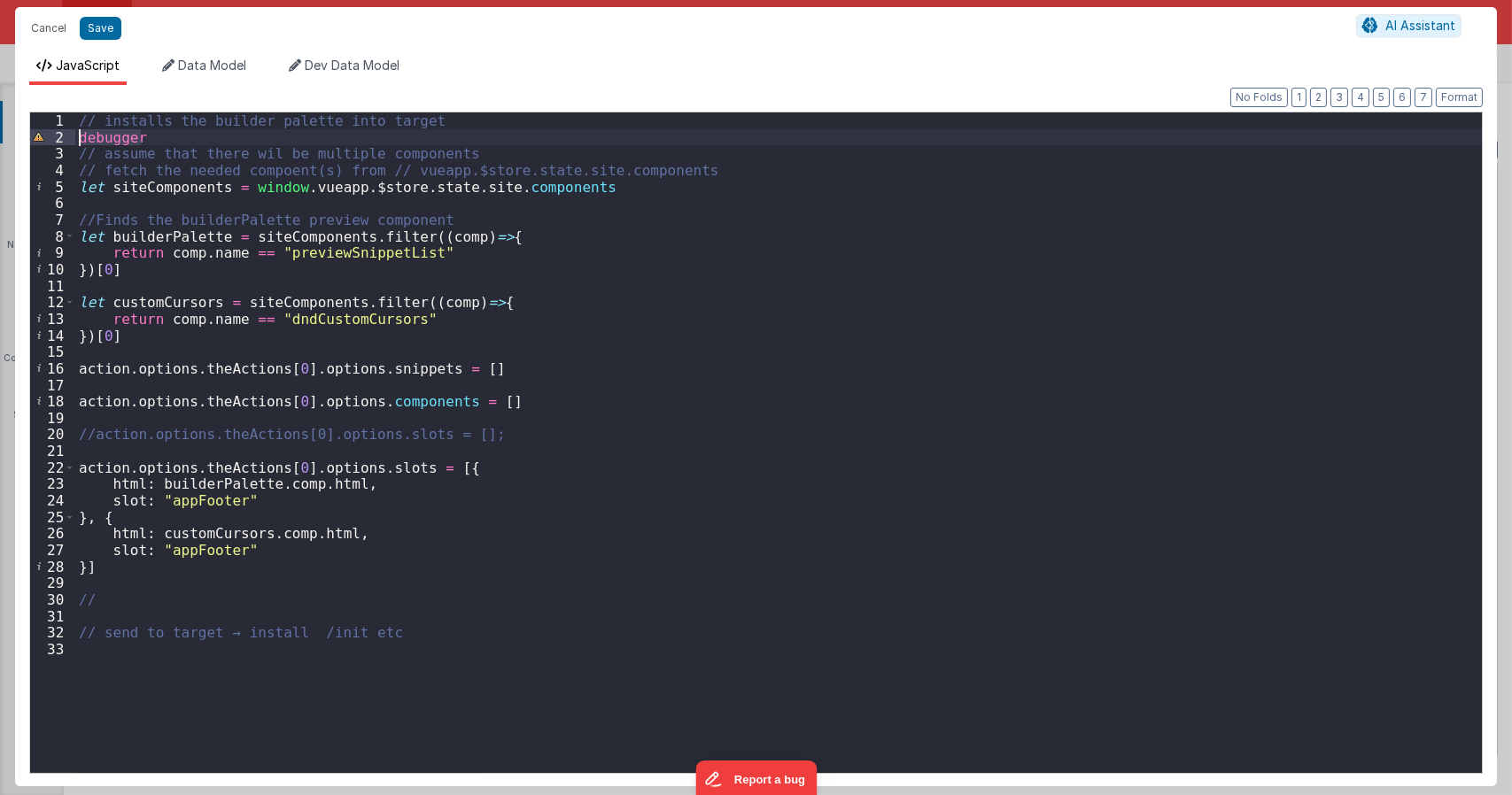
drag, startPoint x: 142, startPoint y: 139, endPoint x: 77, endPoint y: 139, distance: 65.0
click at [77, 139] on div "// installs the builder palette into target debugger // assume that there wil b…" at bounding box center [779, 459] width 1406 height 693
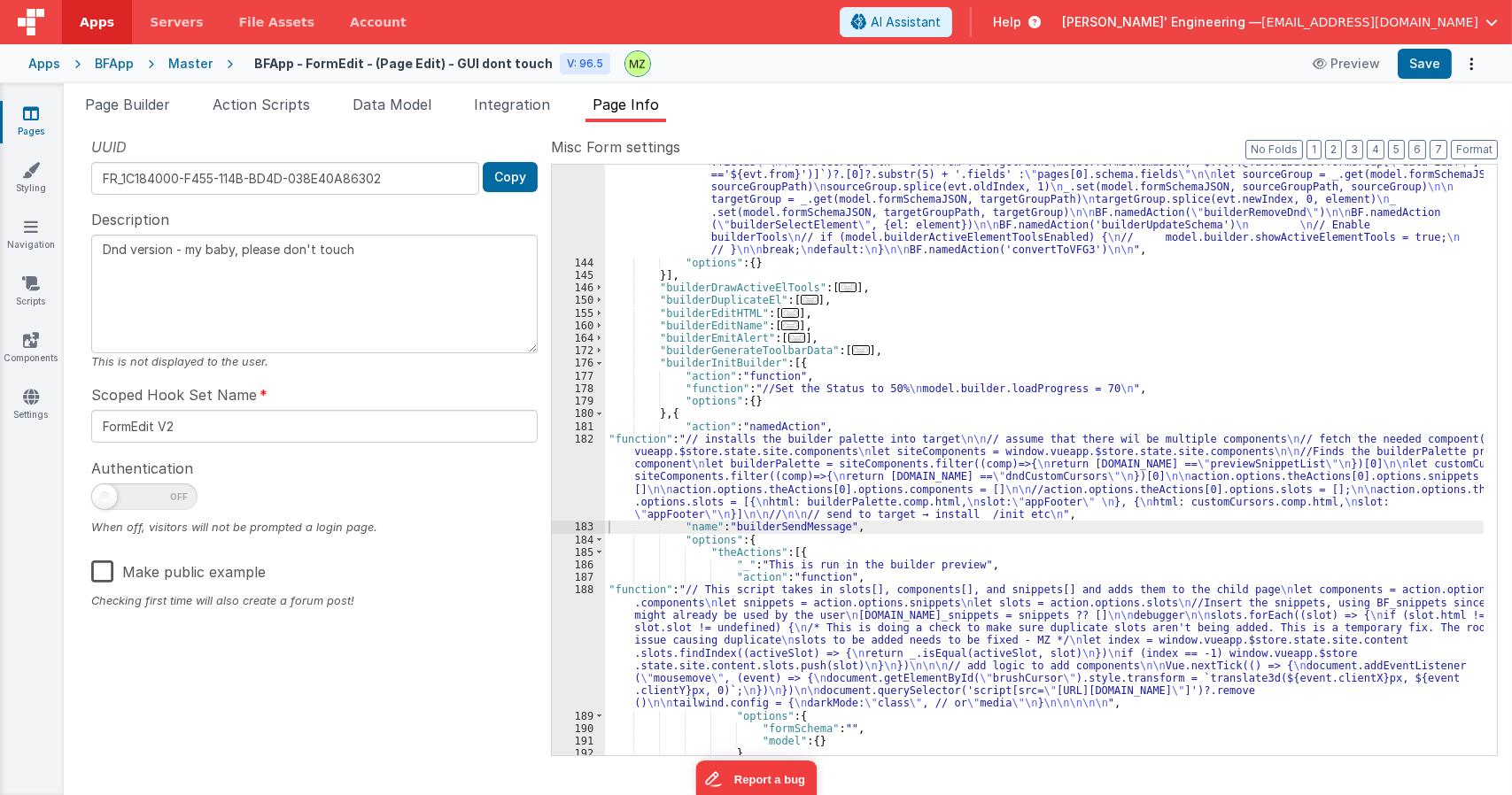
click at [24, 123] on link "Pages" at bounding box center [31, 122] width 64 height 36
type textarea "Dnd version - my baby, please don't touch"
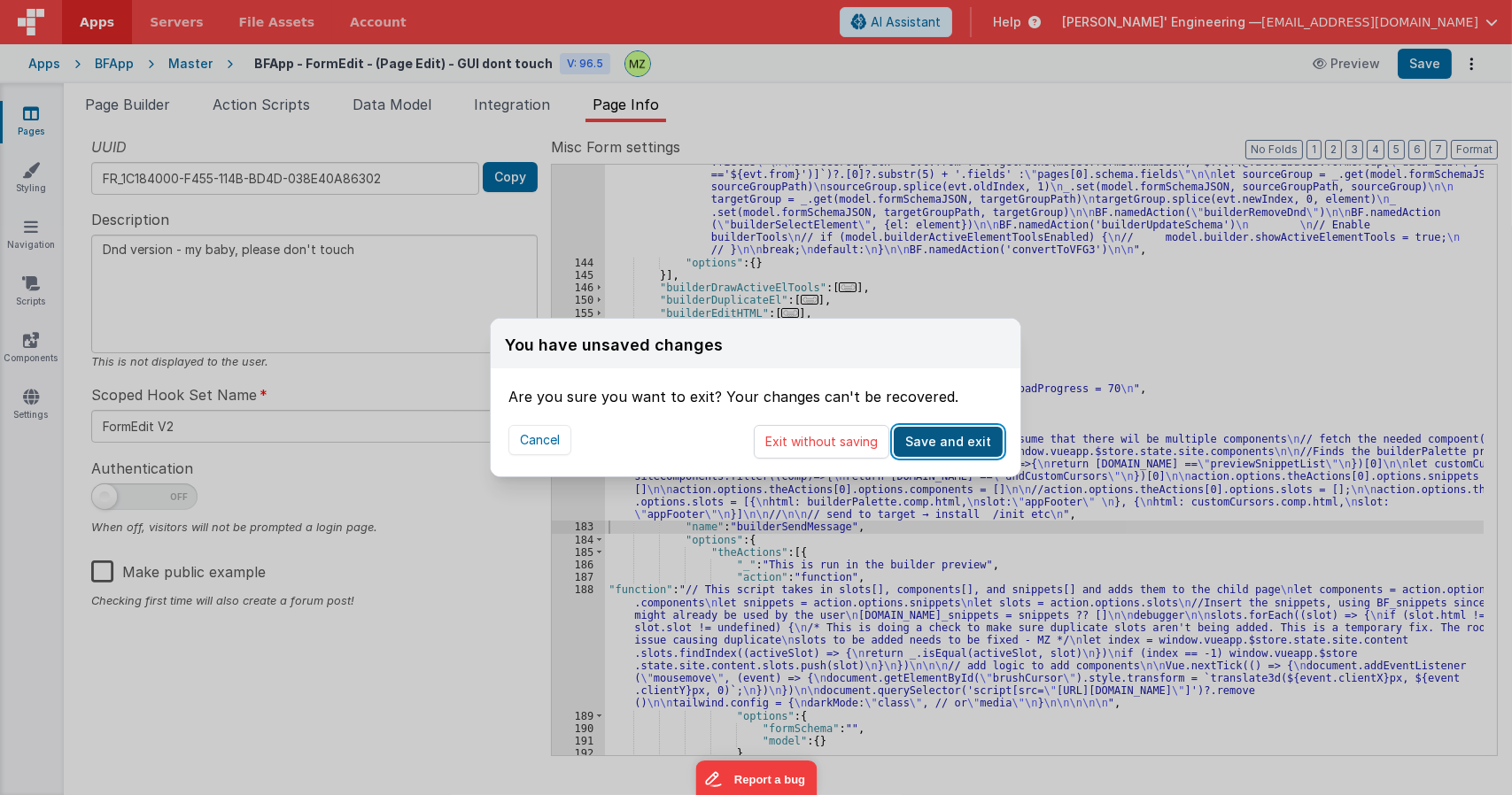
click at [919, 441] on button "Save and exit" at bounding box center [948, 441] width 109 height 30
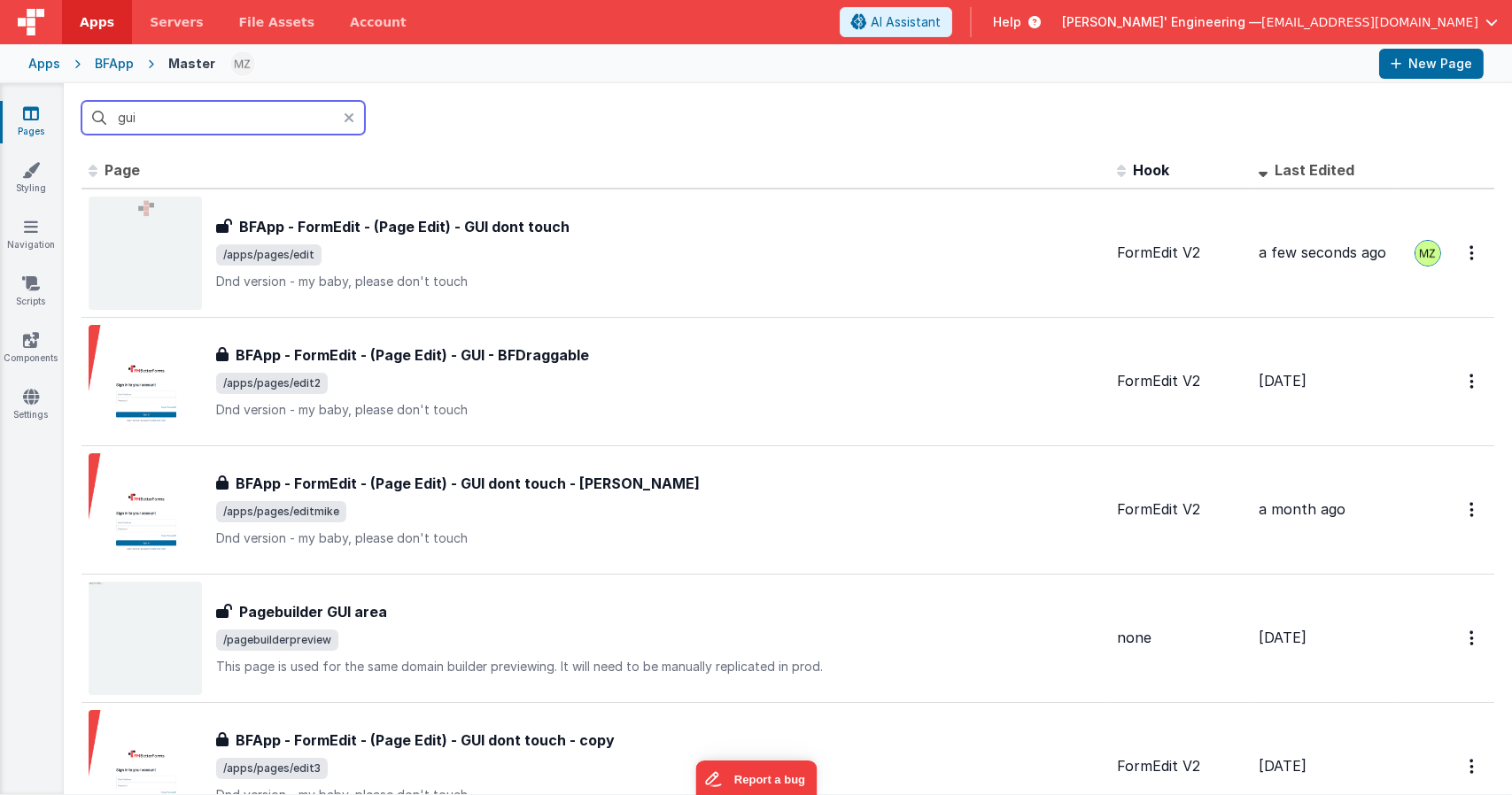
click at [214, 129] on input "gui" at bounding box center [223, 118] width 284 height 34
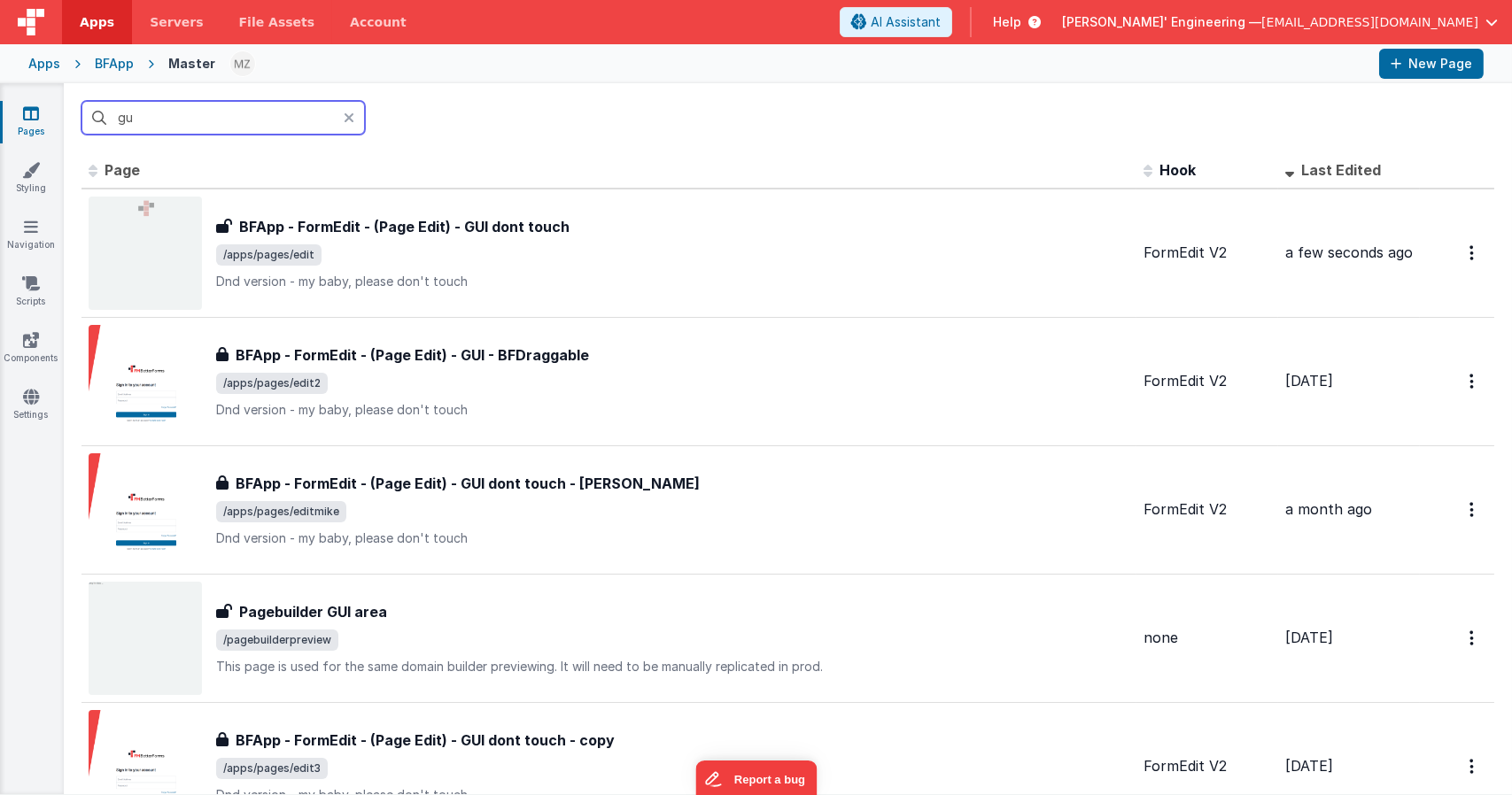
type input "g"
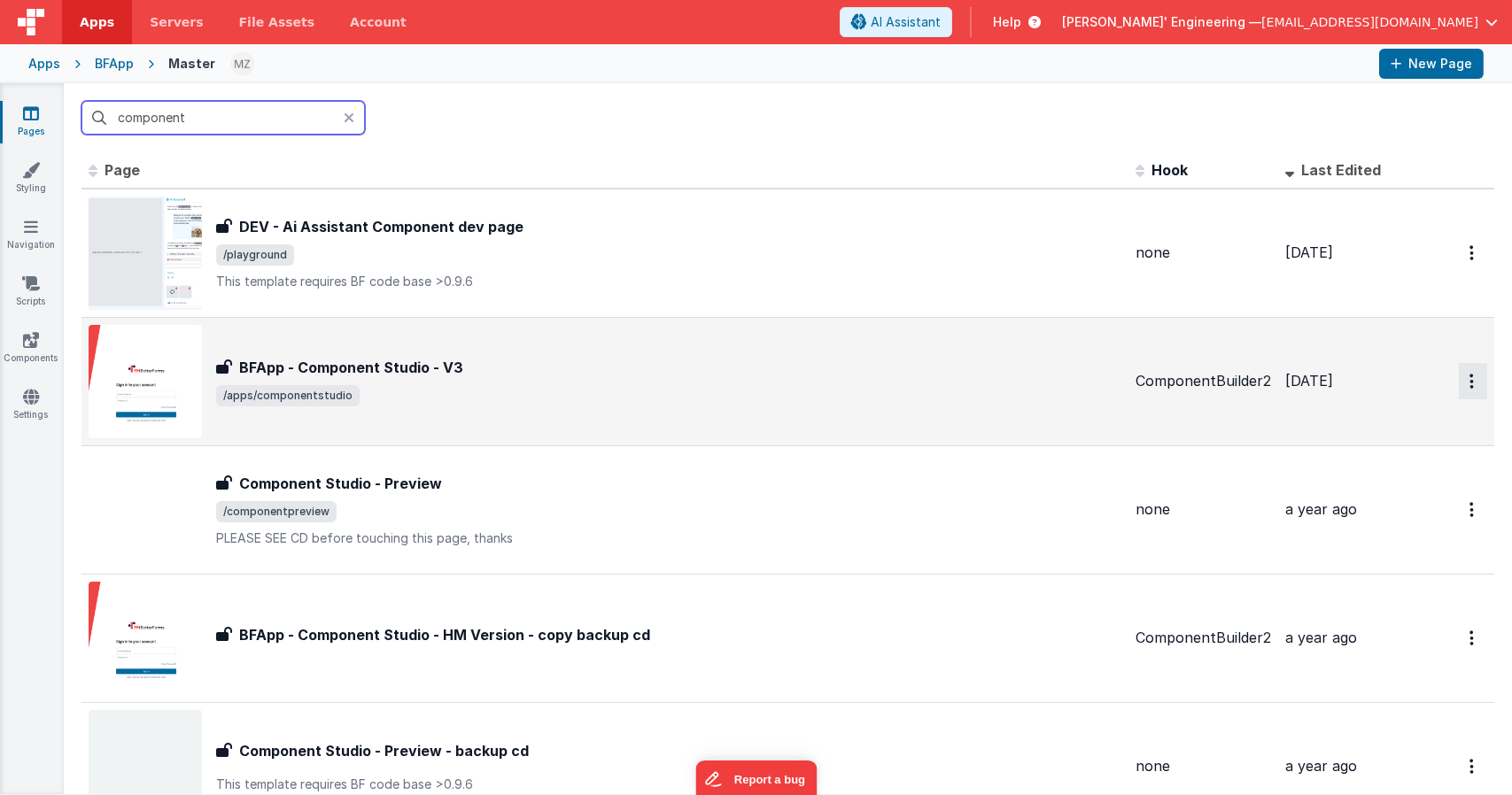
type input "component"
click at [1459, 385] on button "Options" at bounding box center [1473, 381] width 28 height 36
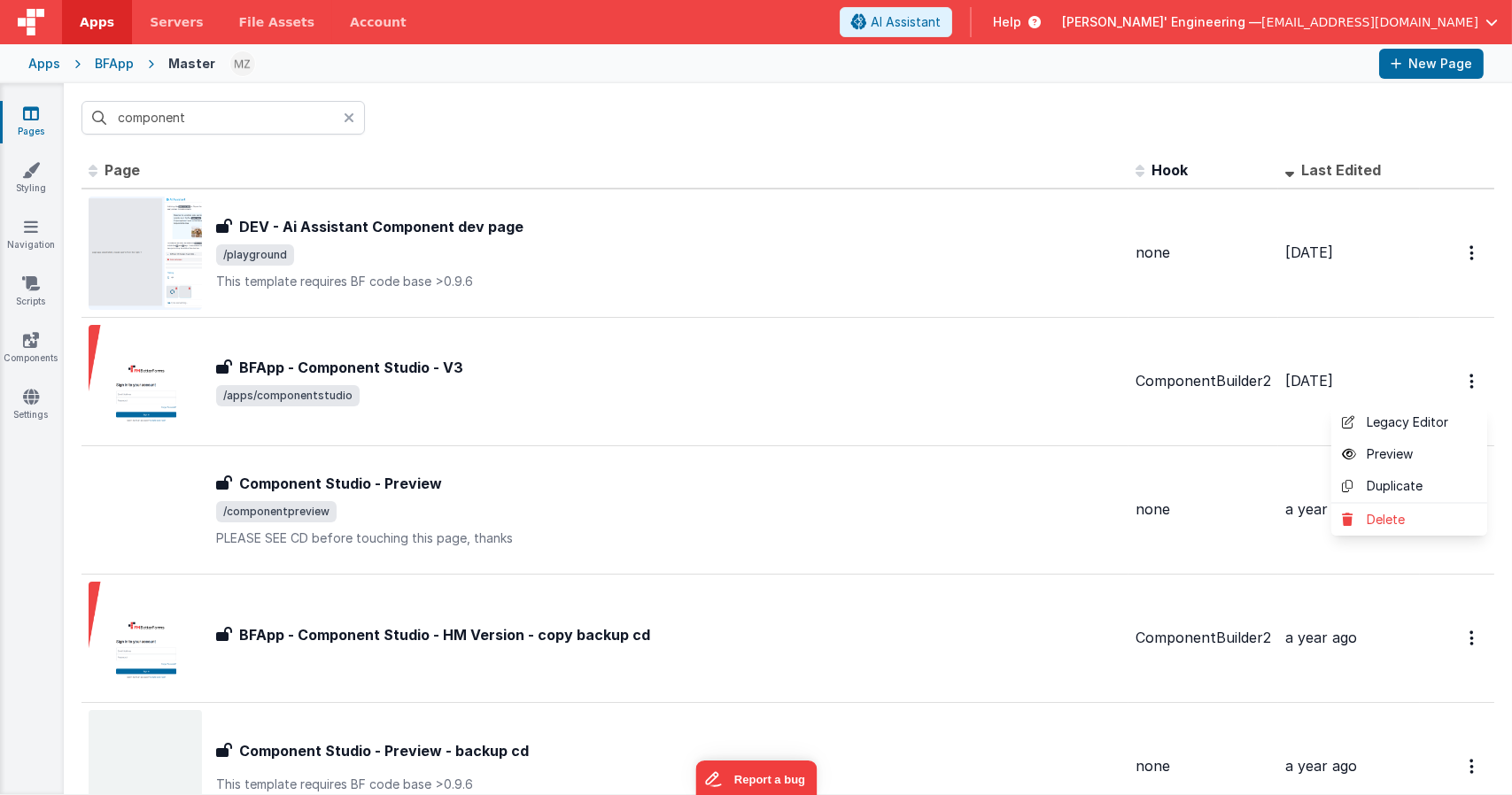
click at [394, 367] on button at bounding box center [756, 398] width 1512 height 795
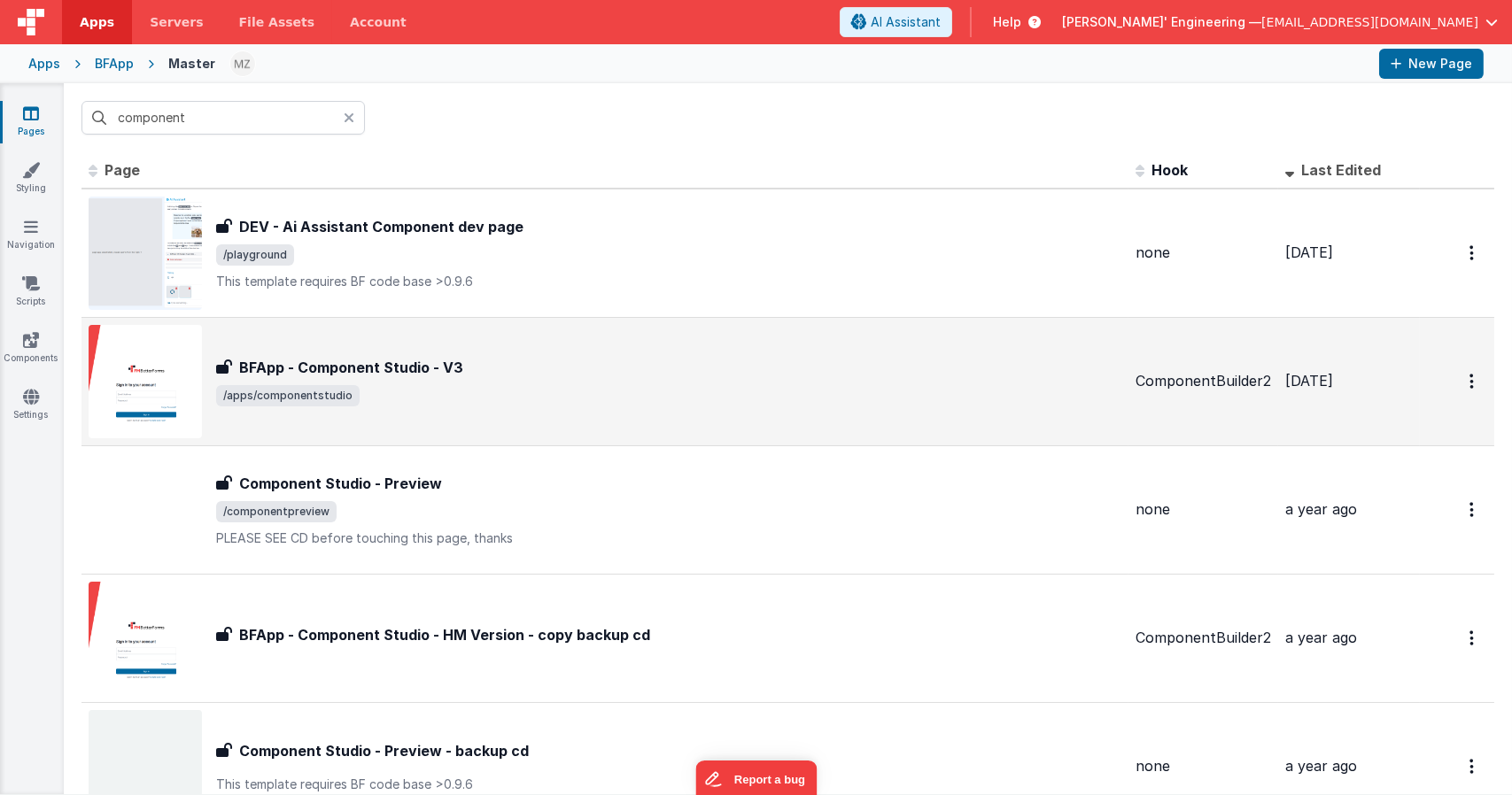
click at [420, 371] on h3 "BFApp - Component Studio - V3" at bounding box center [351, 367] width 224 height 21
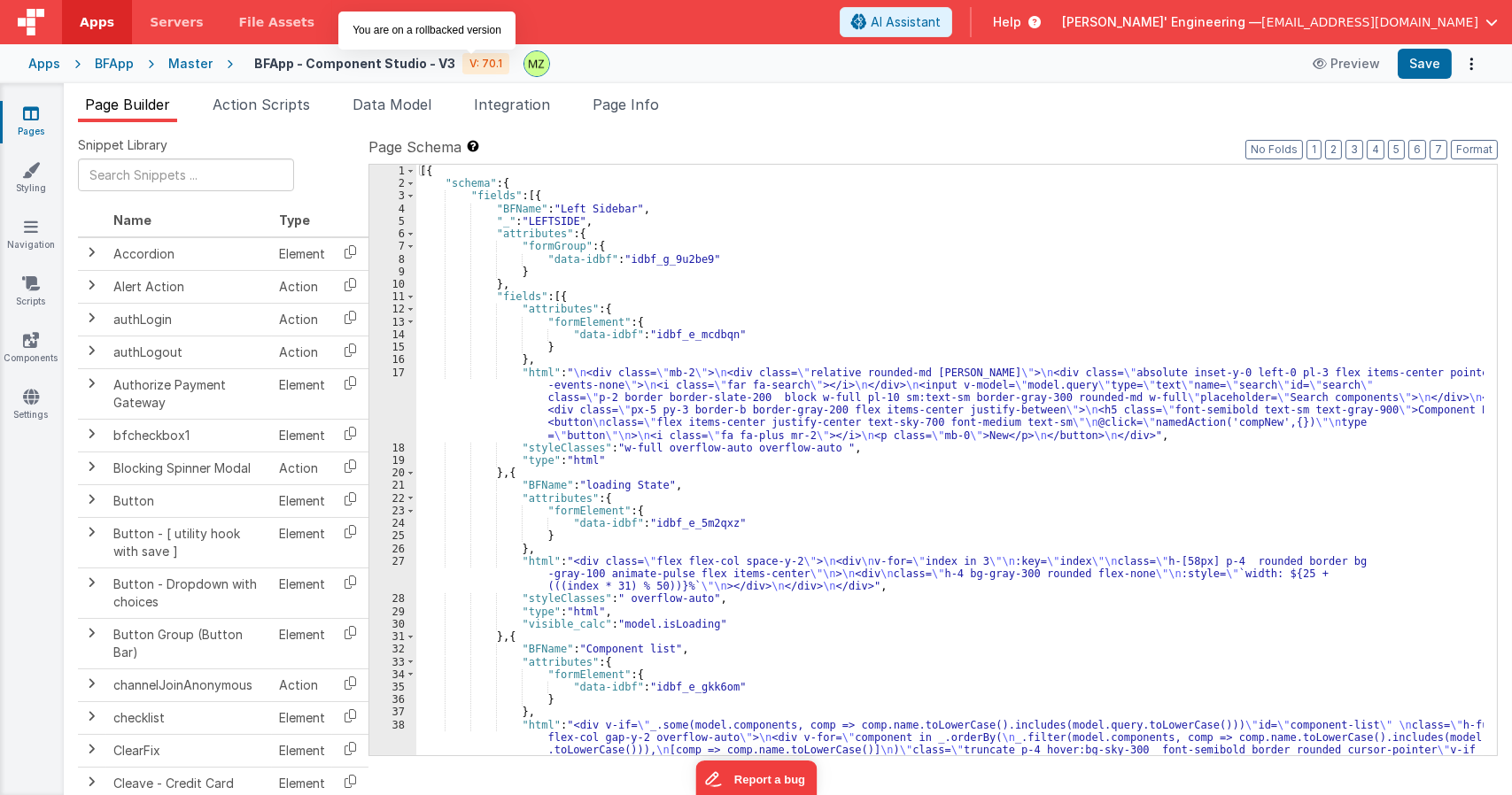
click at [483, 63] on div "V: 70.1" at bounding box center [485, 63] width 47 height 21
click at [1476, 69] on button "Options" at bounding box center [1471, 63] width 25 height 25
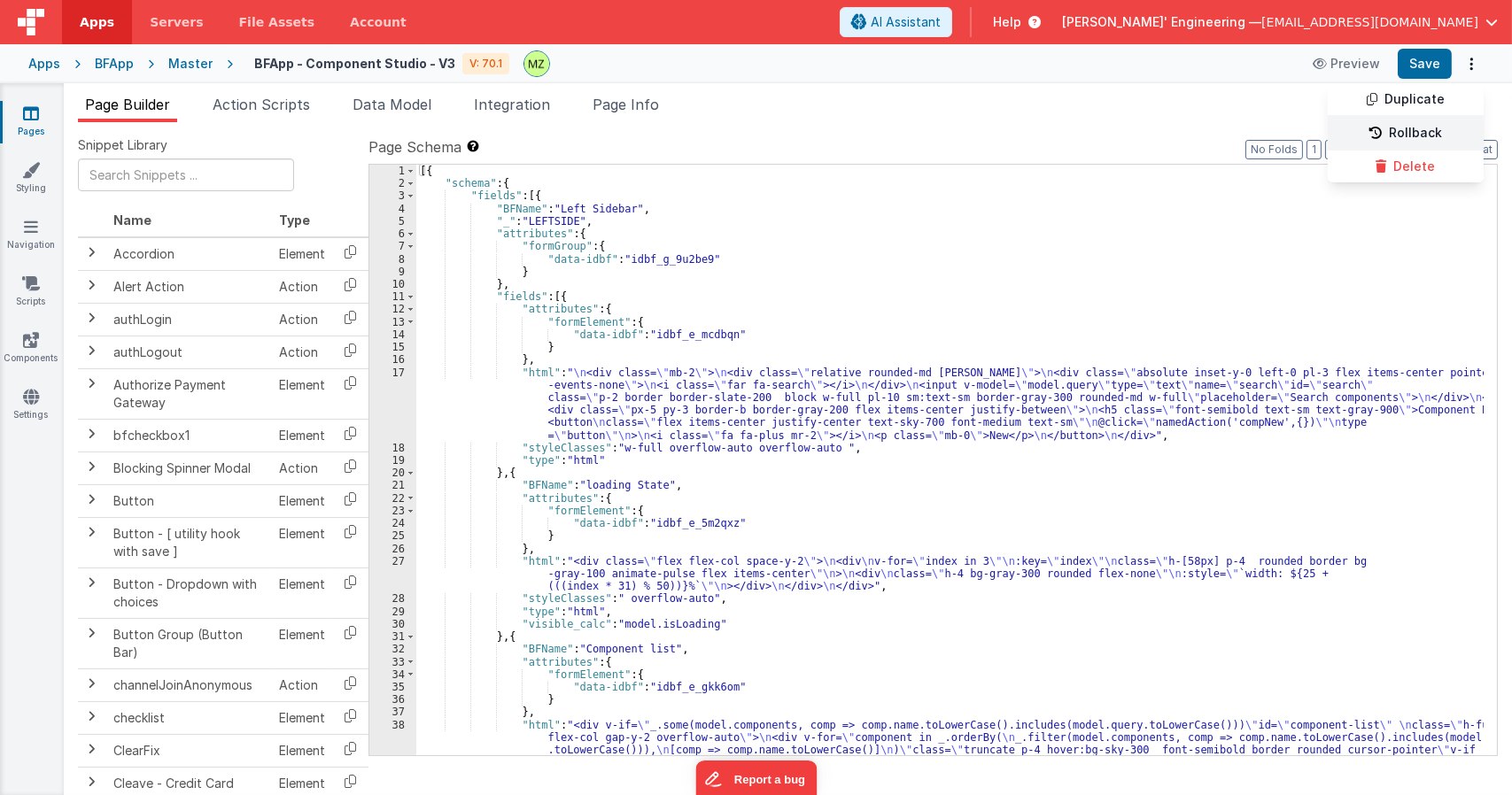
click at [1420, 127] on link "Rollback" at bounding box center [1405, 133] width 156 height 34
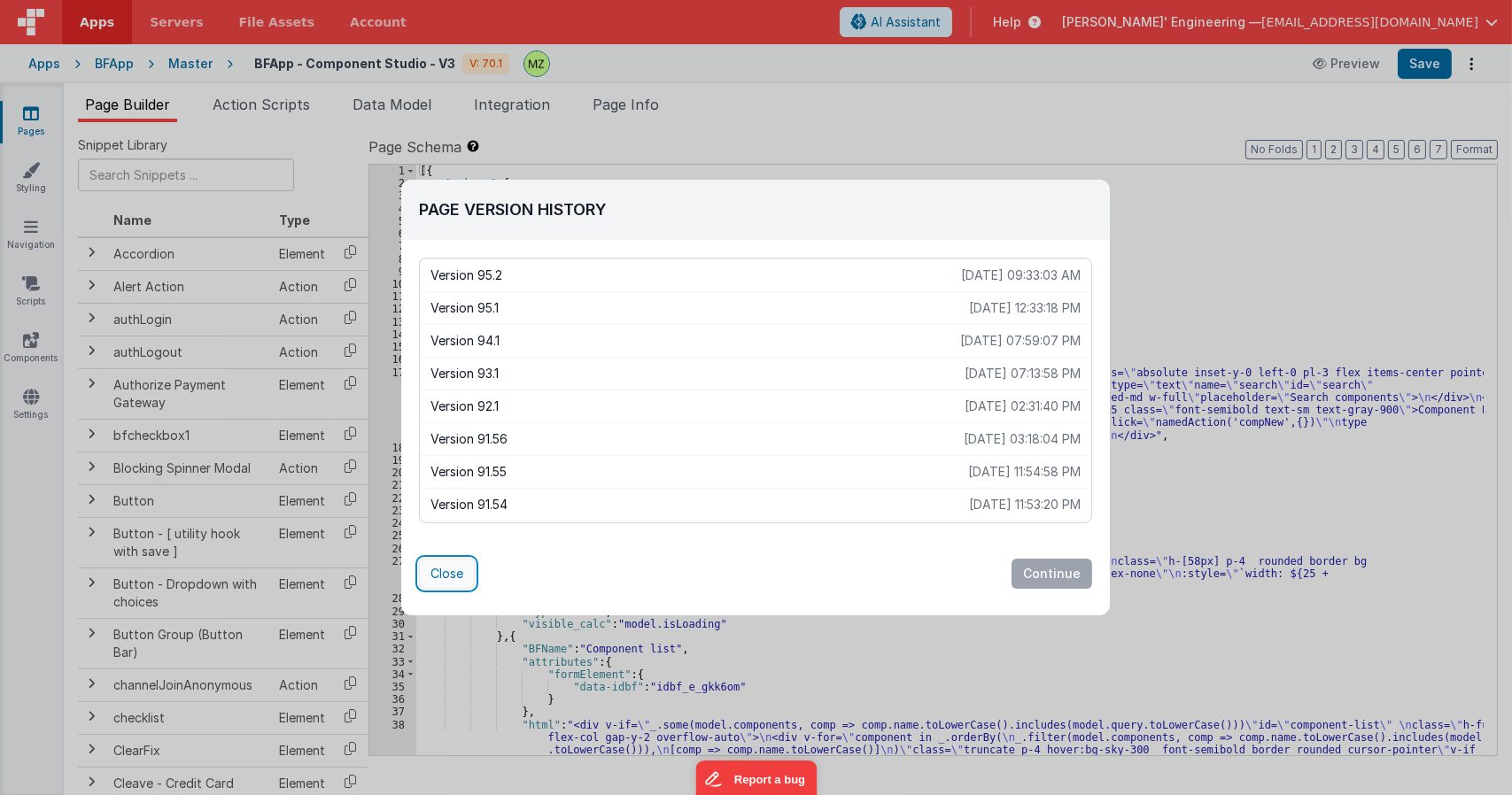
click at [446, 575] on button "Close" at bounding box center [446, 573] width 56 height 30
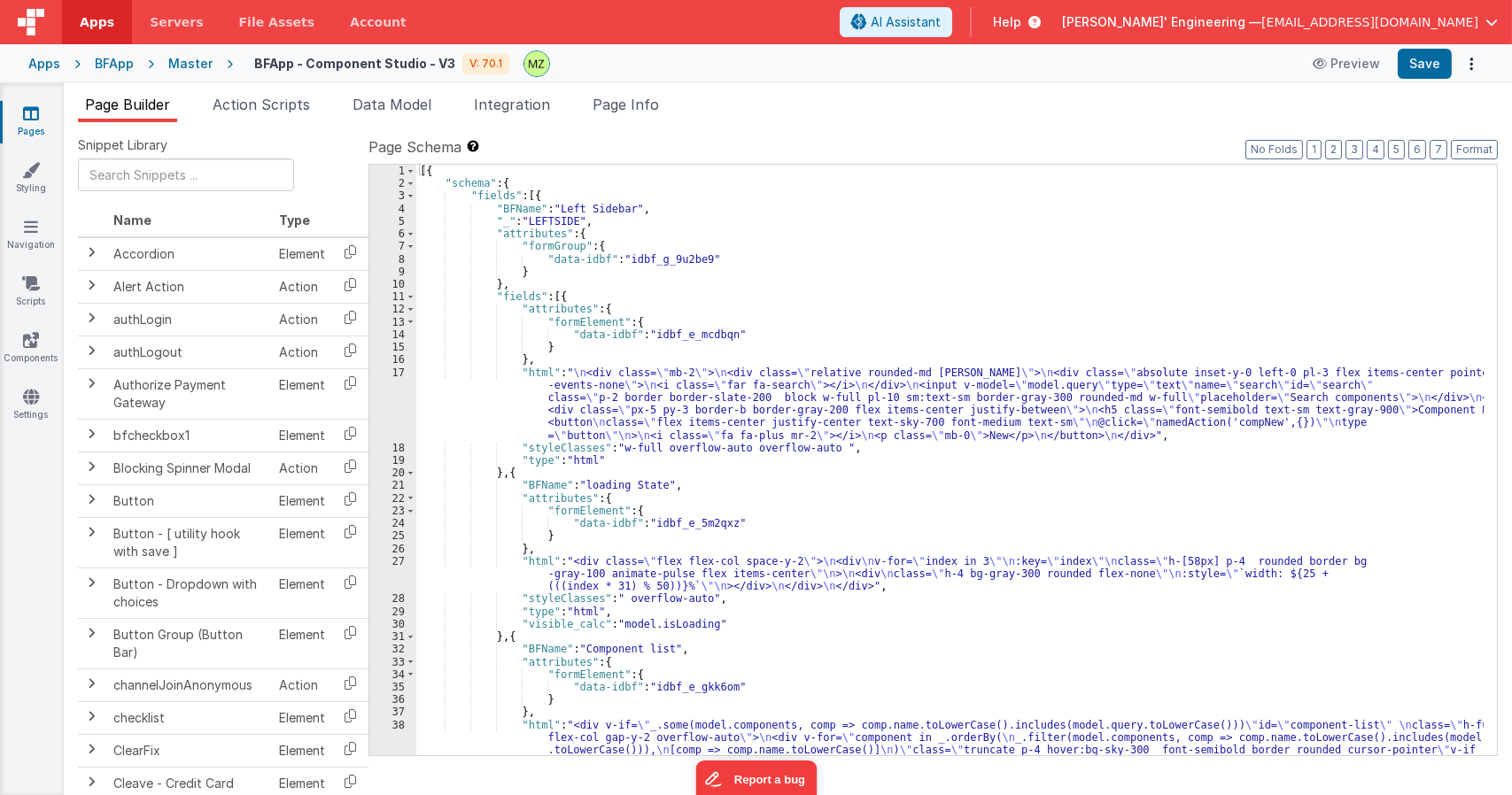
click at [622, 307] on div "[{ "schema" : { "fields" : [{ "BFName" : "Left Sidebar" , "_" : "LEFTSIDE" , "a…" at bounding box center [949, 504] width 1067 height 679
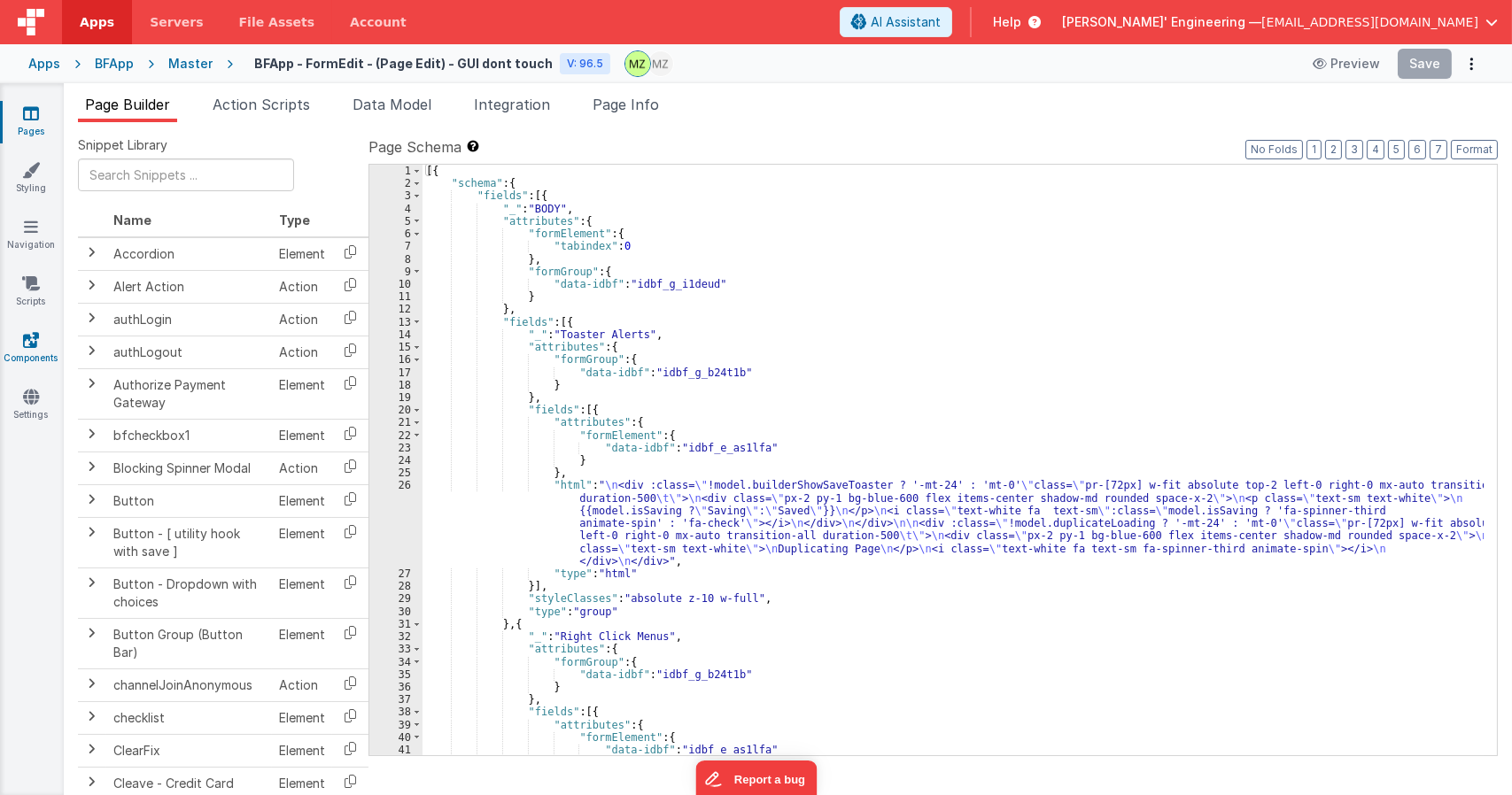
click at [29, 346] on icon at bounding box center [30, 339] width 16 height 17
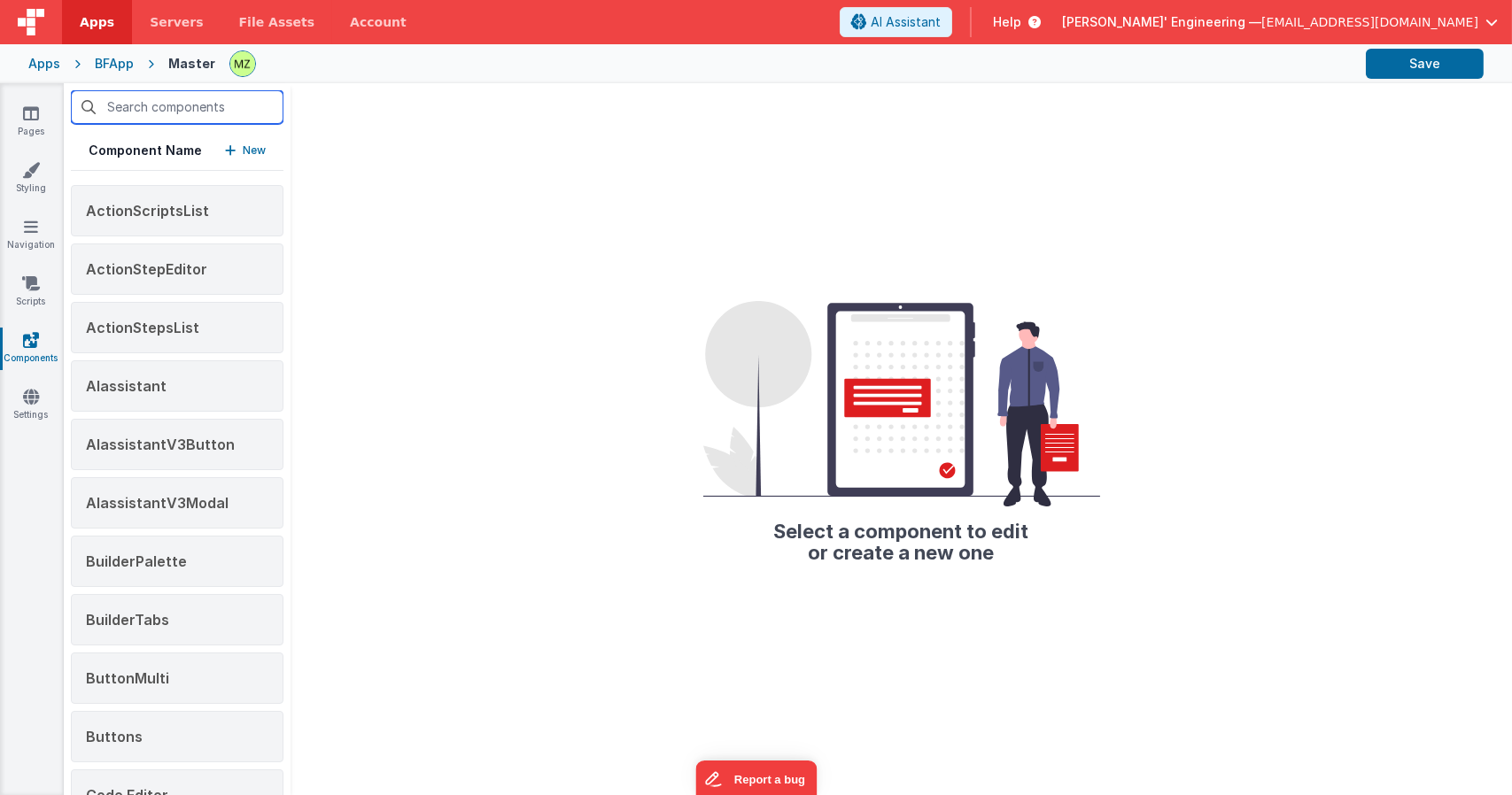
click at [161, 110] on input "text" at bounding box center [177, 107] width 212 height 34
click at [397, 100] on div "Select a component to edit or create a new one" at bounding box center [901, 439] width 1221 height 712
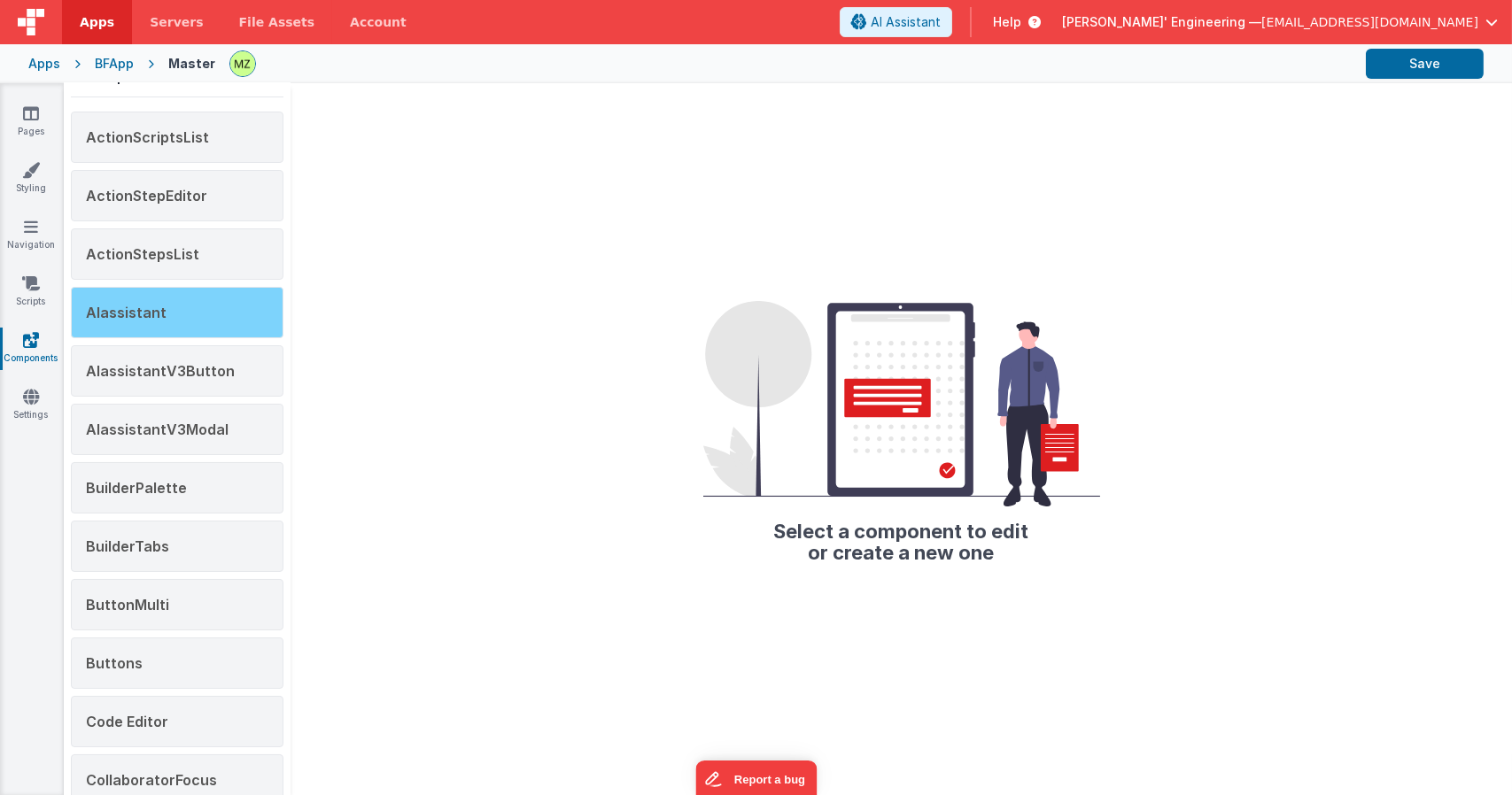
scroll to position [102, 0]
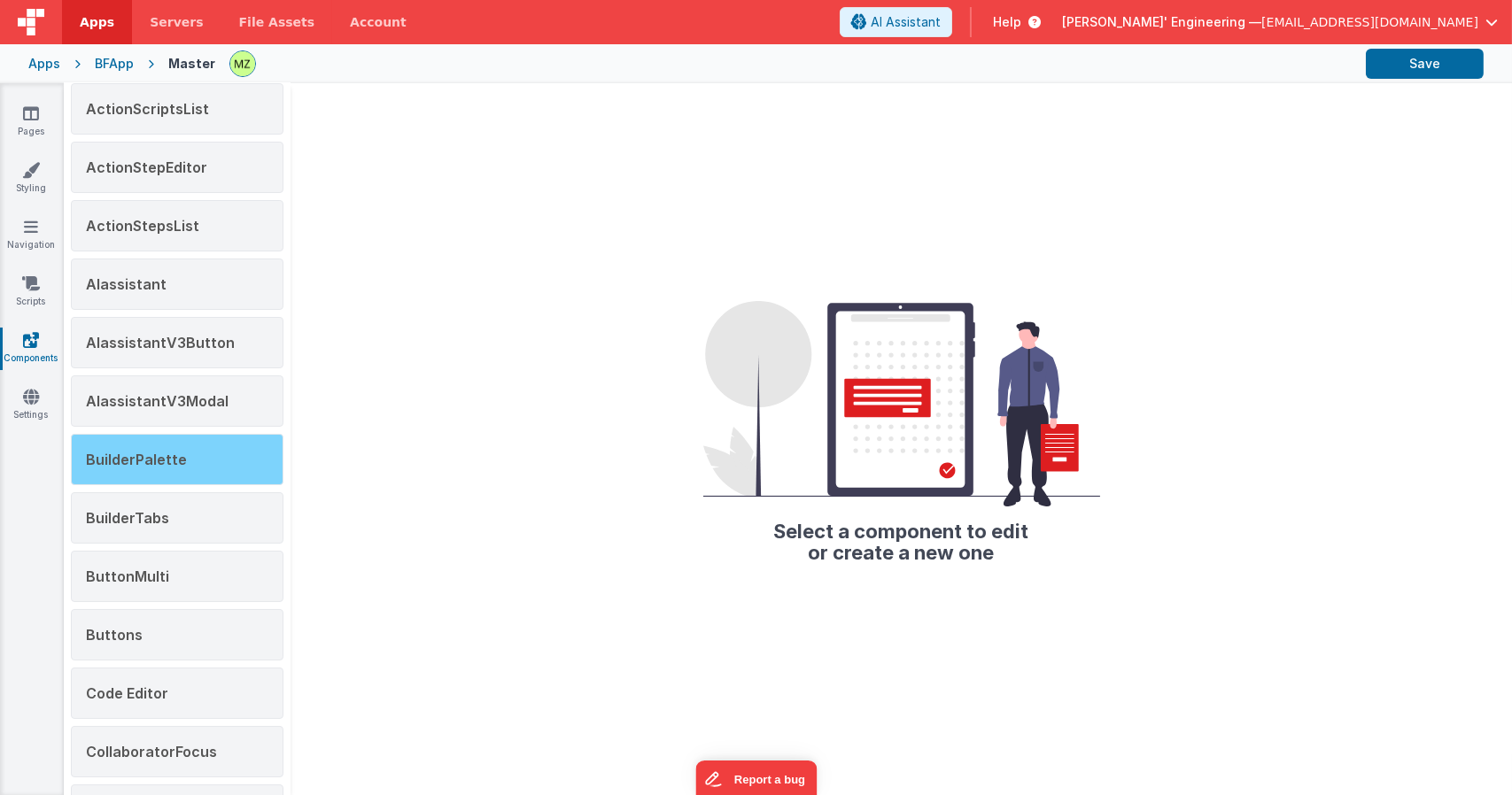
click at [173, 478] on div "BuilderPalette" at bounding box center [177, 459] width 212 height 51
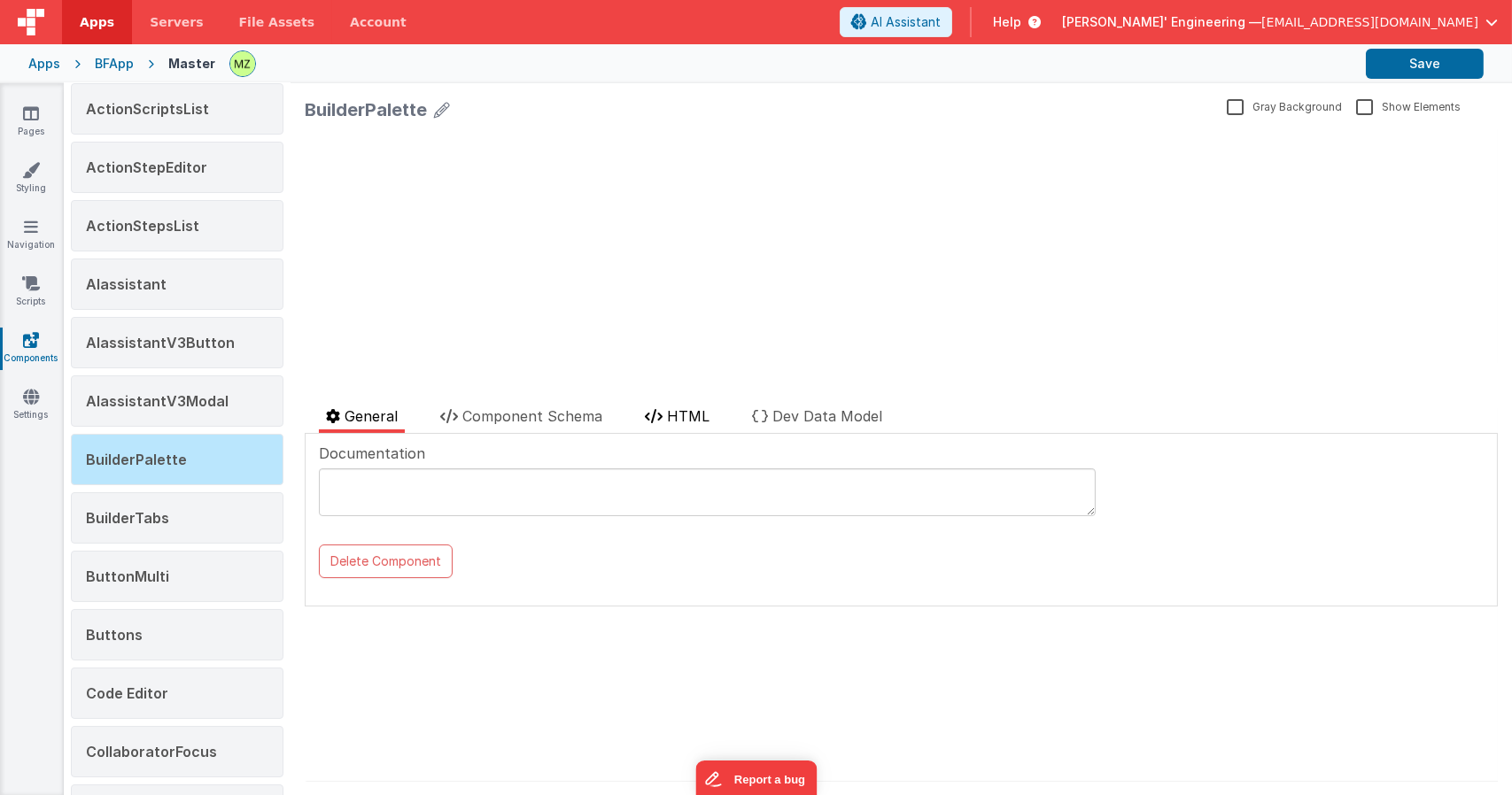
scroll to position [0, 0]
click at [683, 417] on span "HTML" at bounding box center [688, 416] width 43 height 17
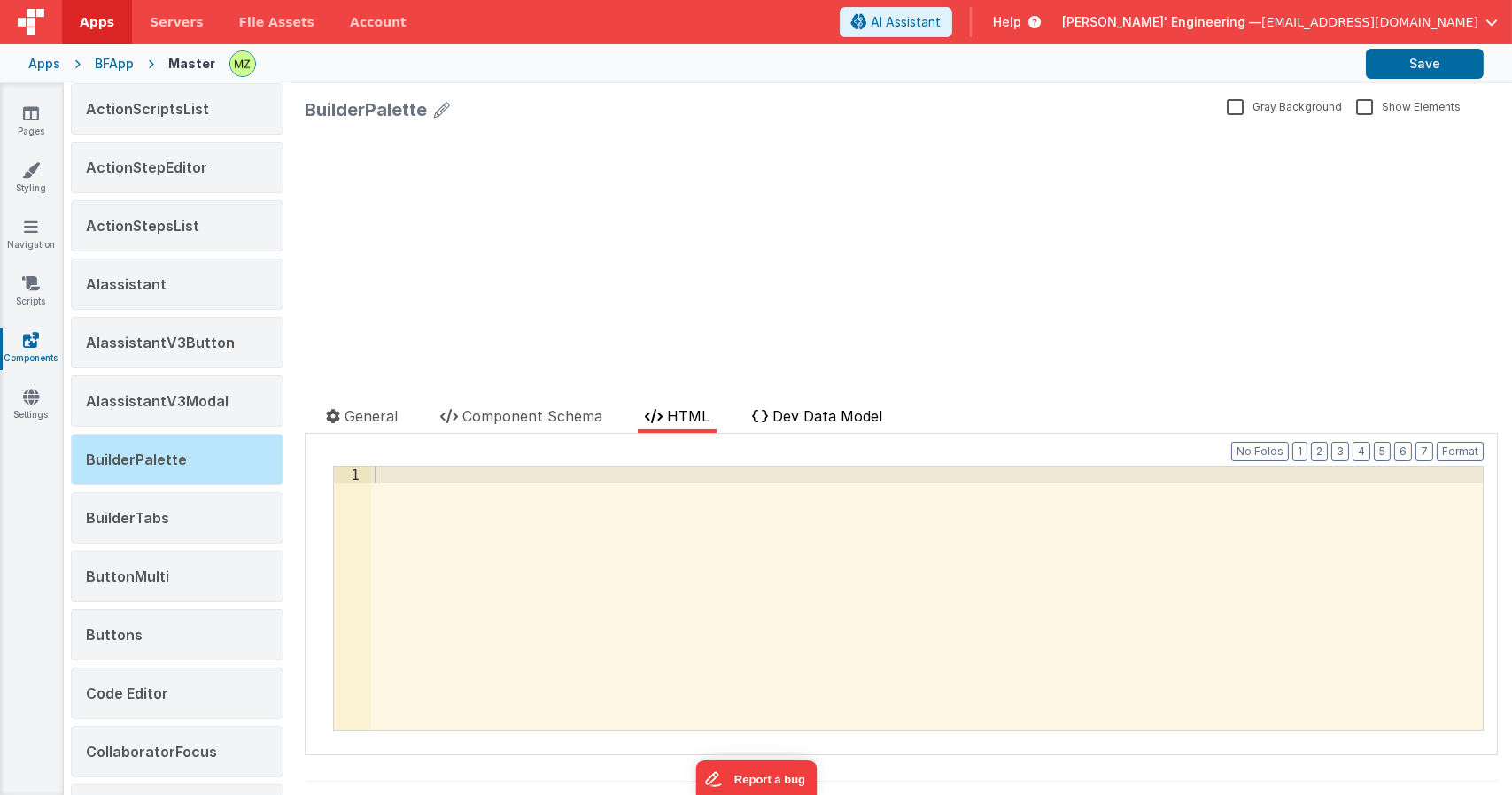
click at [782, 419] on span "Dev Data Model" at bounding box center [827, 416] width 109 height 17
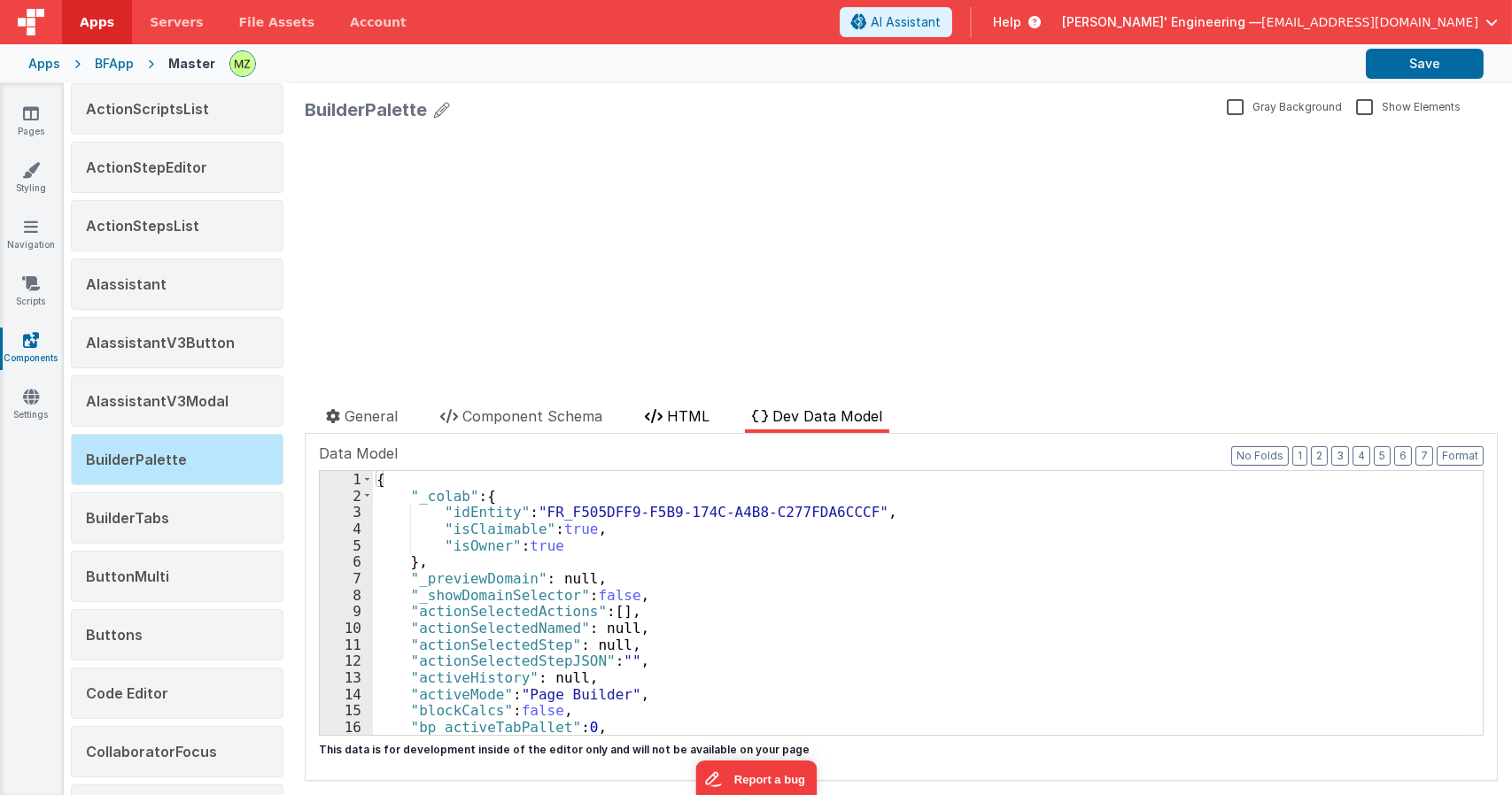
click at [699, 416] on span "HTML" at bounding box center [688, 416] width 43 height 17
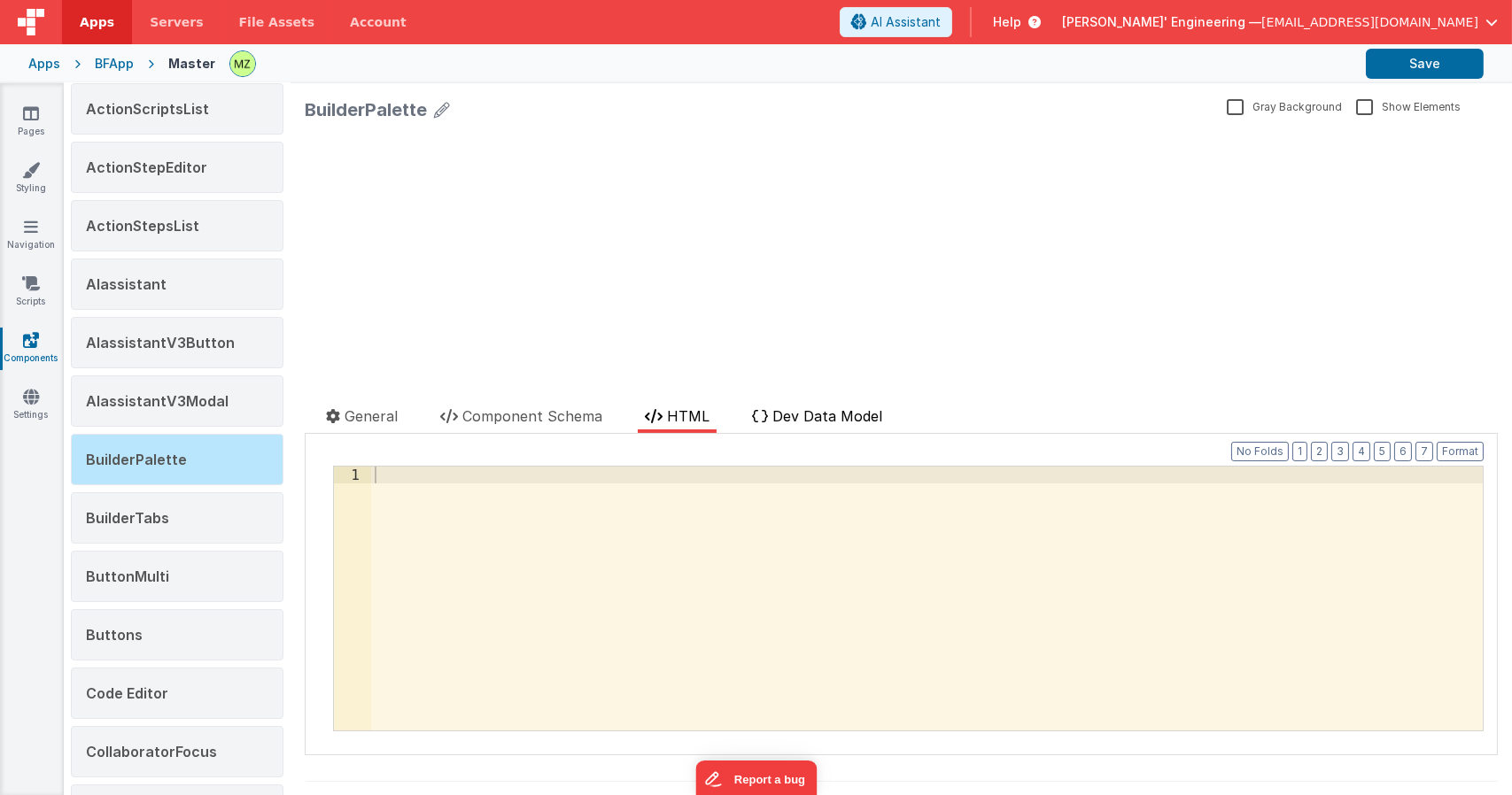
click at [802, 422] on span "Dev Data Model" at bounding box center [827, 416] width 109 height 17
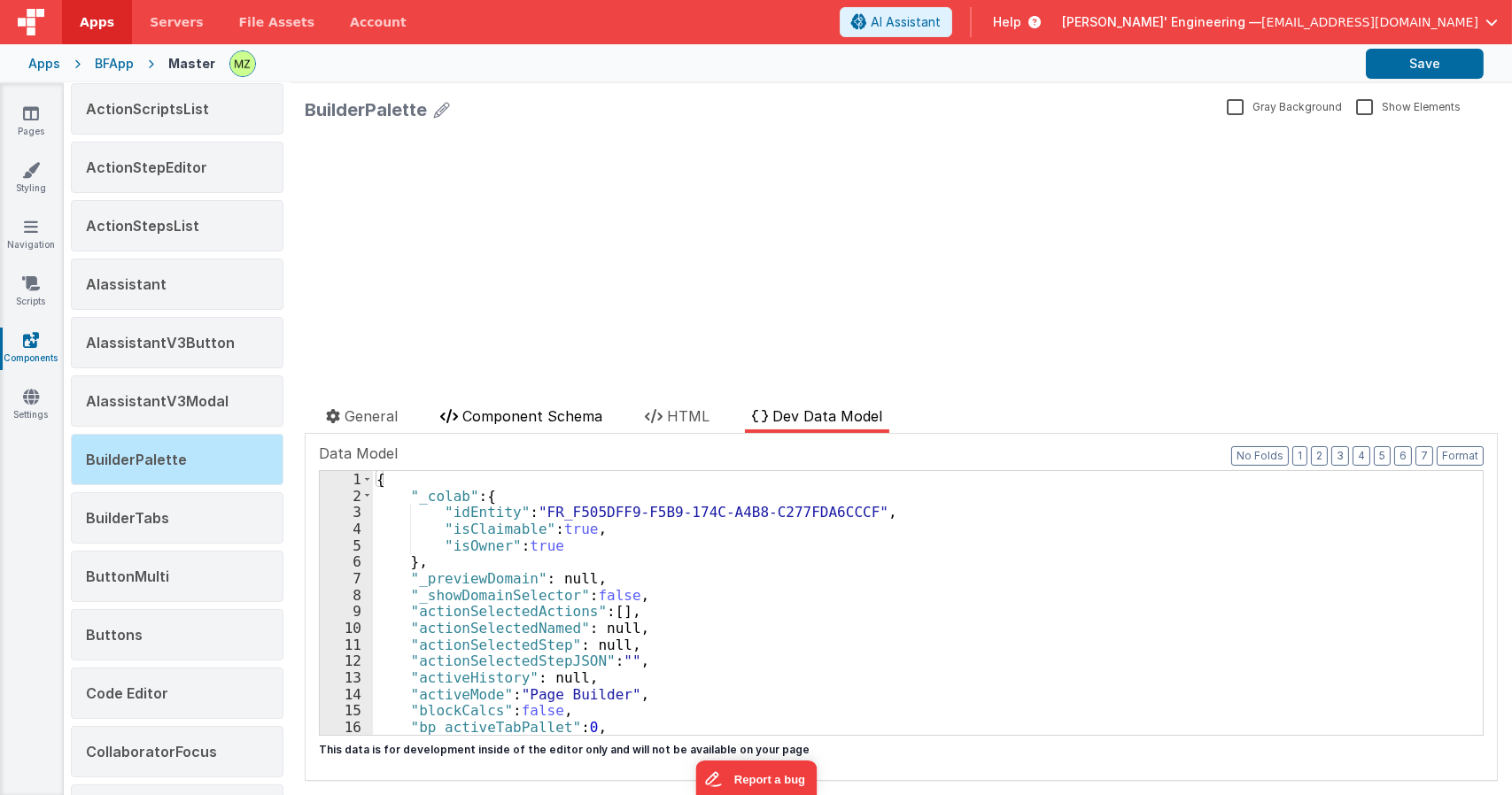
click at [513, 410] on span "Component Schema" at bounding box center [532, 416] width 140 height 17
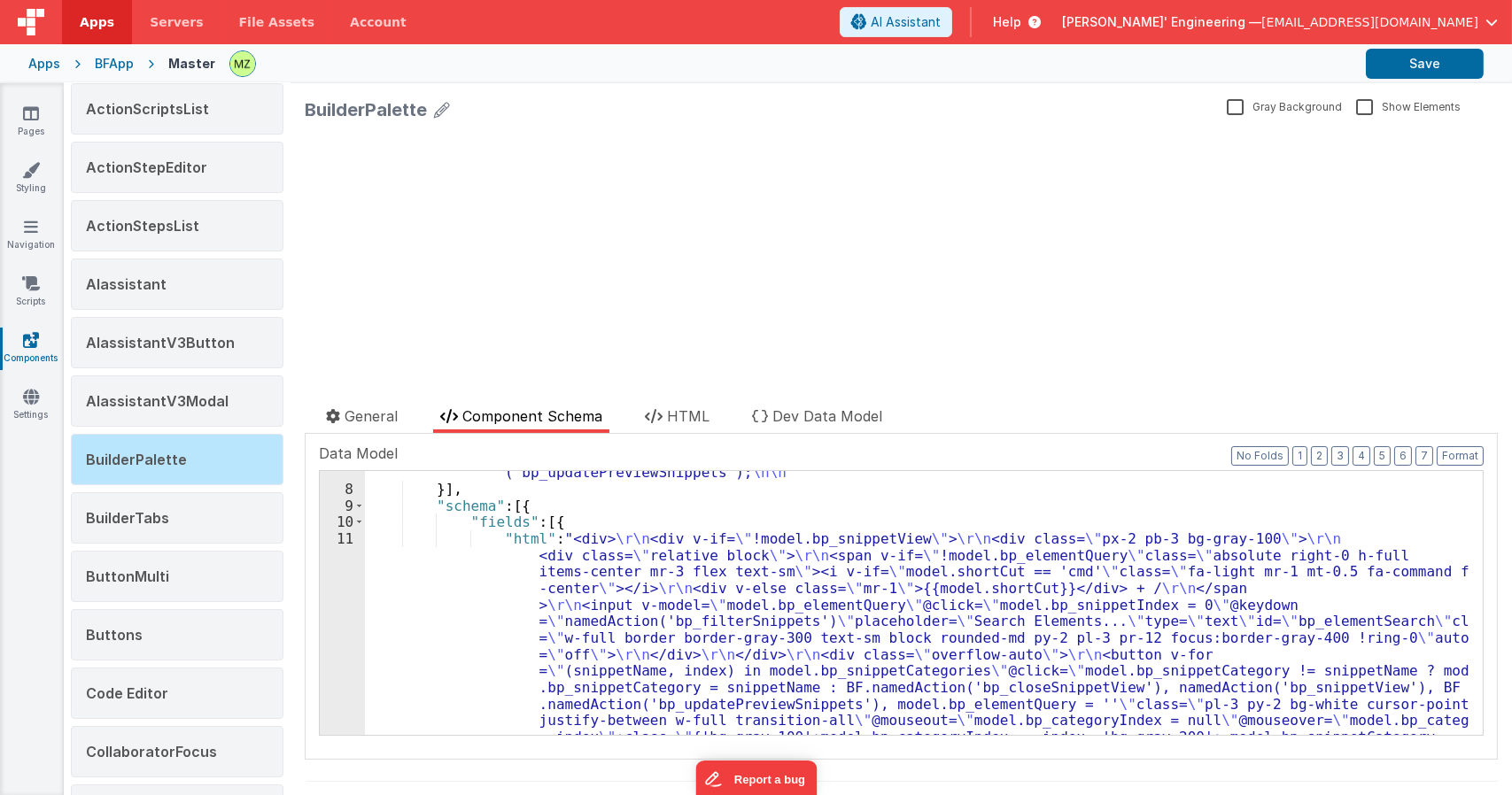
scroll to position [168, 0]
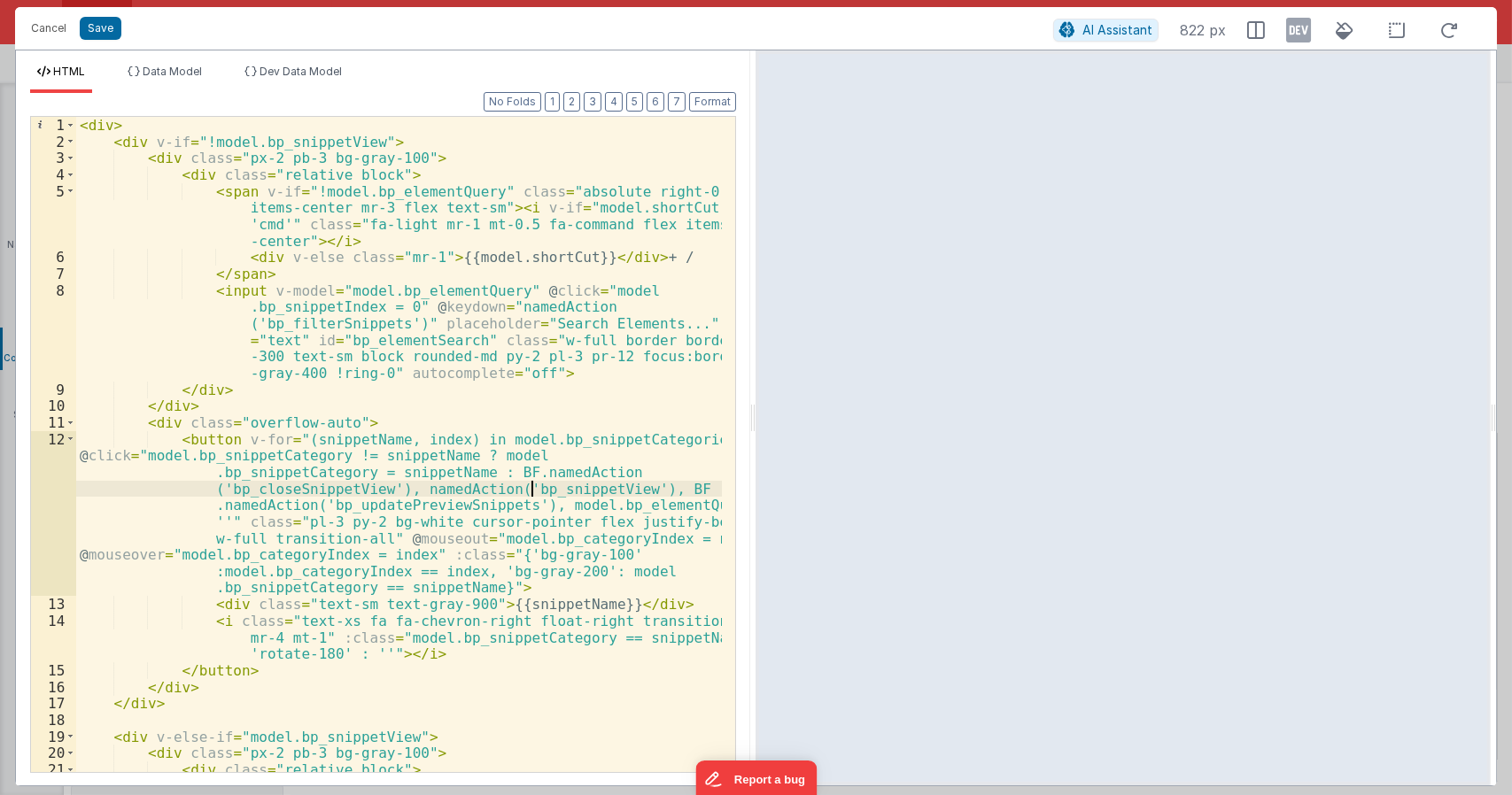
click at [534, 487] on div "< div > < div v-if = "!model.bp_snippetView" > < div class = "px-2 pb-3 bg-gray…" at bounding box center [399, 485] width 647 height 738
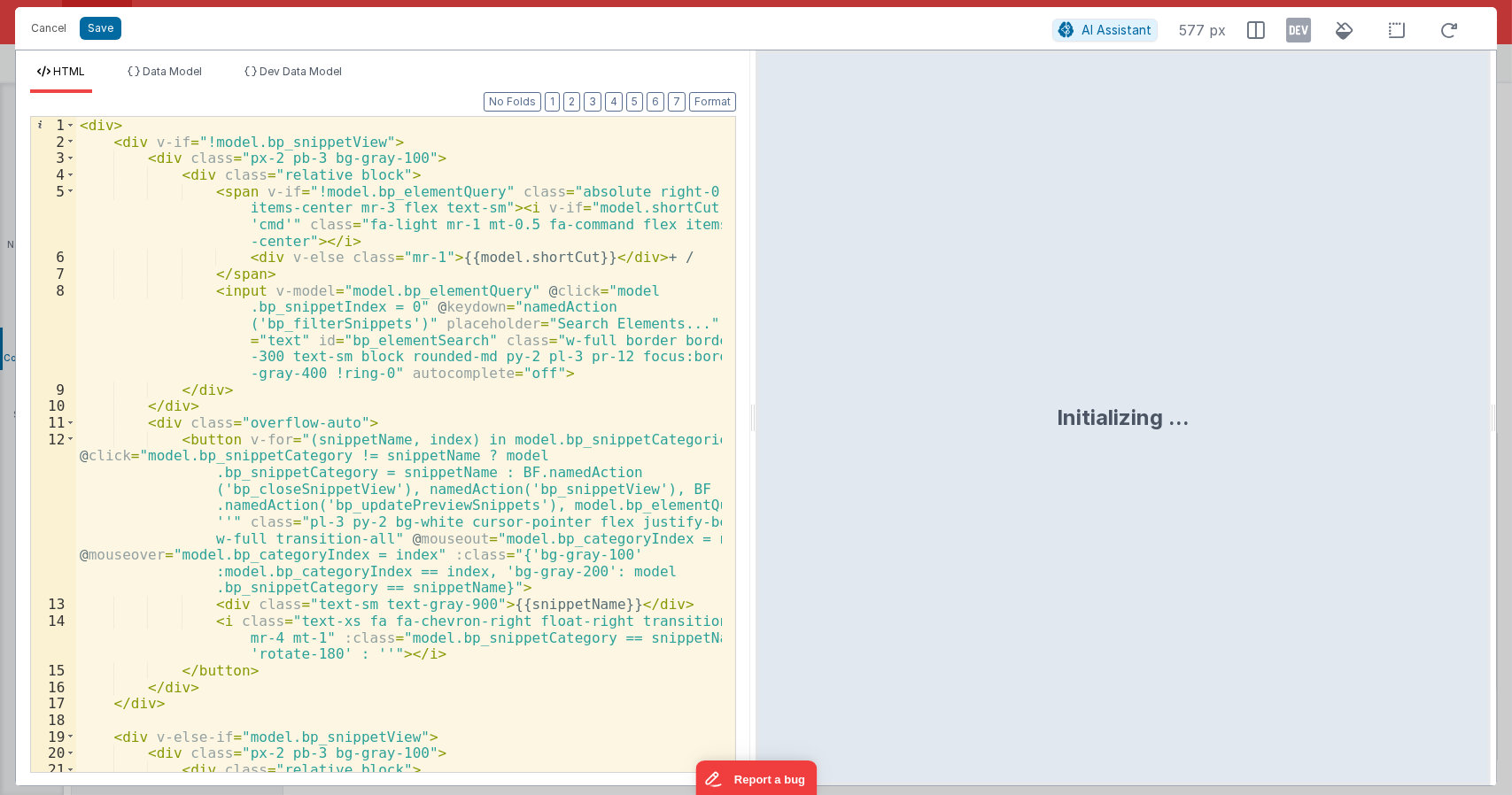
click at [450, 504] on div "< div > < div v-if = "!model.bp_snippetView" > < div class = "px-2 pb-3 bg-gray…" at bounding box center [399, 485] width 647 height 738
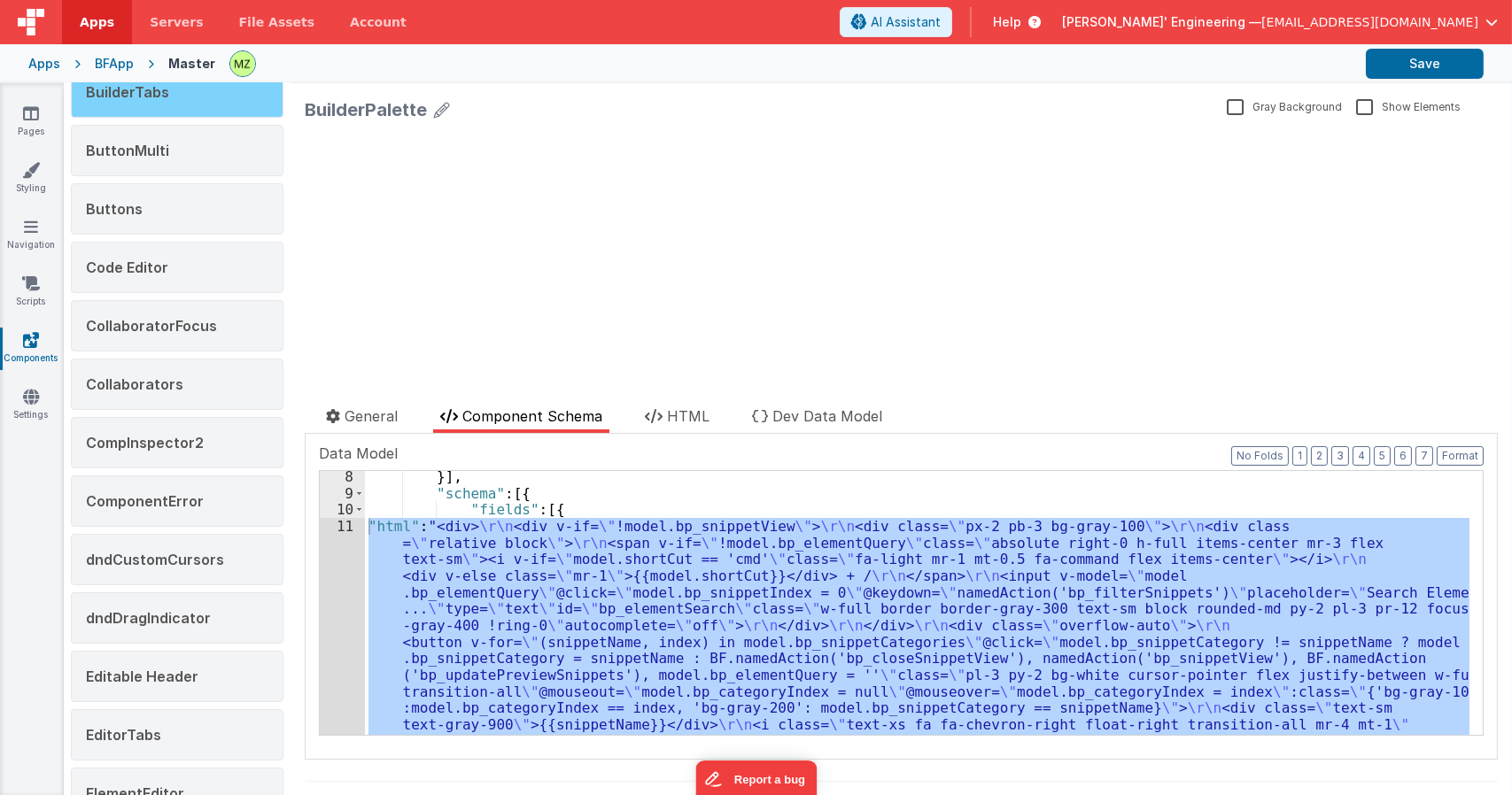
scroll to position [569, 0]
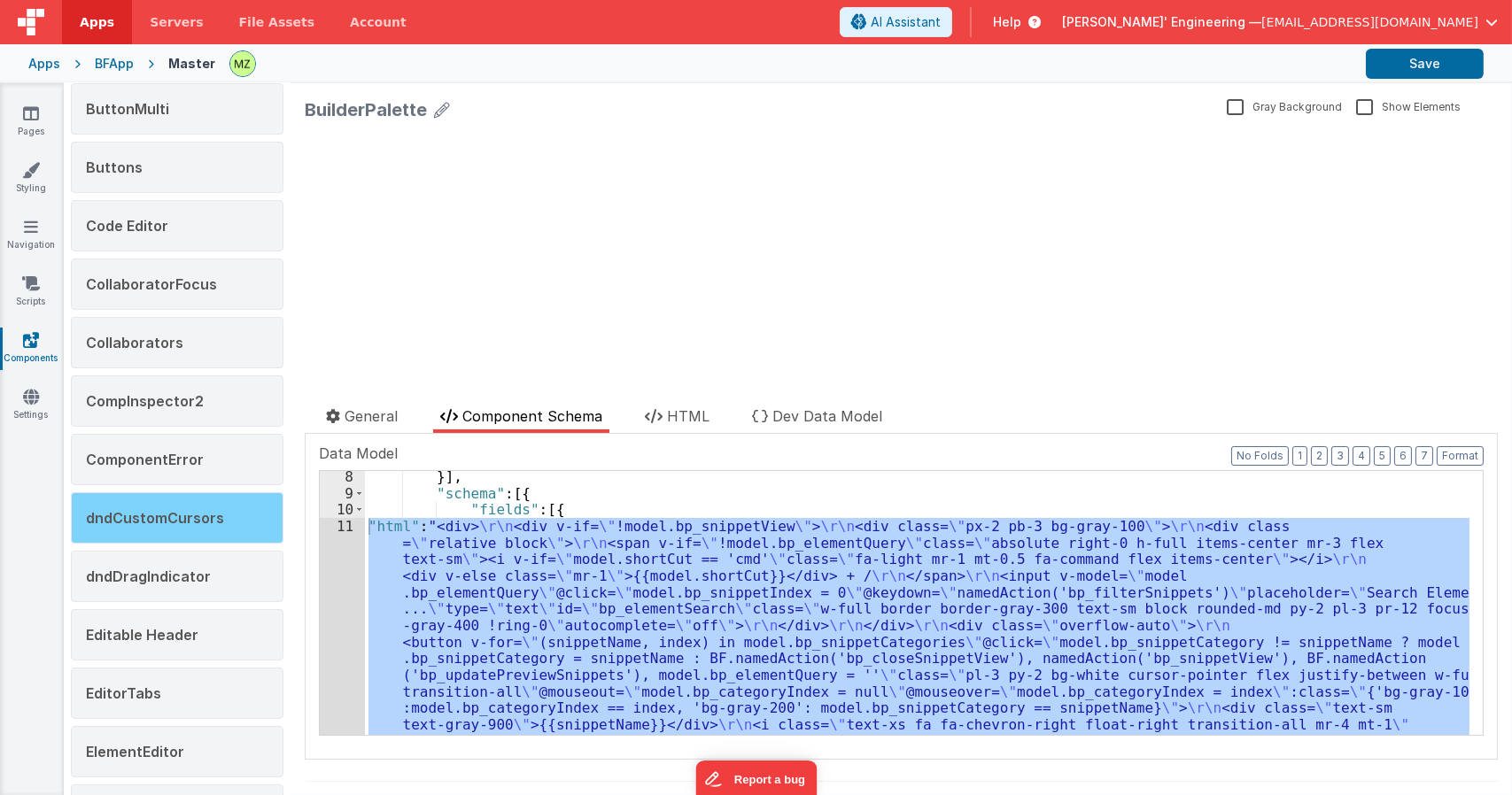
click at [176, 521] on span "dndCustomCursors" at bounding box center [155, 517] width 139 height 17
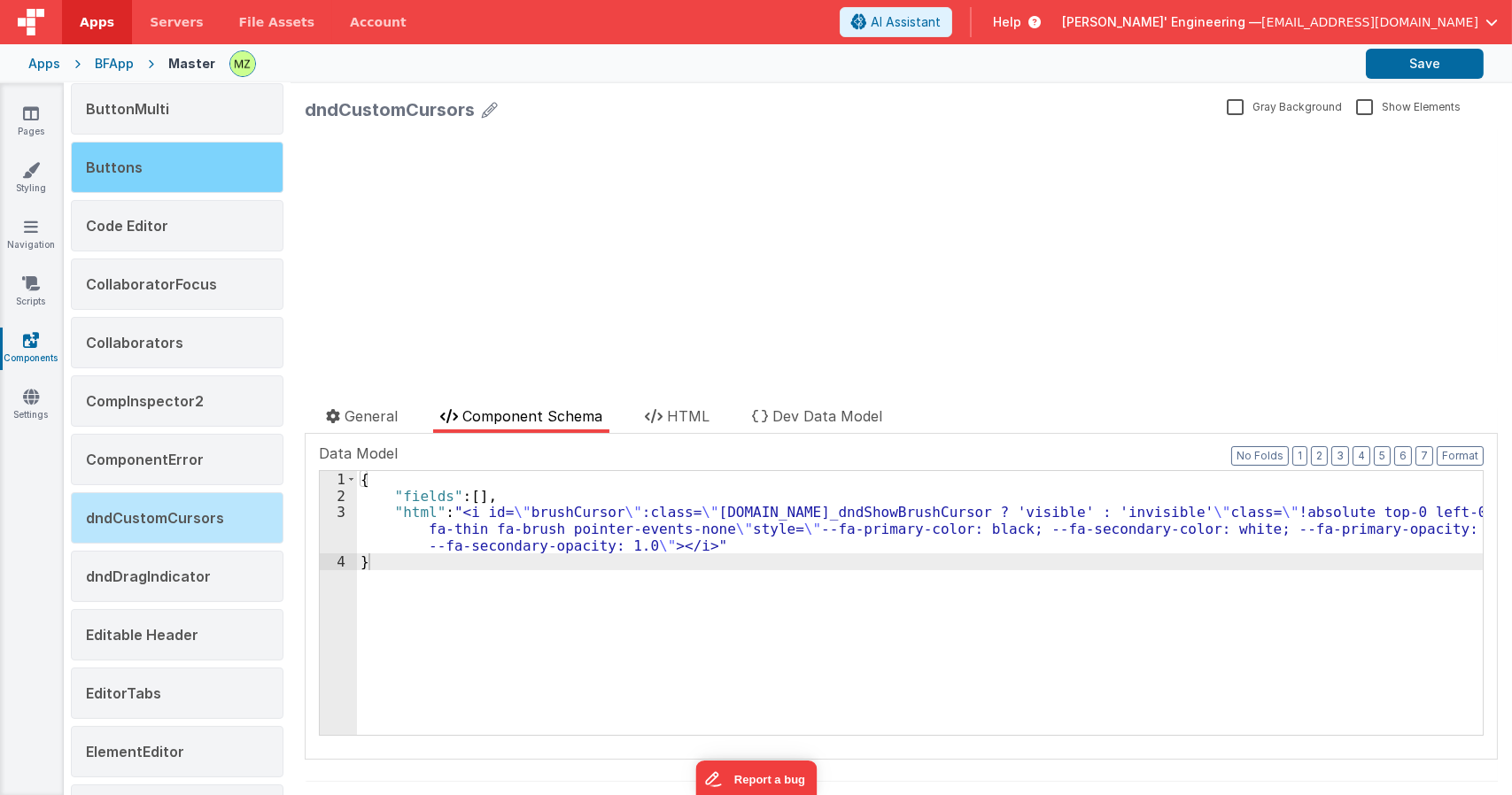
scroll to position [0, 0]
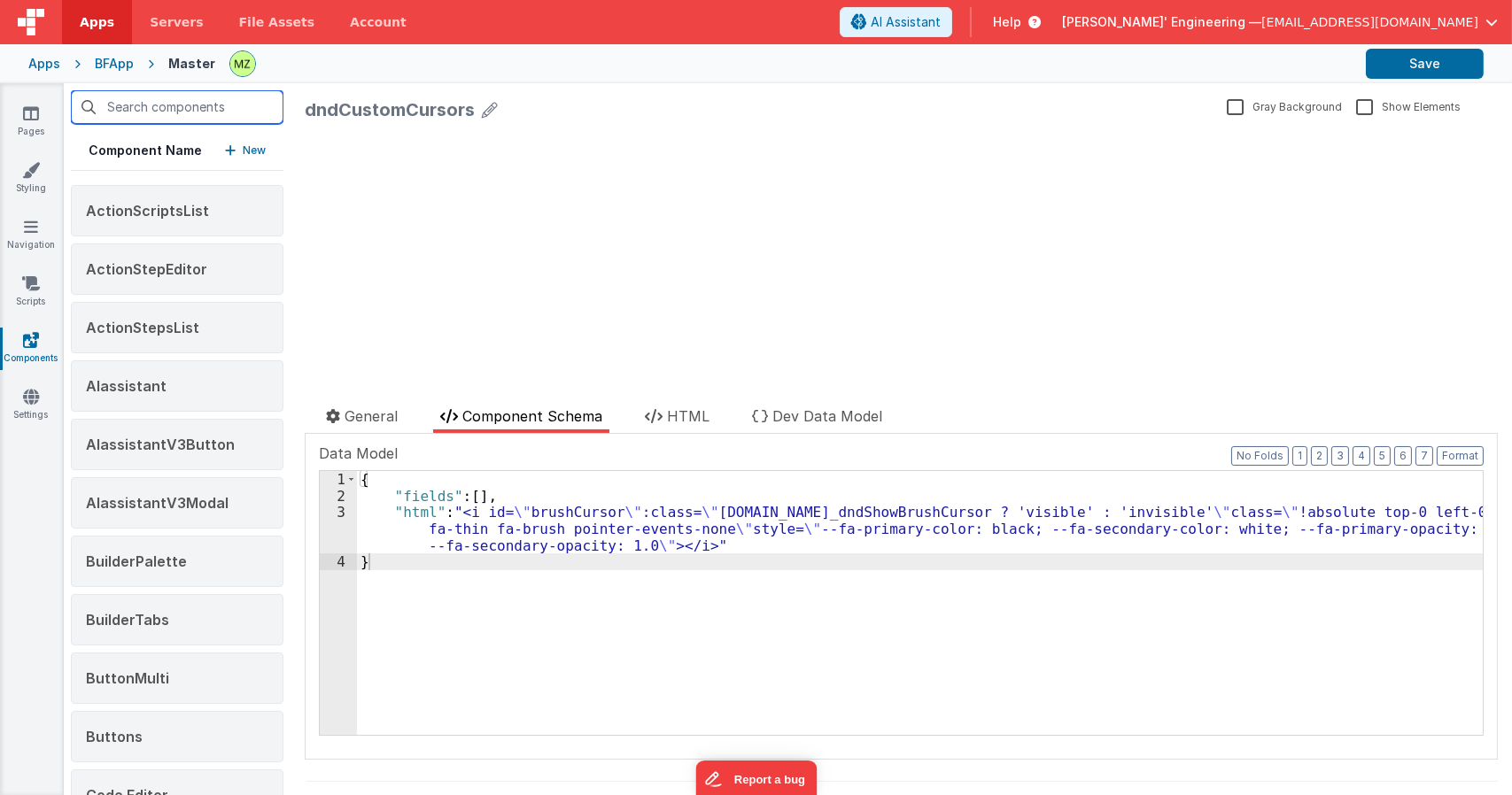
click at [202, 114] on input "text" at bounding box center [177, 107] width 212 height 34
click at [80, 137] on div "Component Name New" at bounding box center [177, 151] width 212 height 40
click at [180, 104] on input "text" at bounding box center [177, 107] width 212 height 34
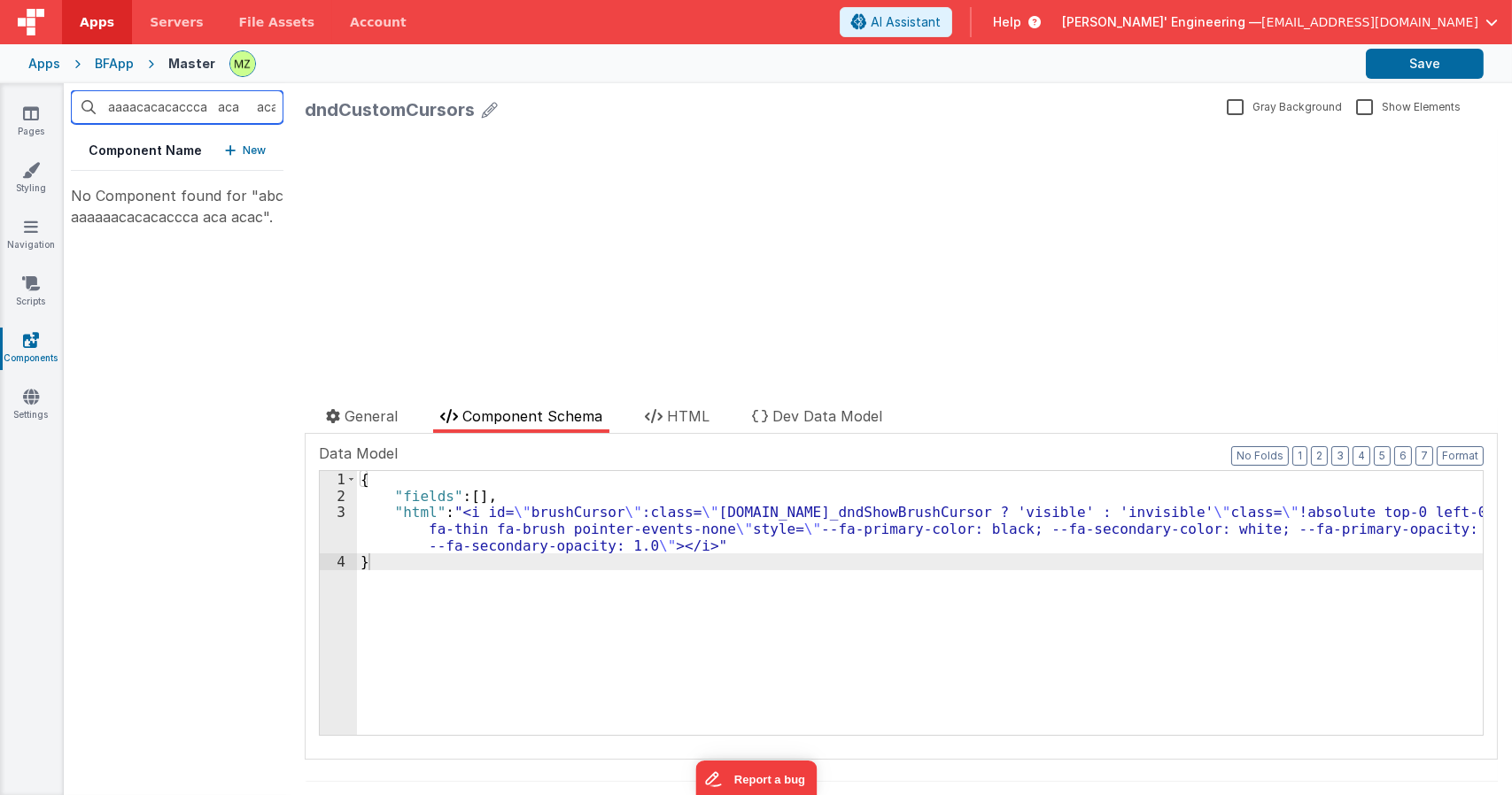
scroll to position [0, 60]
type input "abc"
click at [216, 113] on input "text" at bounding box center [177, 107] width 212 height 34
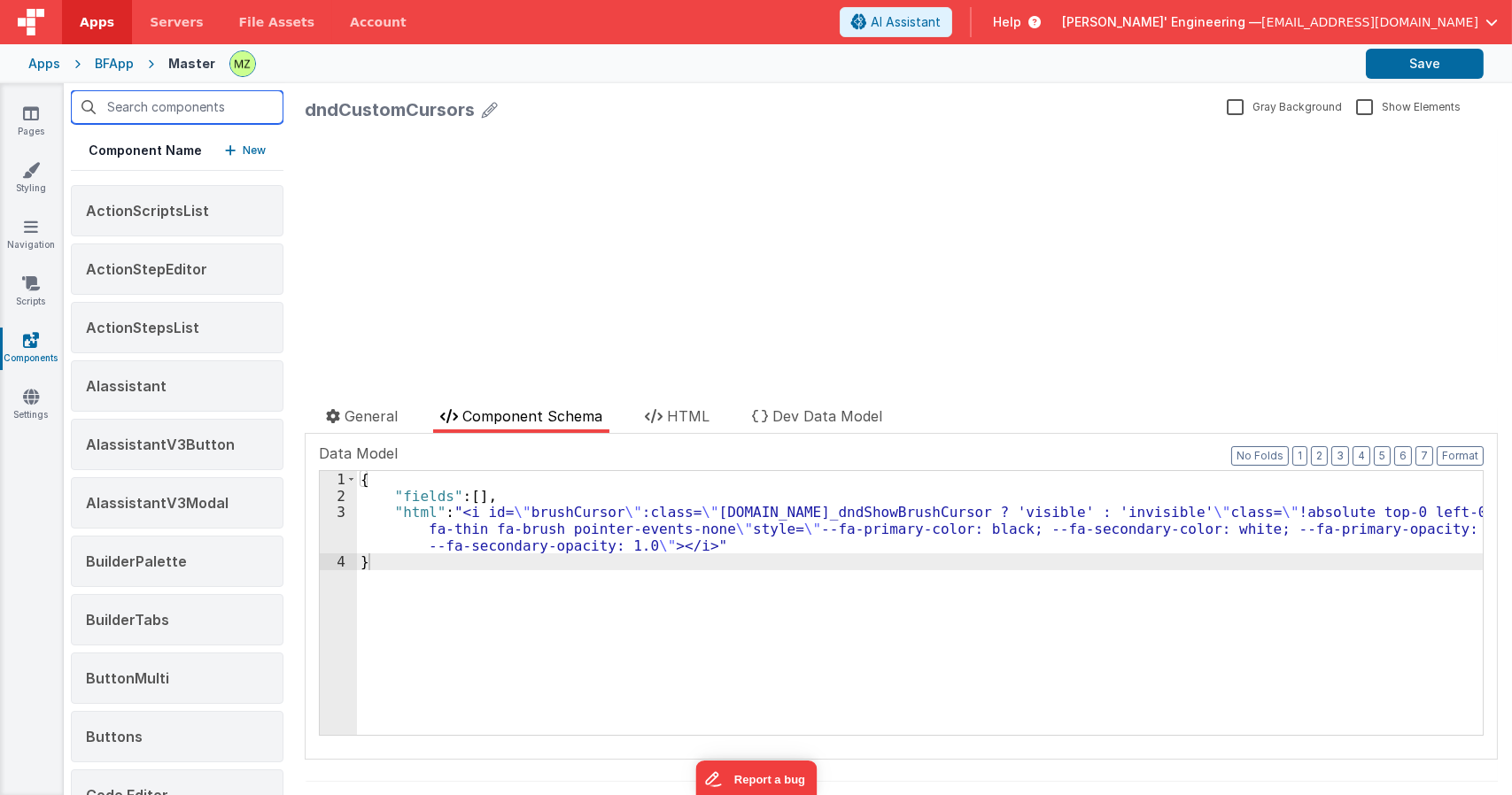
scroll to position [0, 0]
drag, startPoint x: 169, startPoint y: 112, endPoint x: 262, endPoint y: 106, distance: 93.2
click at [262, 106] on input "text" at bounding box center [177, 107] width 212 height 34
